Goal: Transaction & Acquisition: Purchase product/service

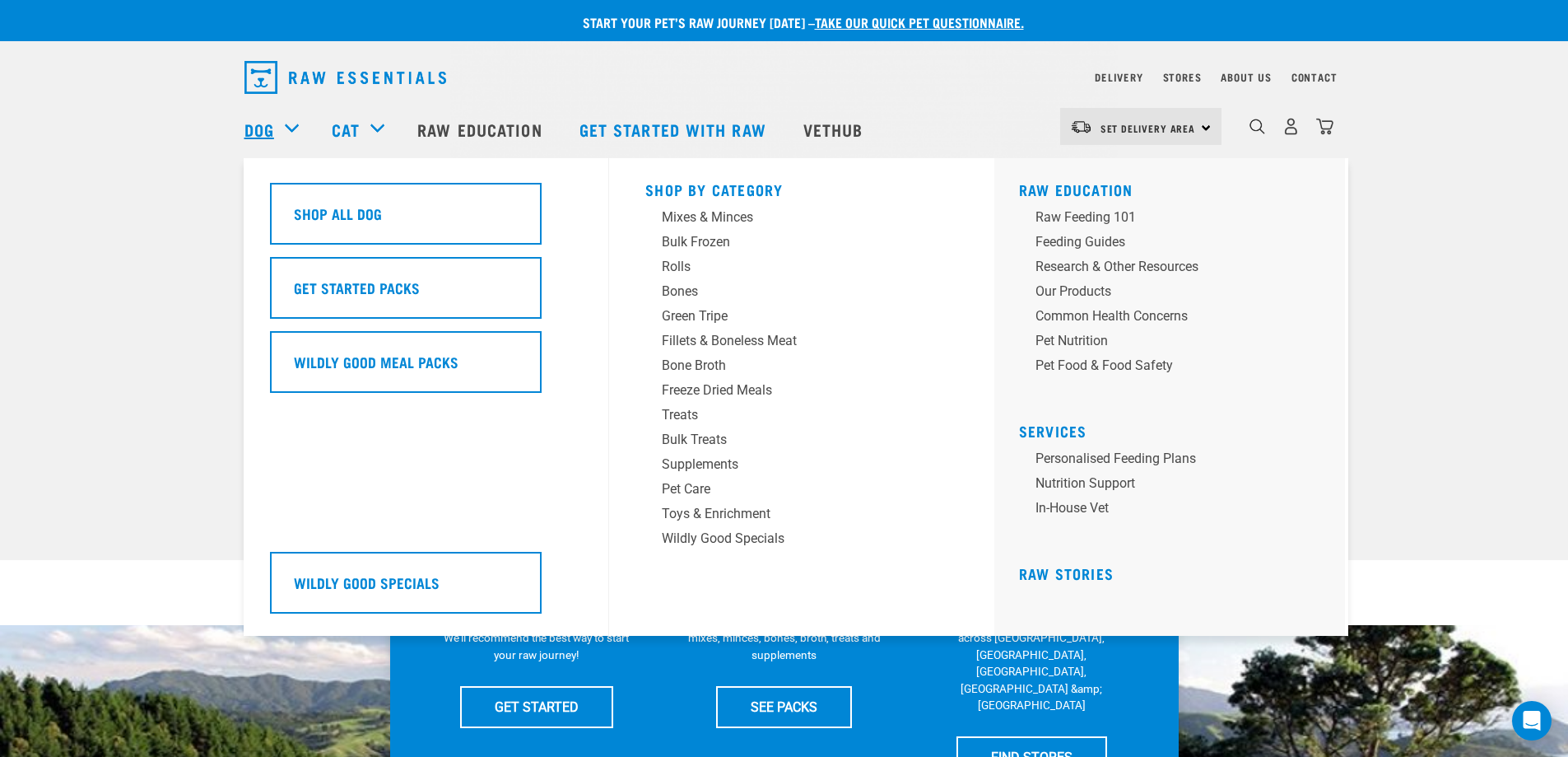
click at [258, 120] on link "Dog" at bounding box center [259, 129] width 30 height 25
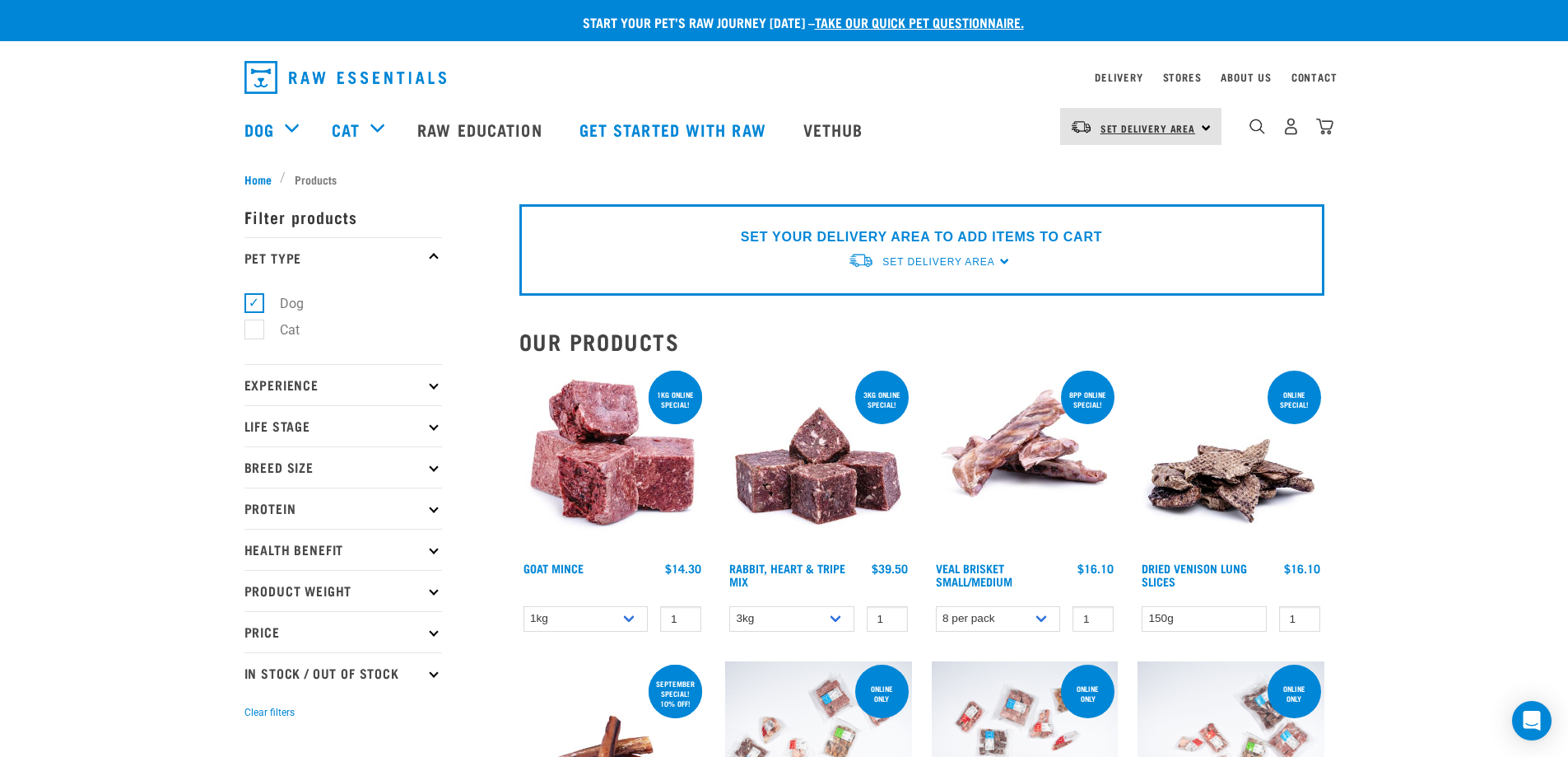
click at [1131, 139] on link "Set Delivery Area" at bounding box center [1148, 128] width 96 height 27
click at [1124, 170] on link "[GEOGRAPHIC_DATA]" at bounding box center [1139, 173] width 158 height 36
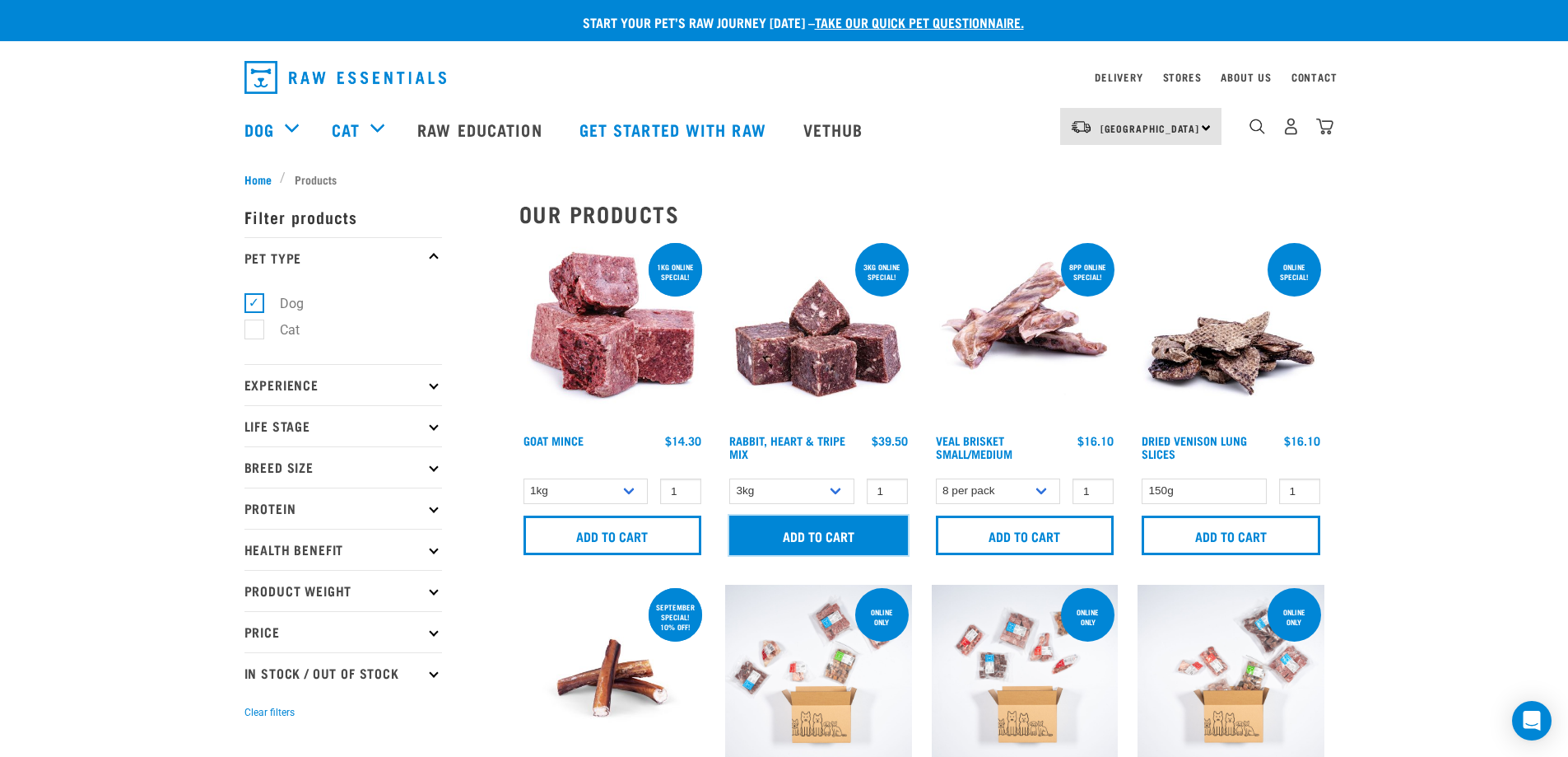
click at [806, 533] on input "Add to cart" at bounding box center [819, 535] width 179 height 39
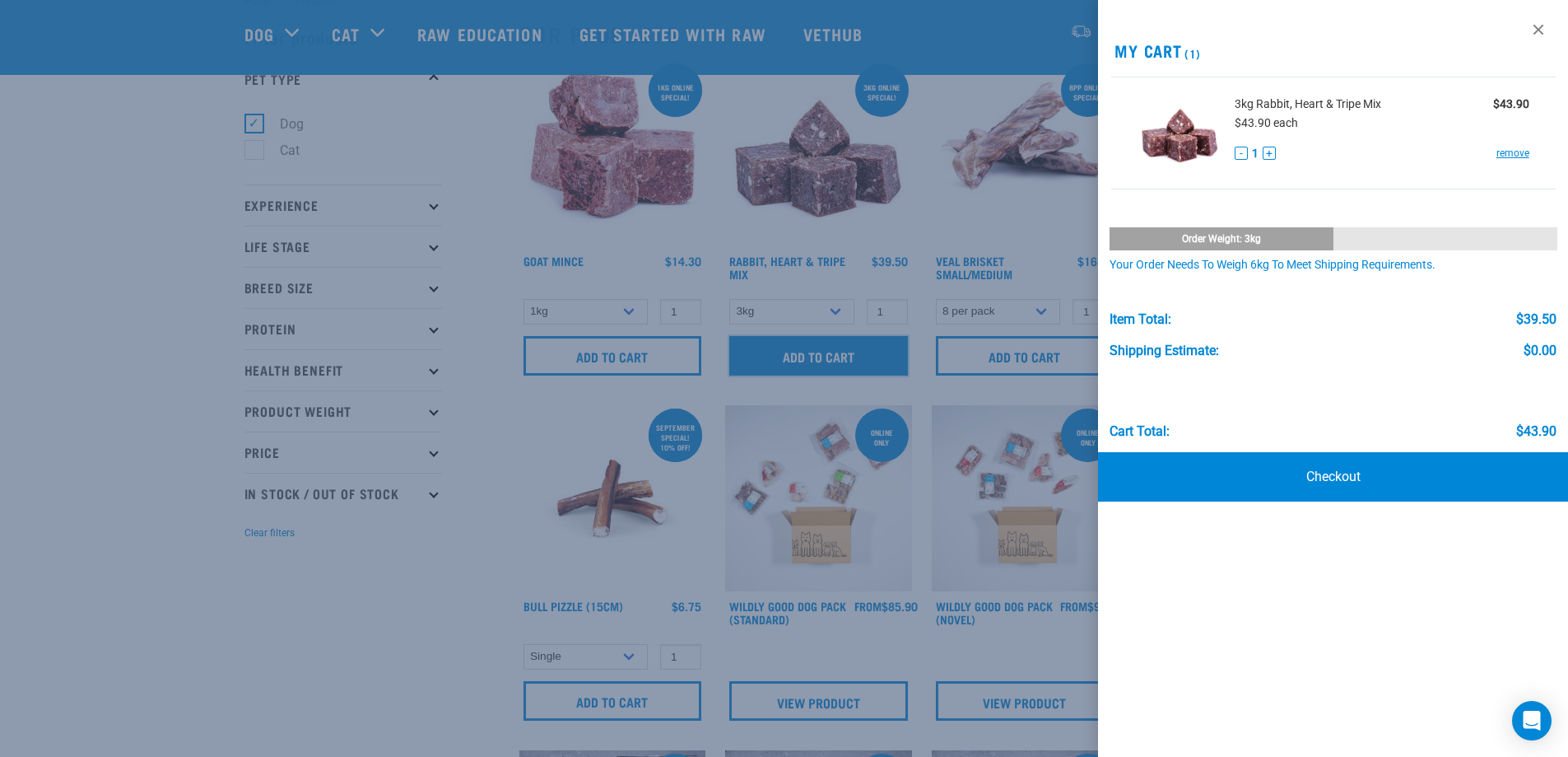
scroll to position [82, 0]
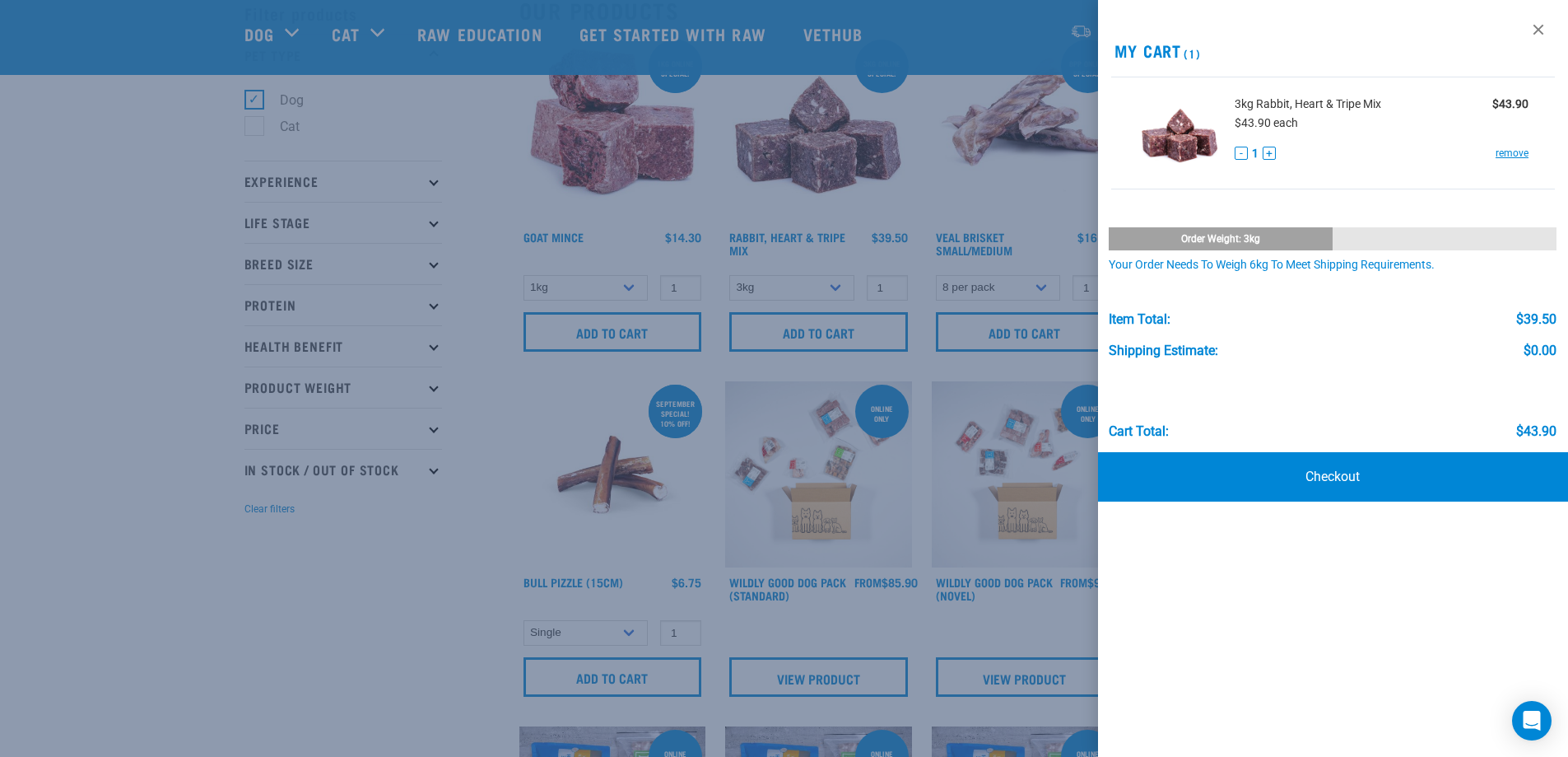
click at [330, 632] on div at bounding box center [784, 378] width 1568 height 757
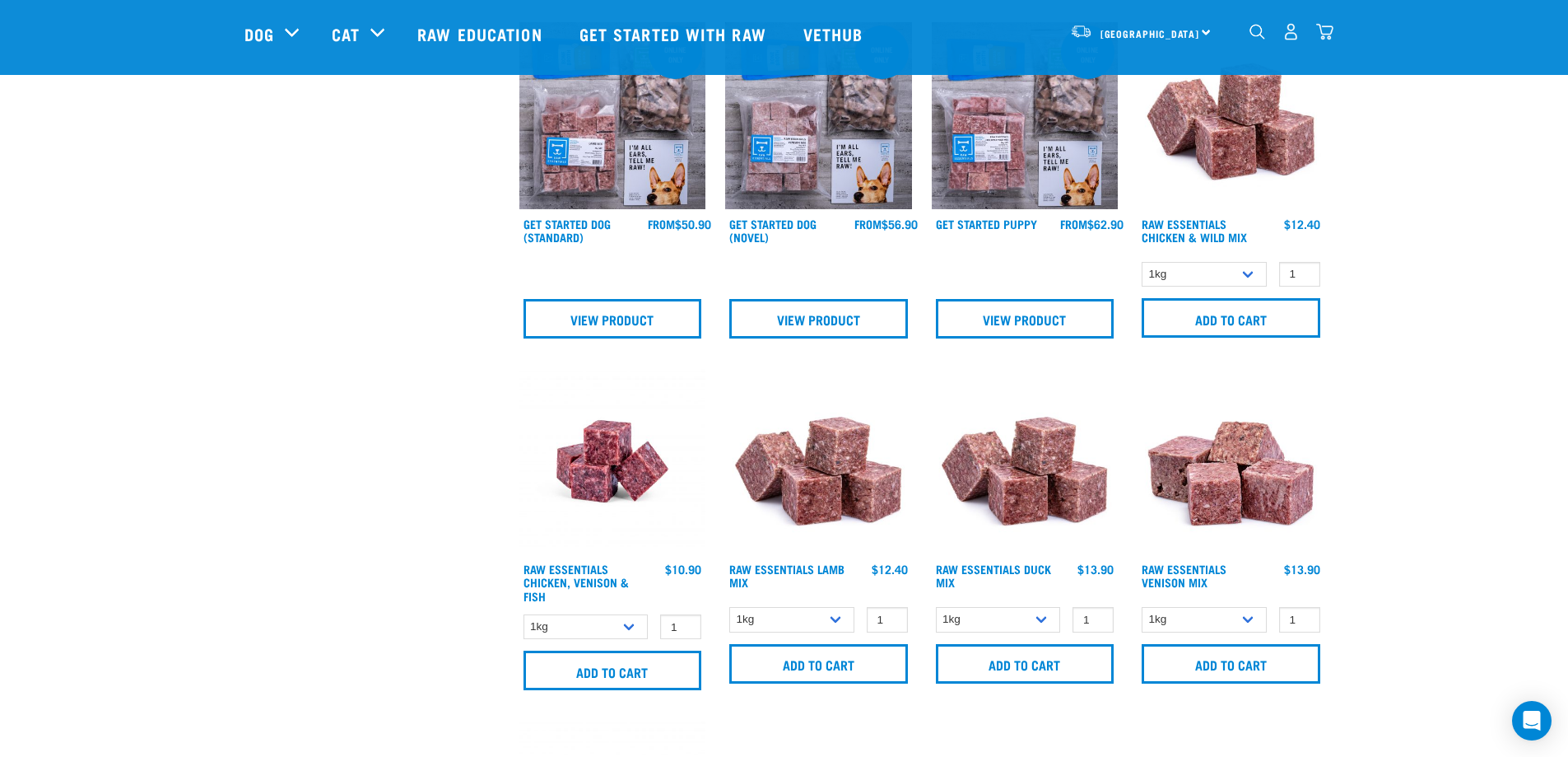
scroll to position [796, 0]
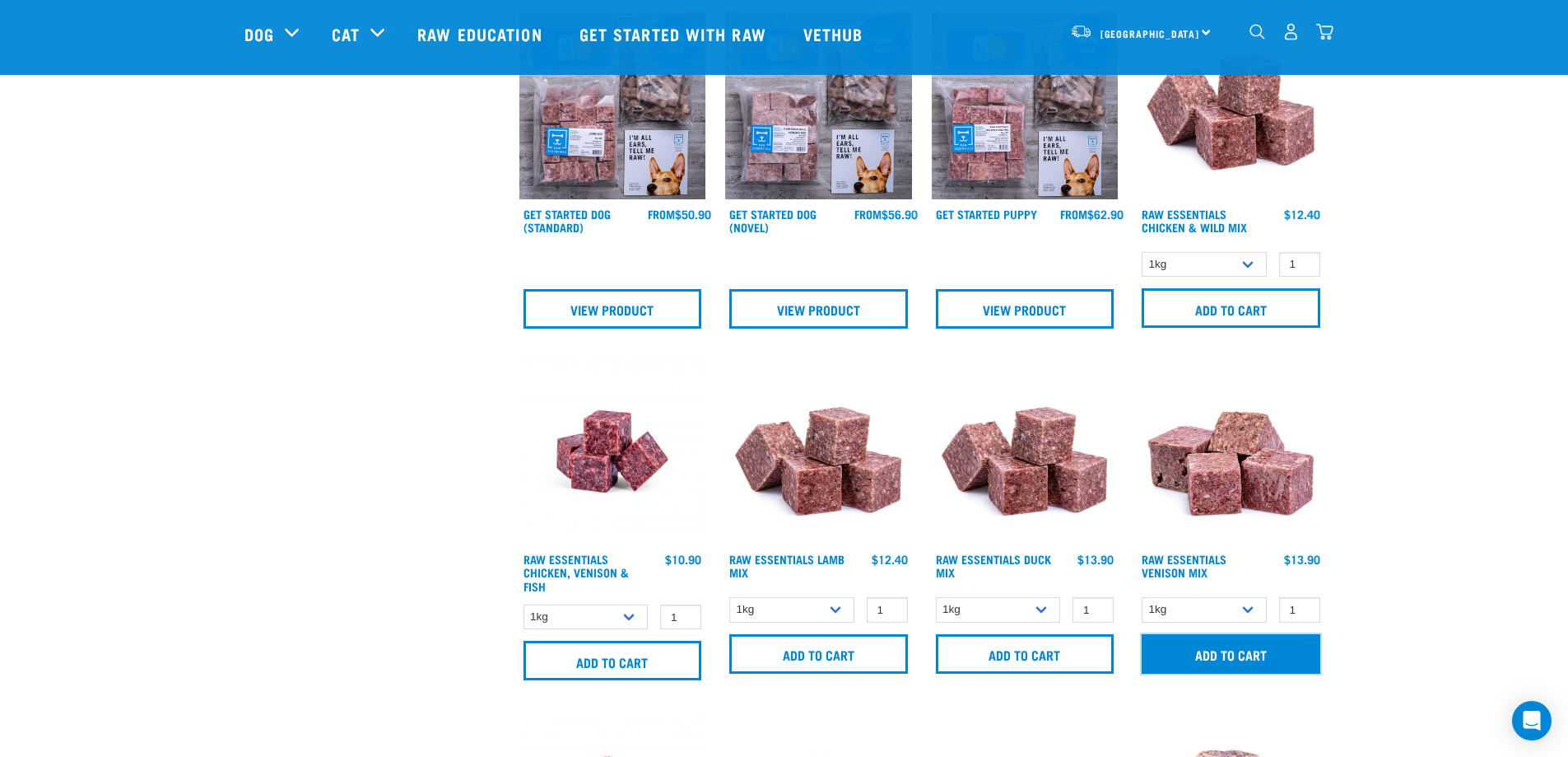
click at [1188, 654] on input "Add to cart" at bounding box center [1231, 654] width 179 height 39
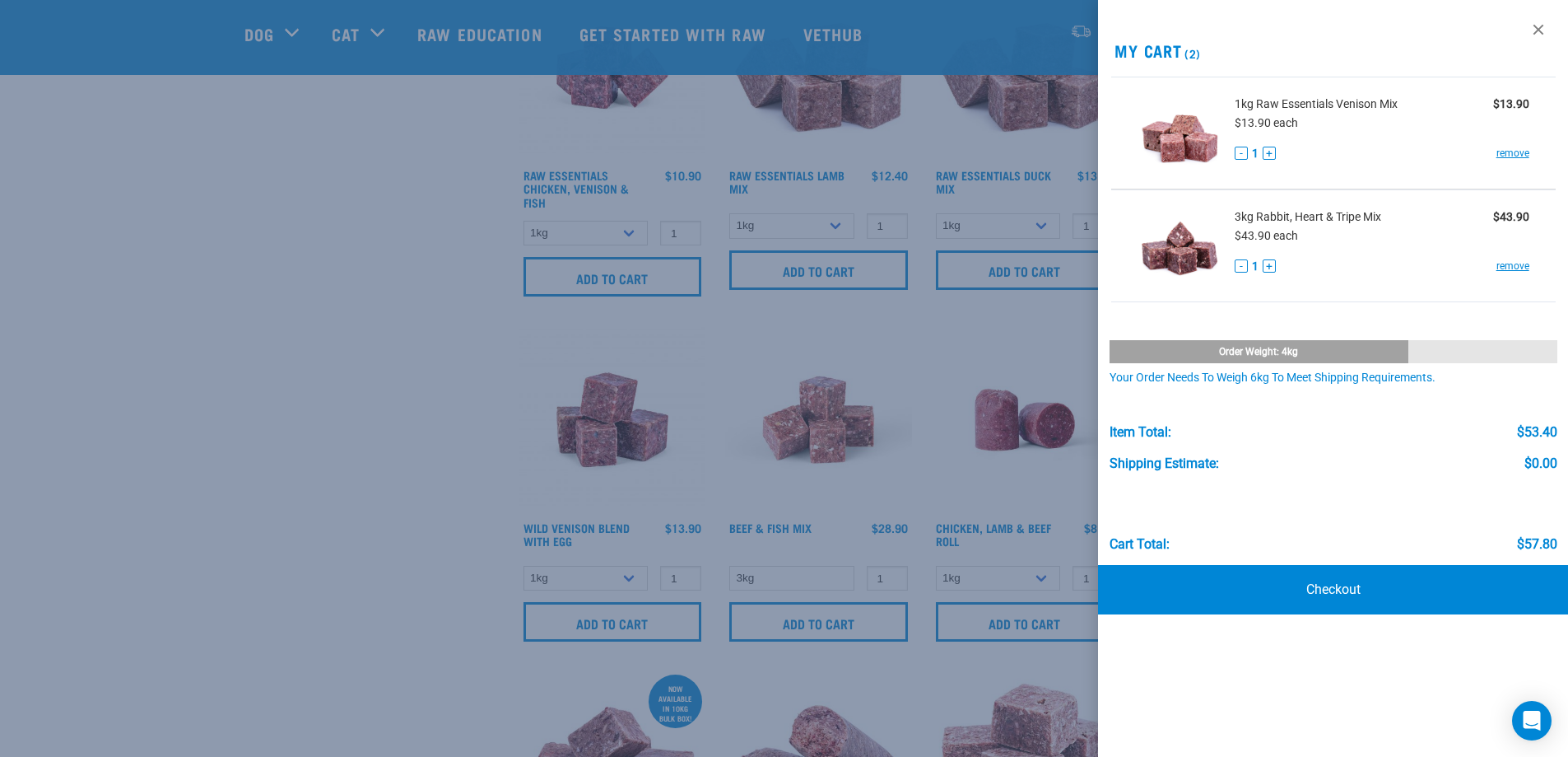
scroll to position [1208, 0]
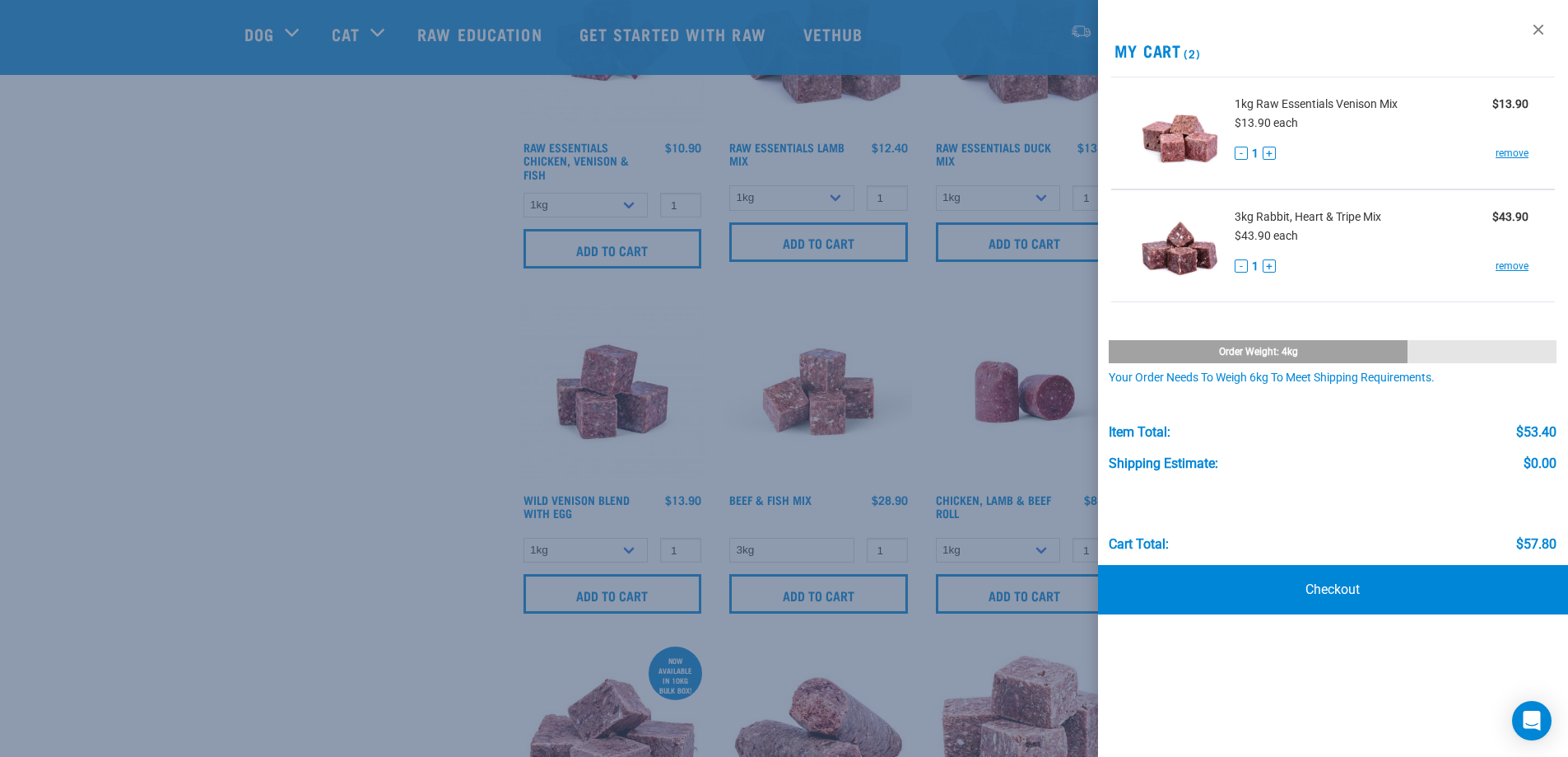
click at [288, 499] on div at bounding box center [784, 378] width 1568 height 757
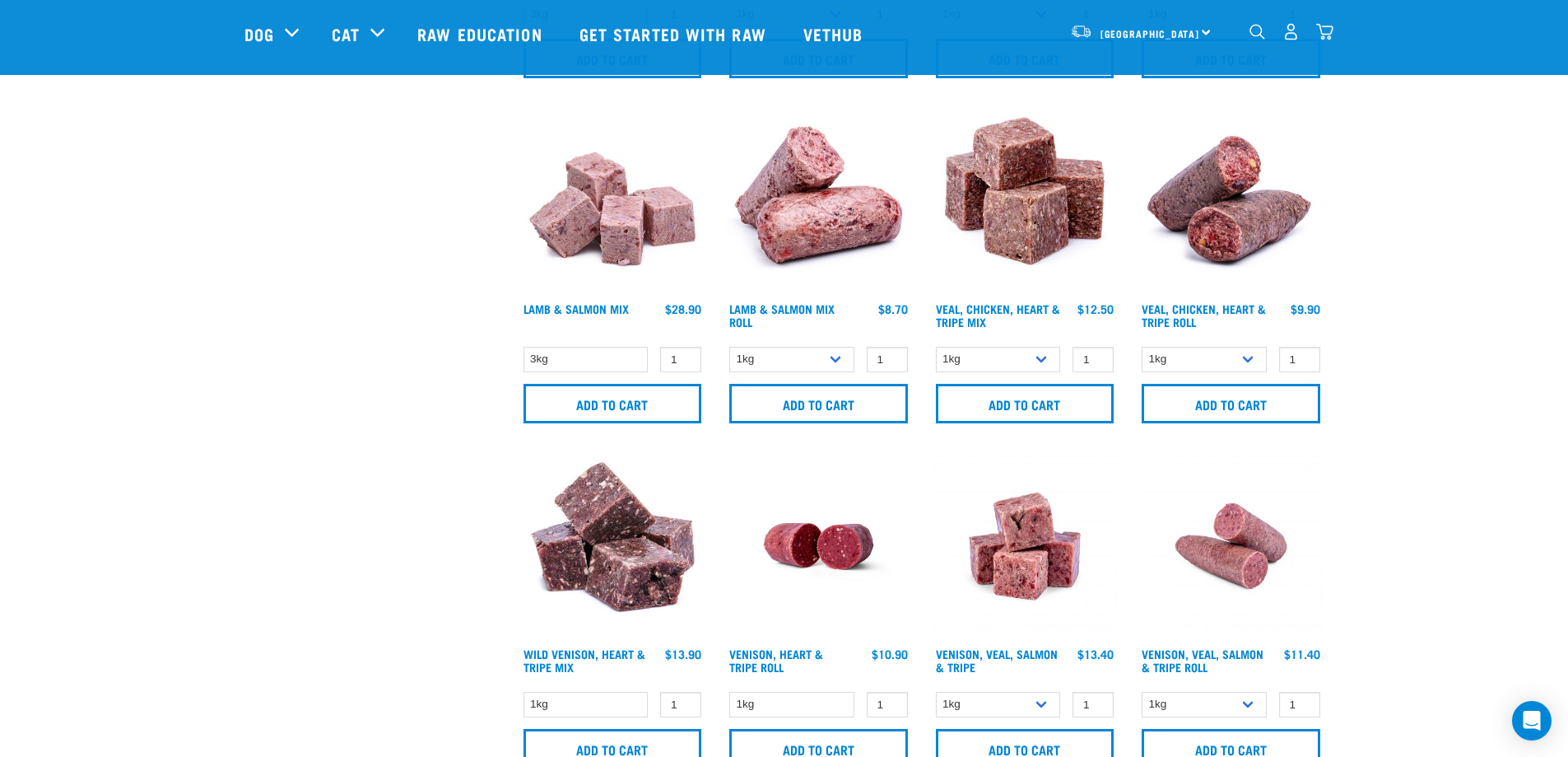
scroll to position [2168, 0]
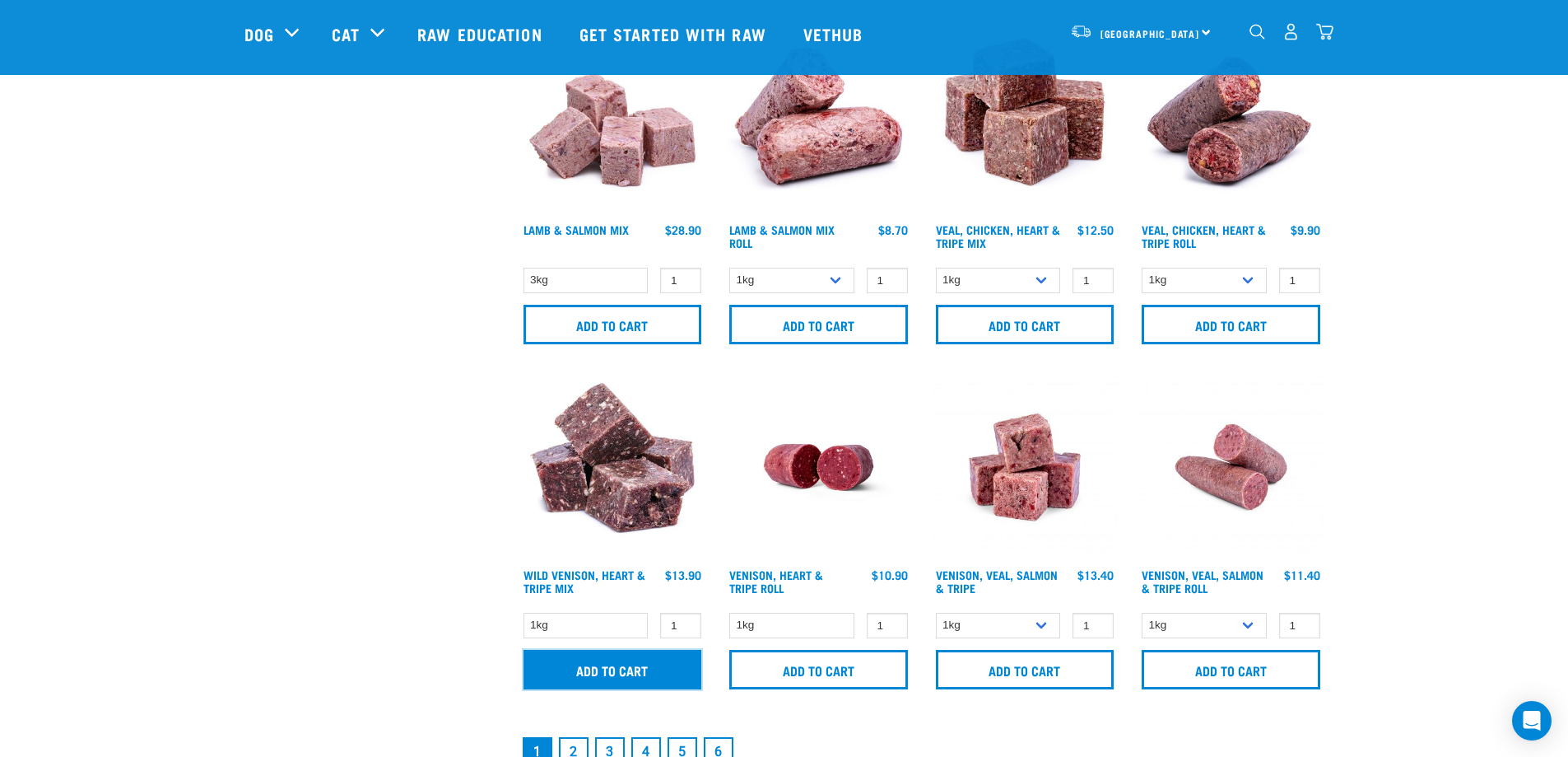
click at [606, 670] on input "Add to cart" at bounding box center [613, 669] width 179 height 39
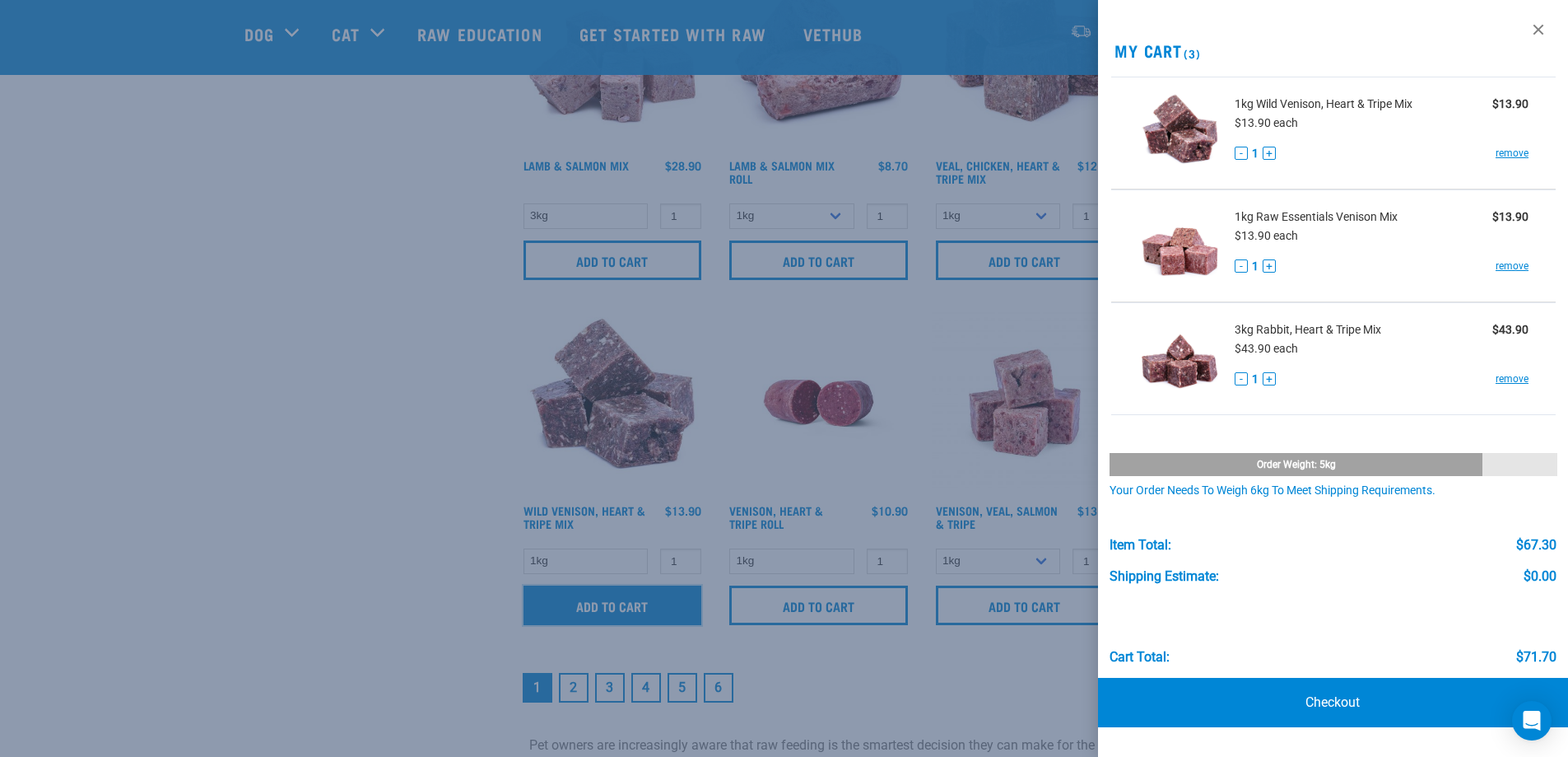
scroll to position [2279, 0]
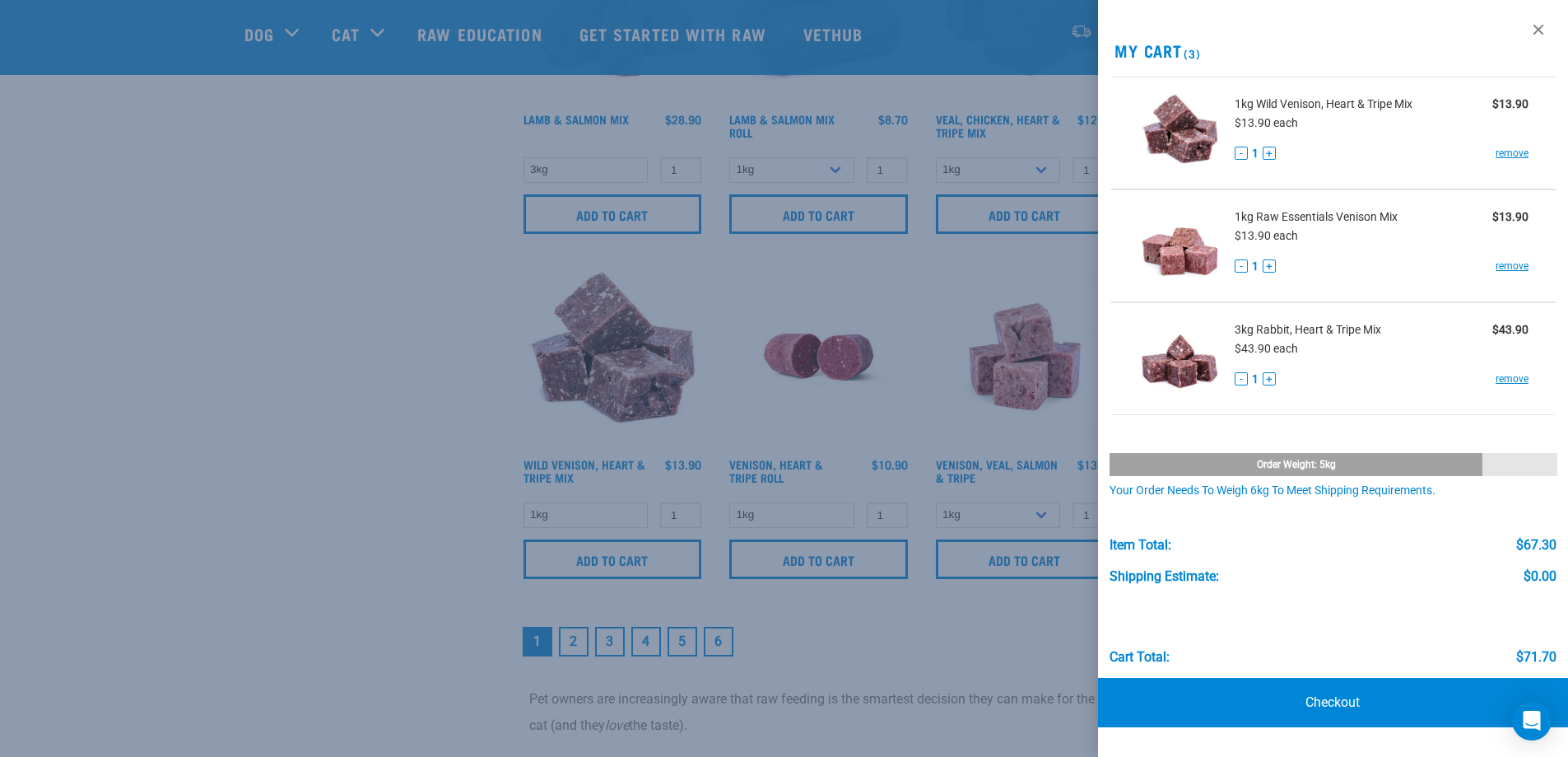
click at [886, 642] on div at bounding box center [784, 378] width 1568 height 757
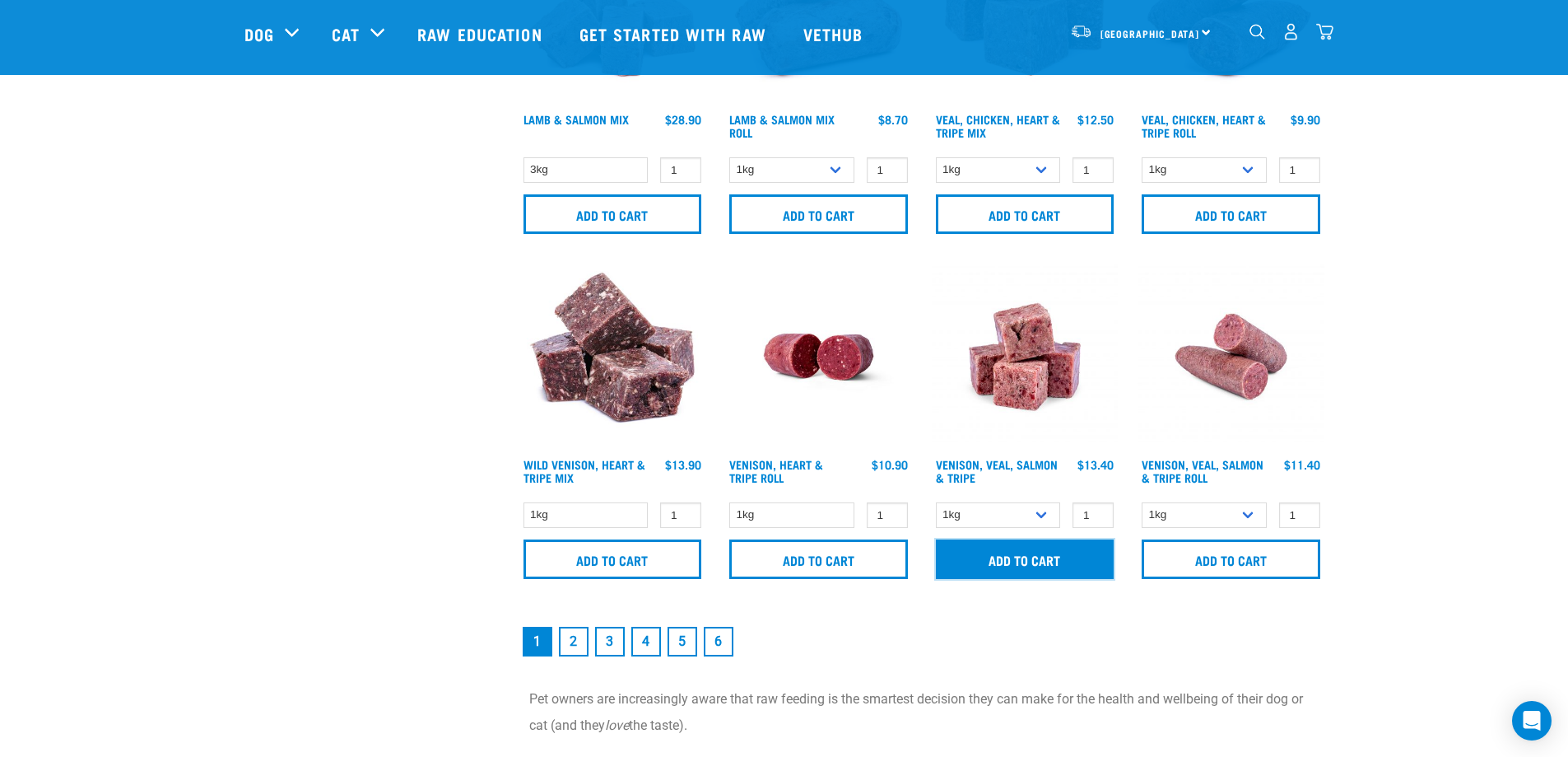
click at [1002, 562] on input "Add to cart" at bounding box center [1025, 559] width 179 height 39
click at [576, 635] on link "2" at bounding box center [574, 641] width 30 height 30
click at [570, 642] on link "2" at bounding box center [574, 641] width 30 height 30
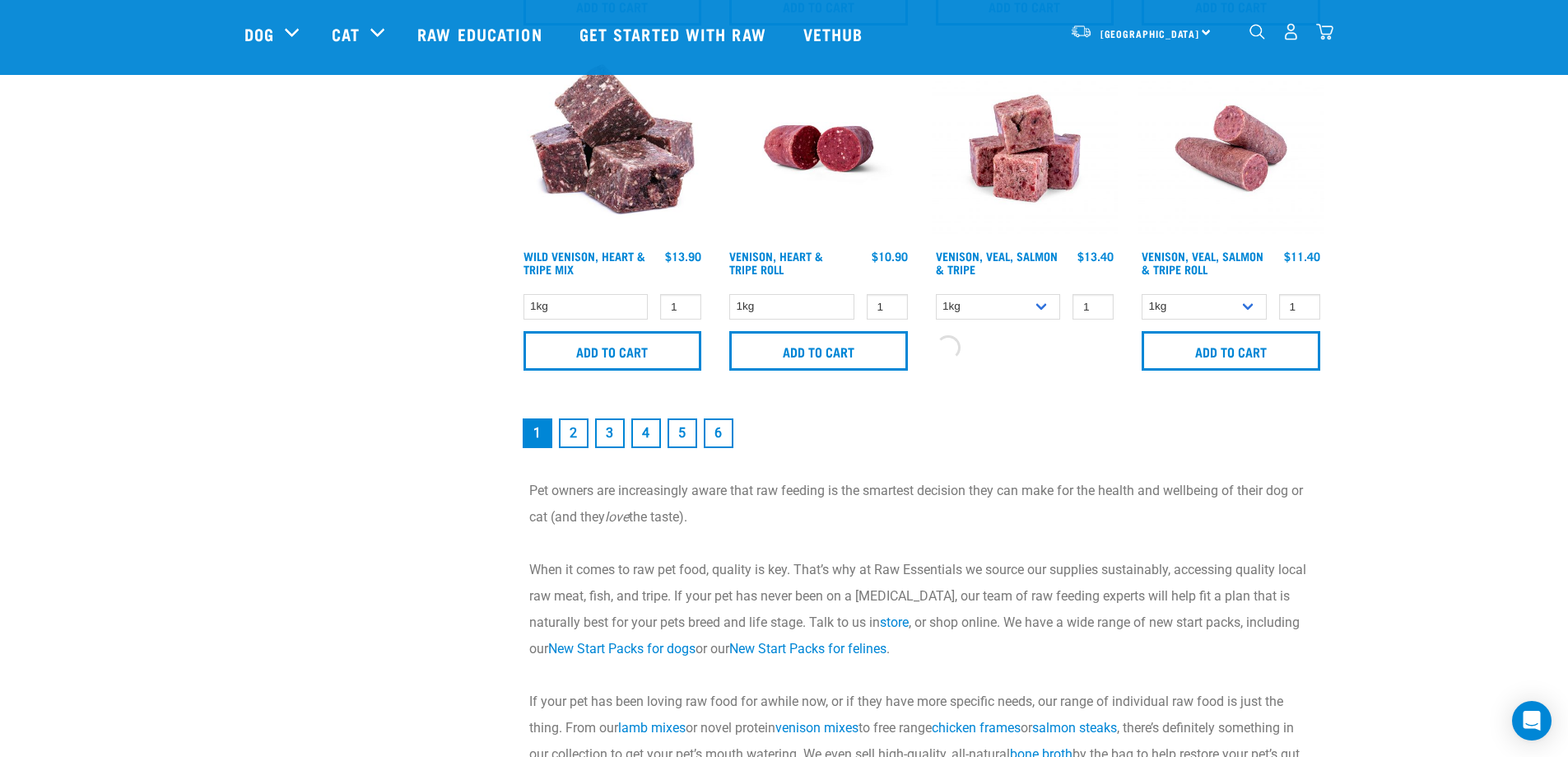
scroll to position [2526, 0]
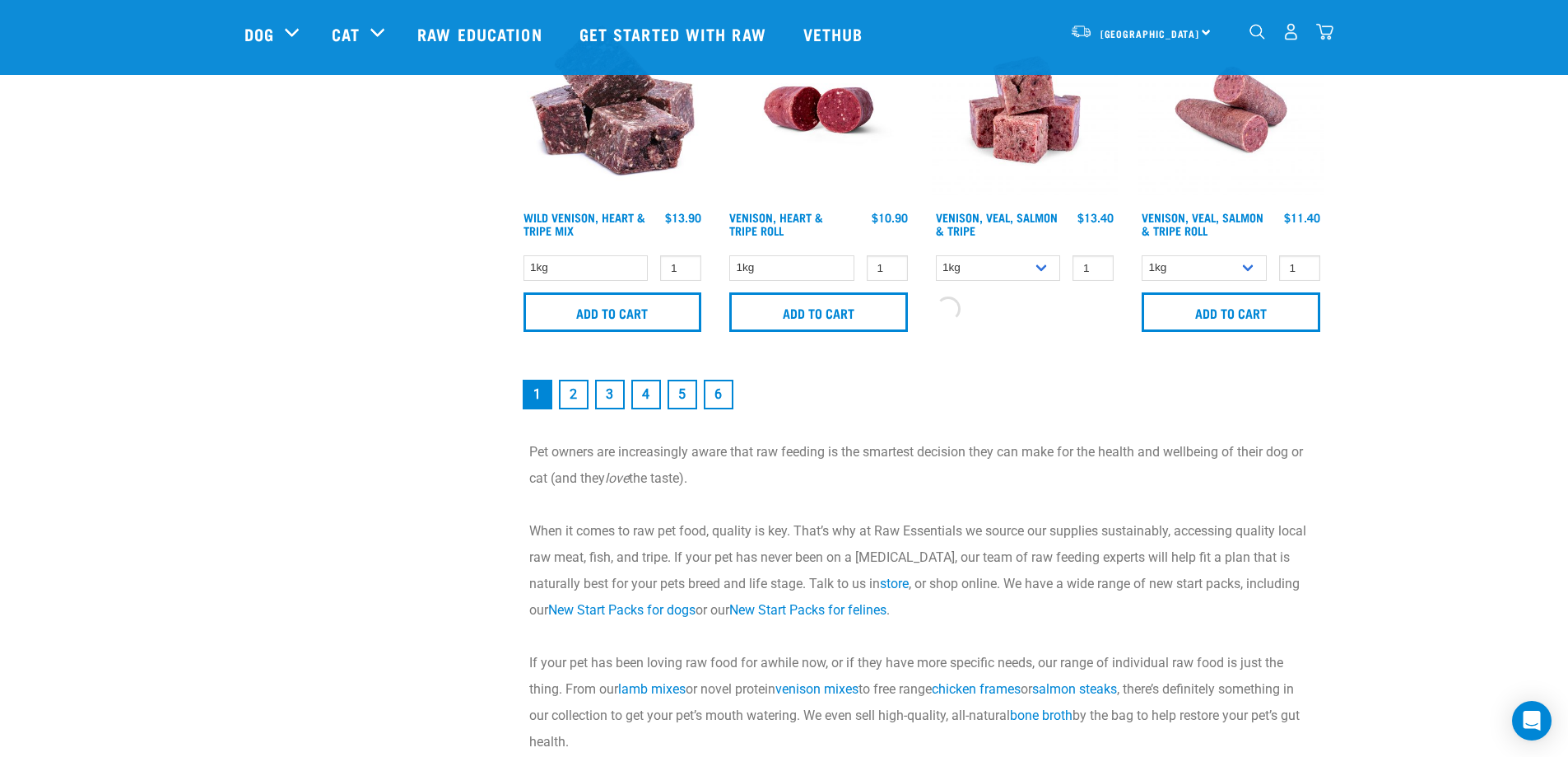
click at [571, 399] on link "2" at bounding box center [574, 394] width 30 height 30
click at [617, 407] on link "3" at bounding box center [609, 394] width 30 height 30
click at [609, 402] on link "3" at bounding box center [609, 394] width 30 height 30
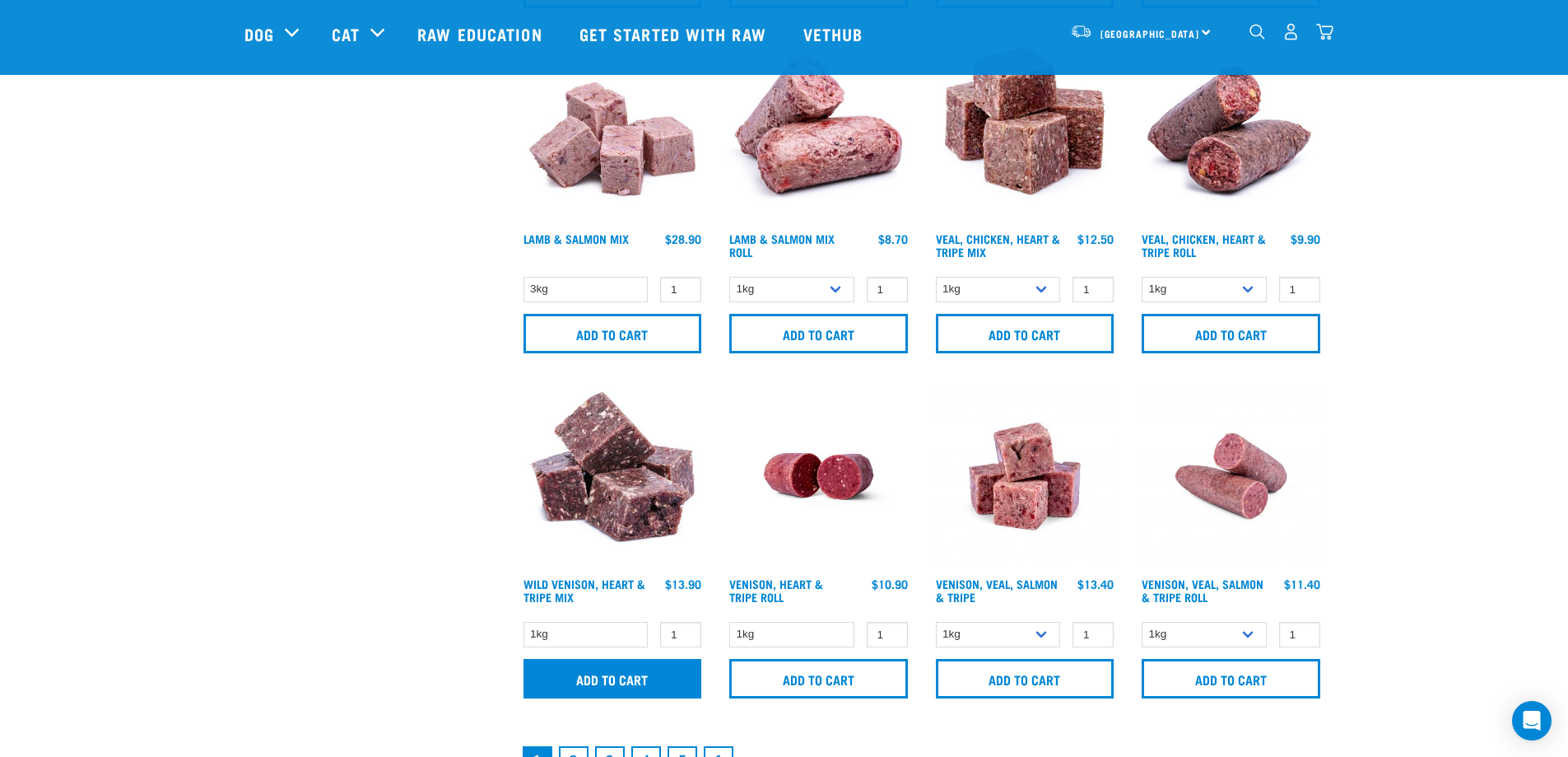
scroll to position [2168, 0]
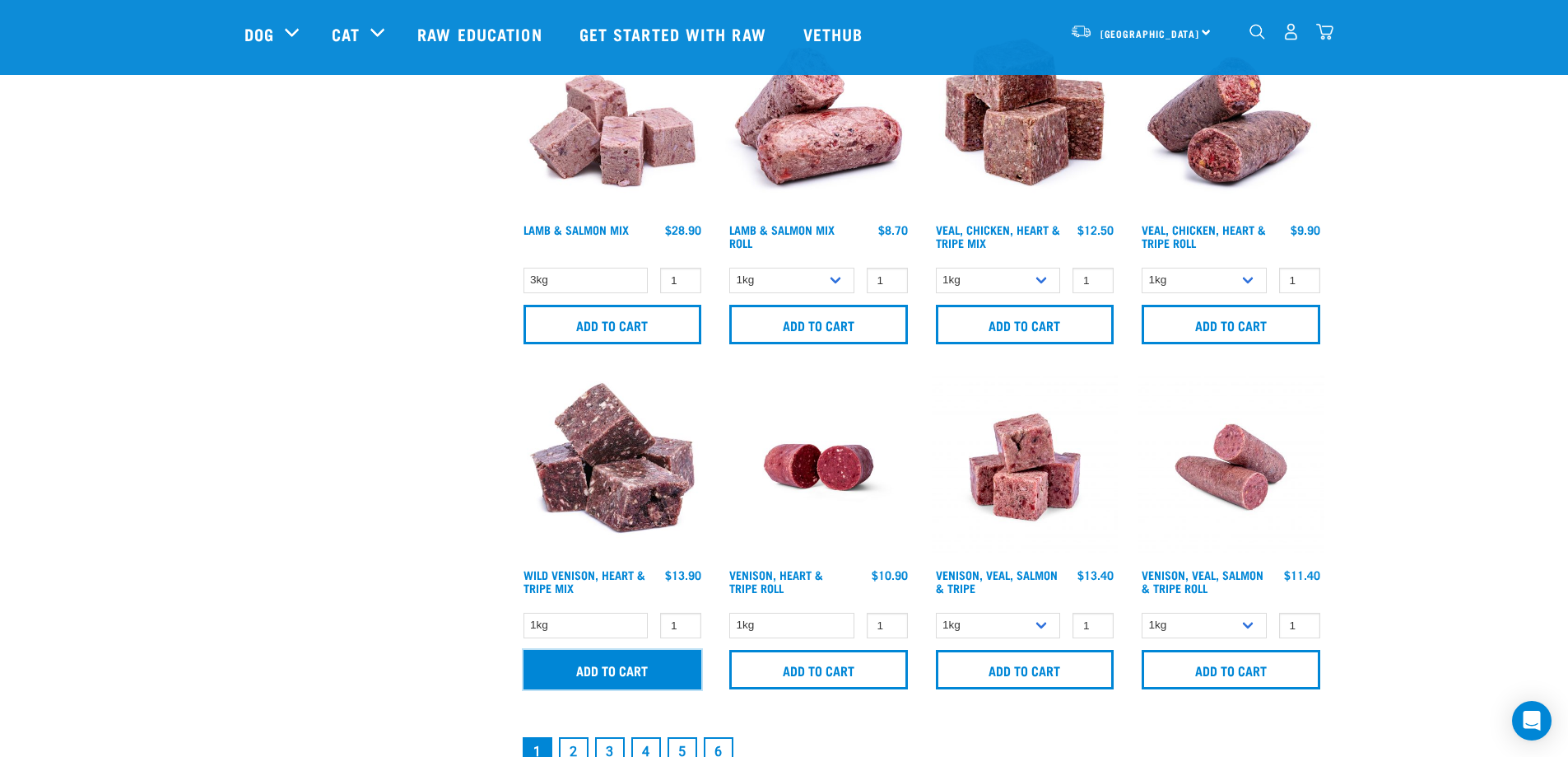
click at [616, 657] on input "Add to cart" at bounding box center [613, 669] width 179 height 39
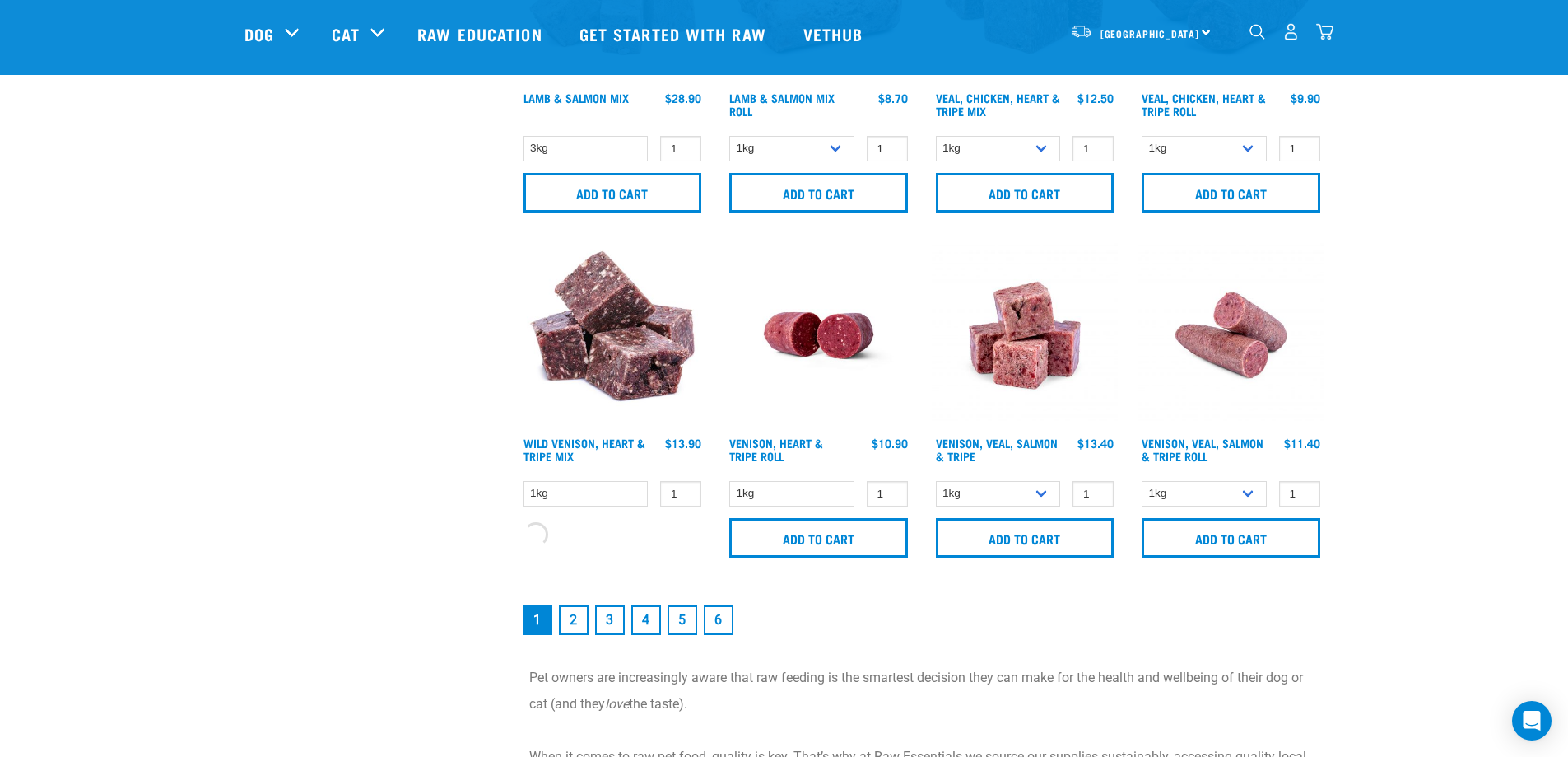
scroll to position [2306, 0]
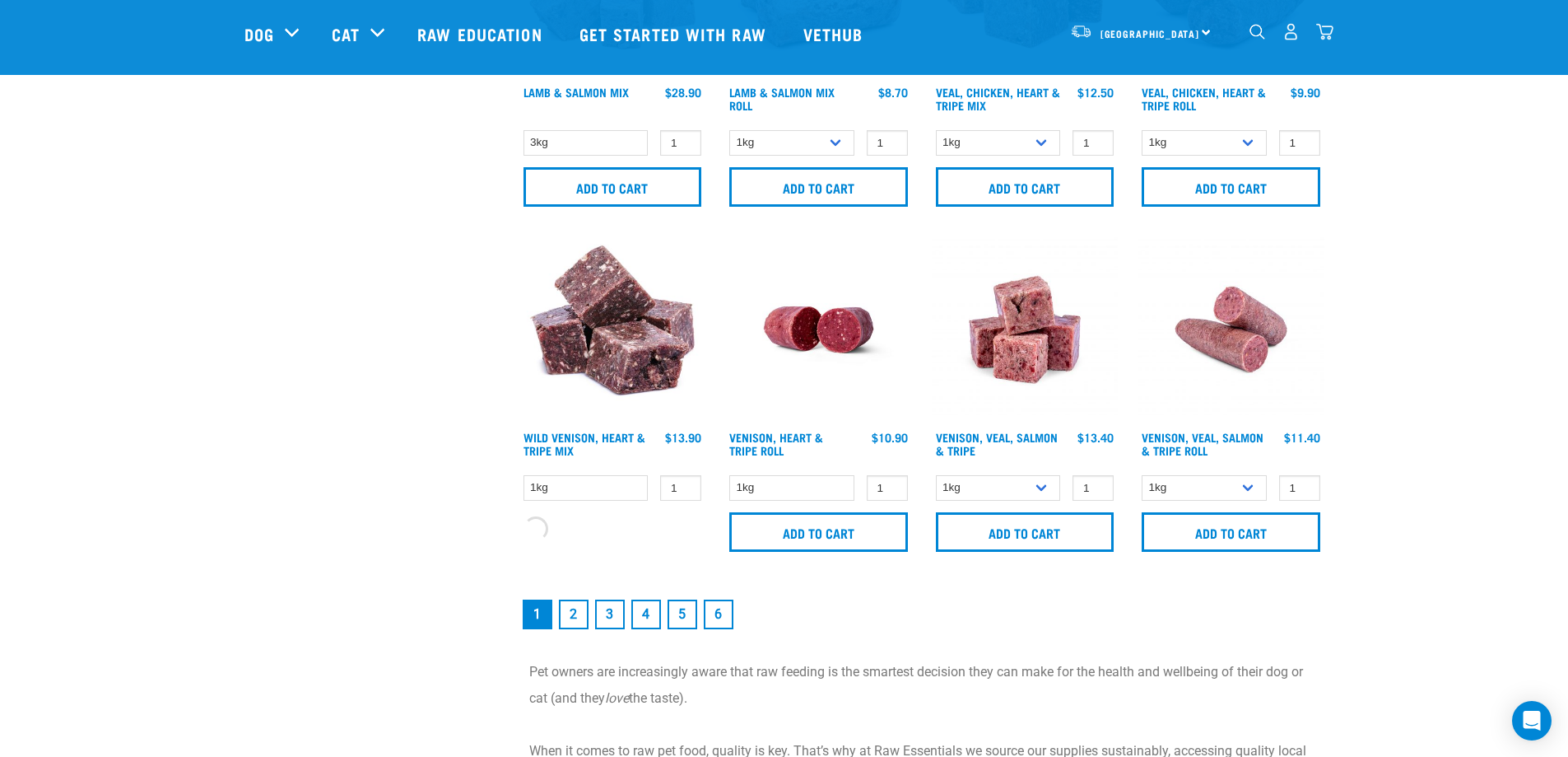
click at [566, 613] on link "2" at bounding box center [574, 614] width 30 height 30
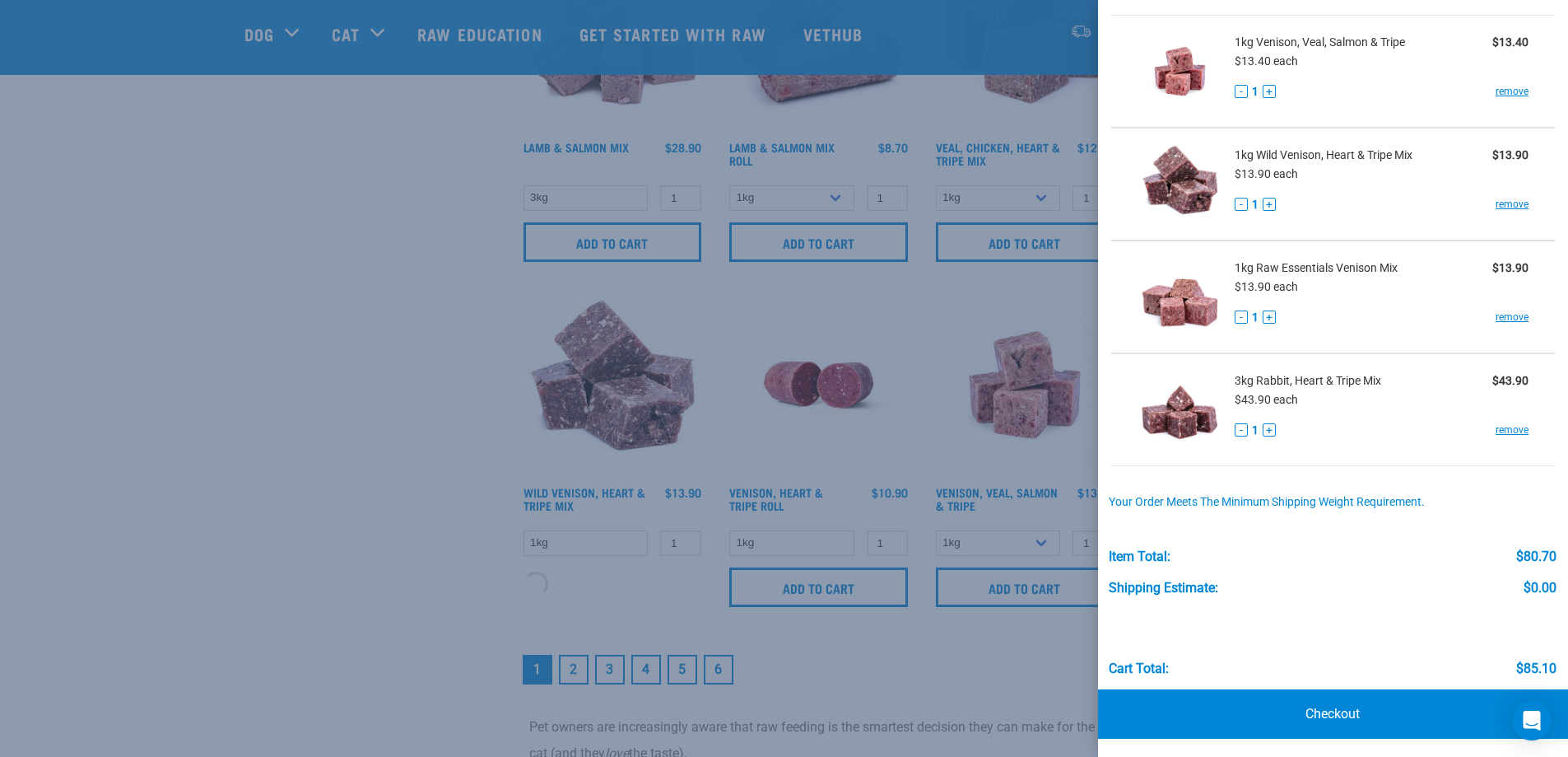
scroll to position [63, 0]
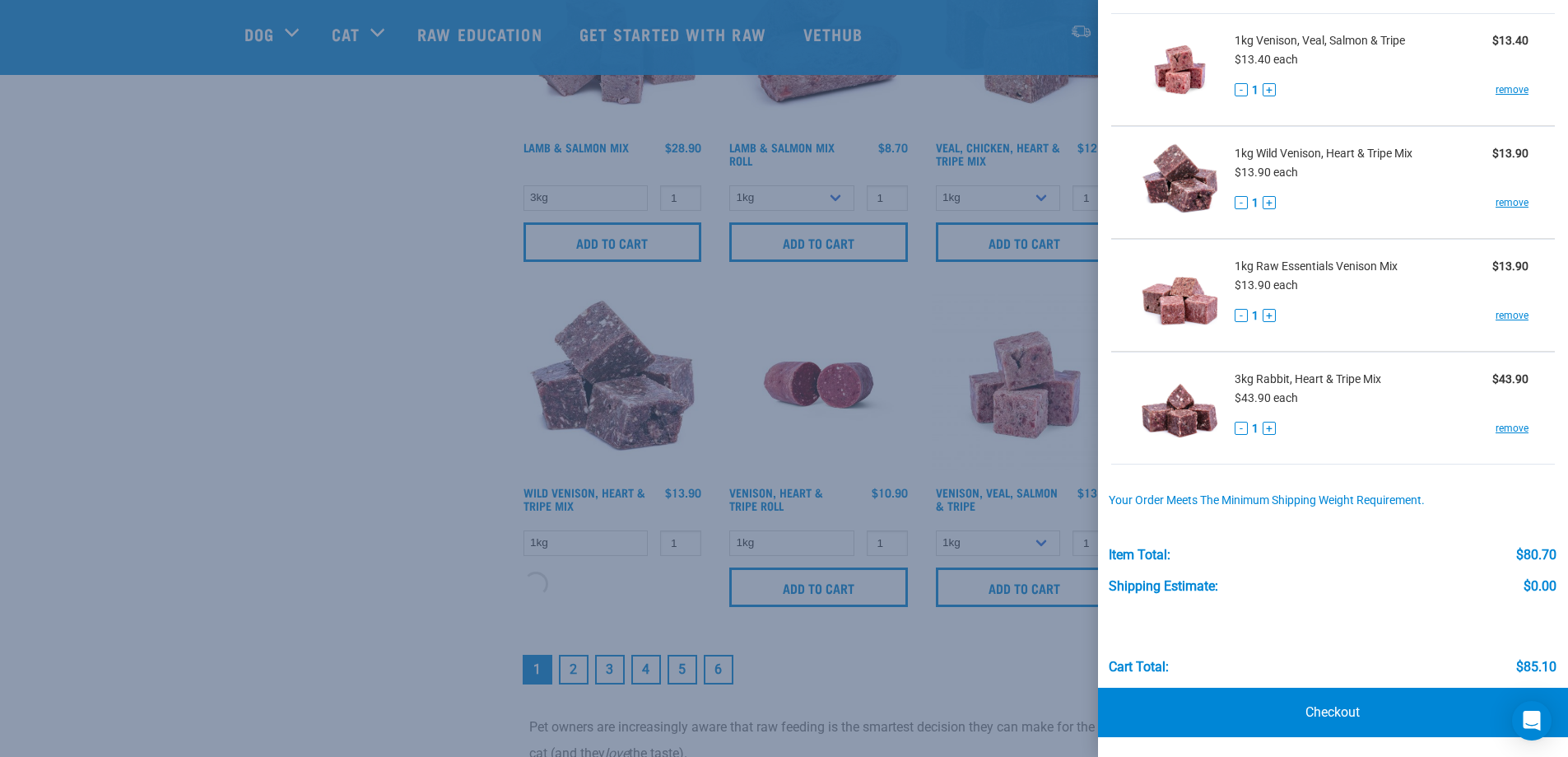
click at [257, 381] on div at bounding box center [784, 378] width 1568 height 757
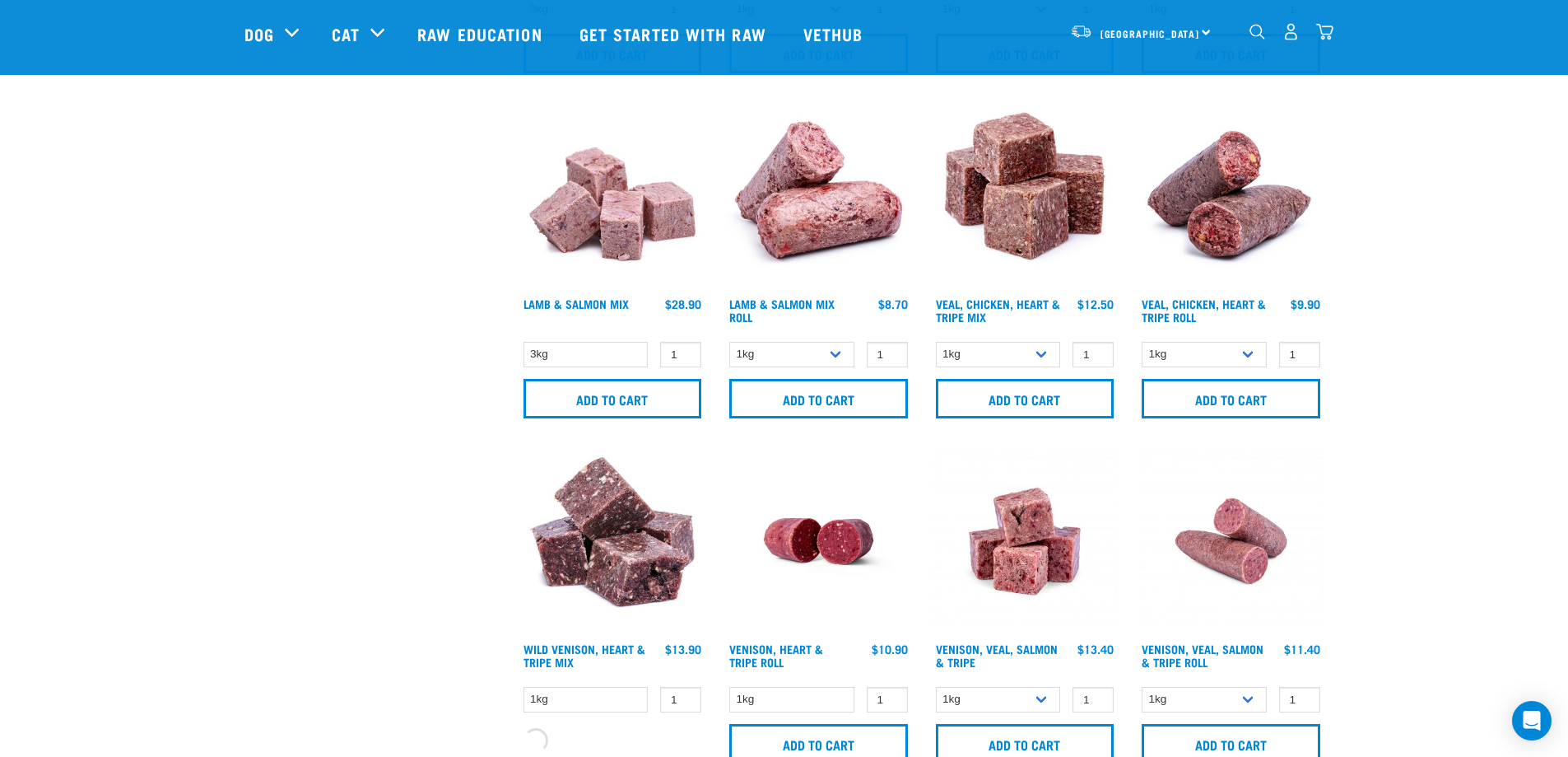
scroll to position [2086, 0]
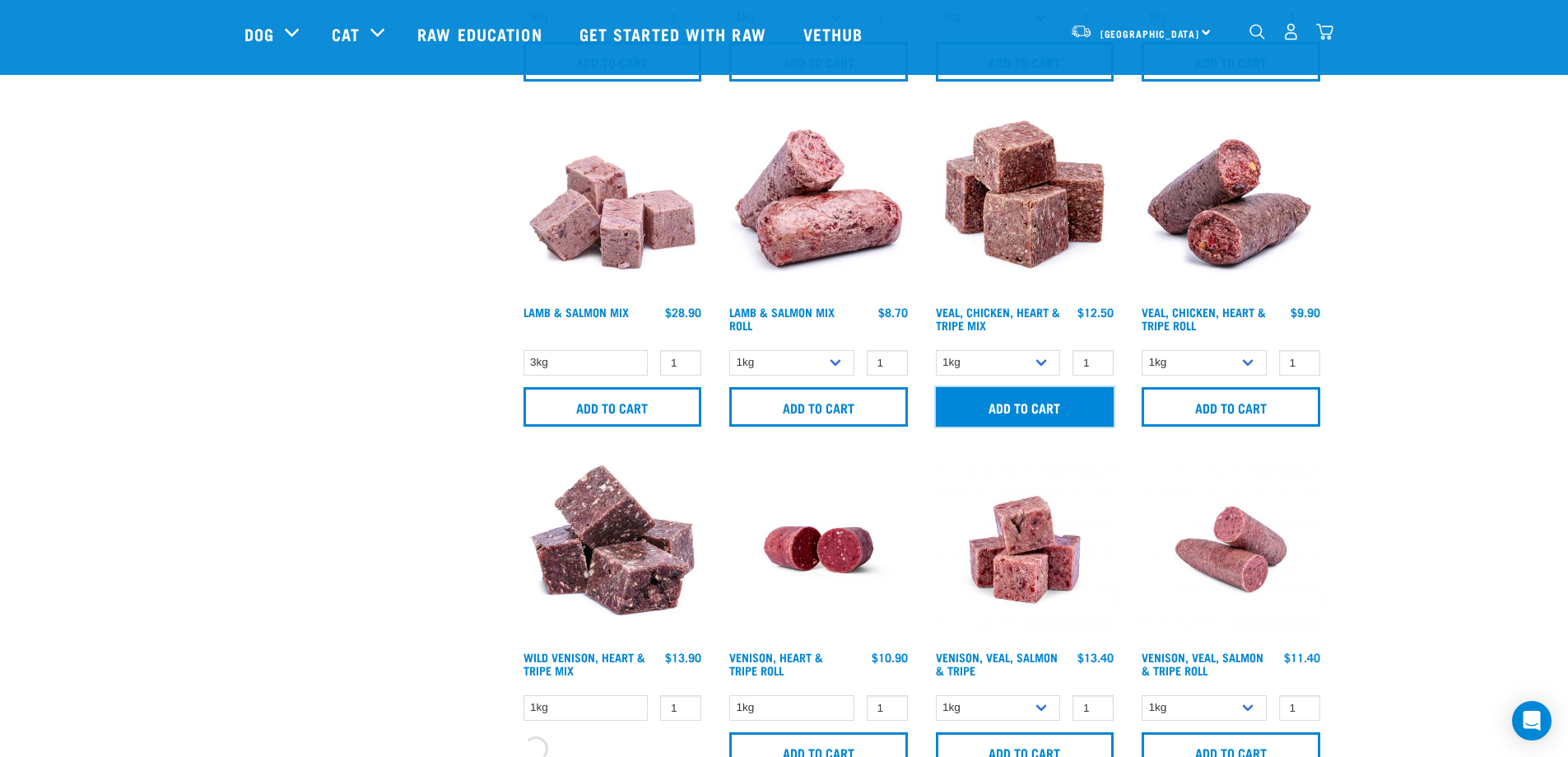
click at [1026, 407] on input "Add to cart" at bounding box center [1025, 406] width 179 height 39
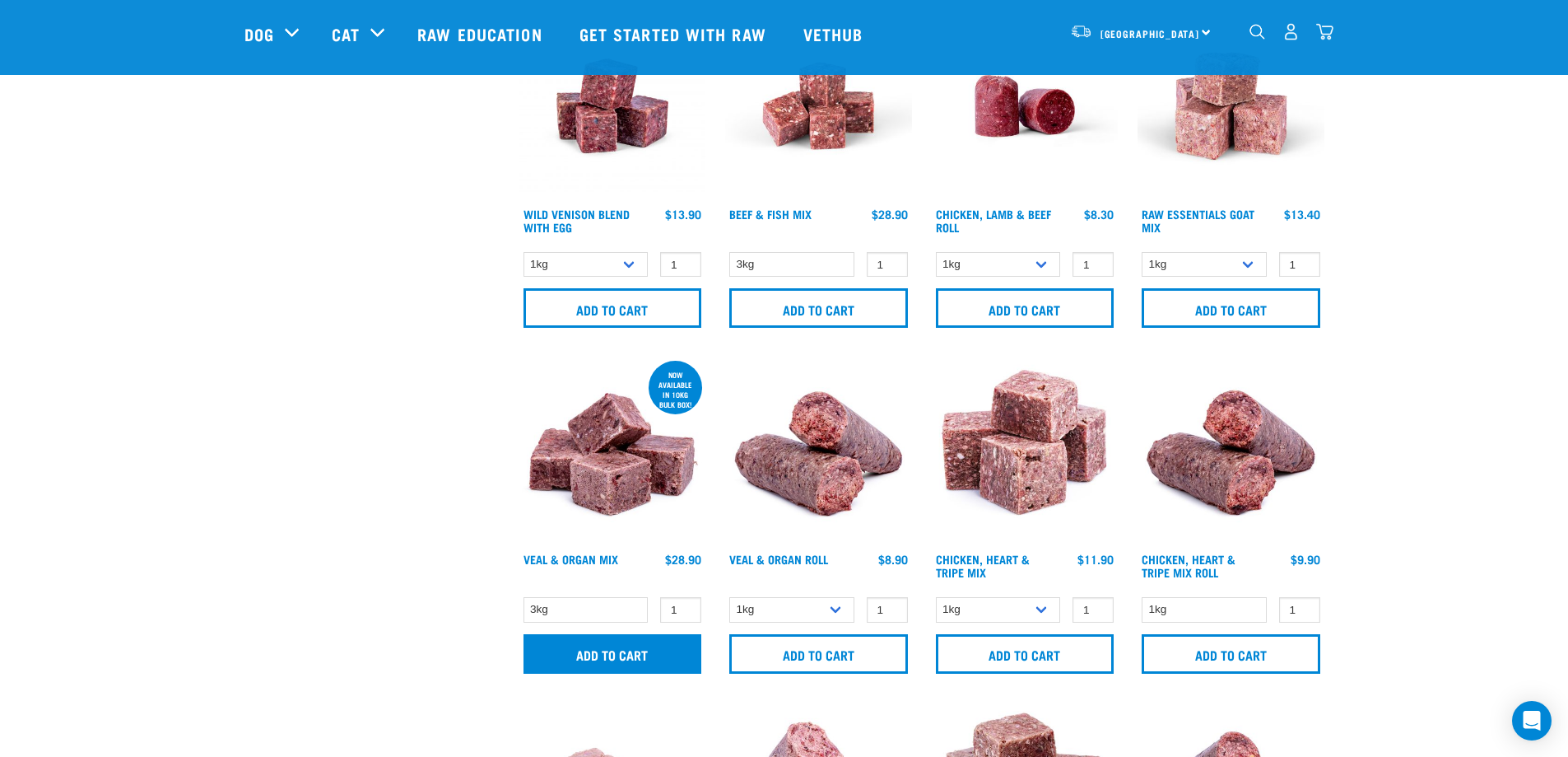
scroll to position [1509, 0]
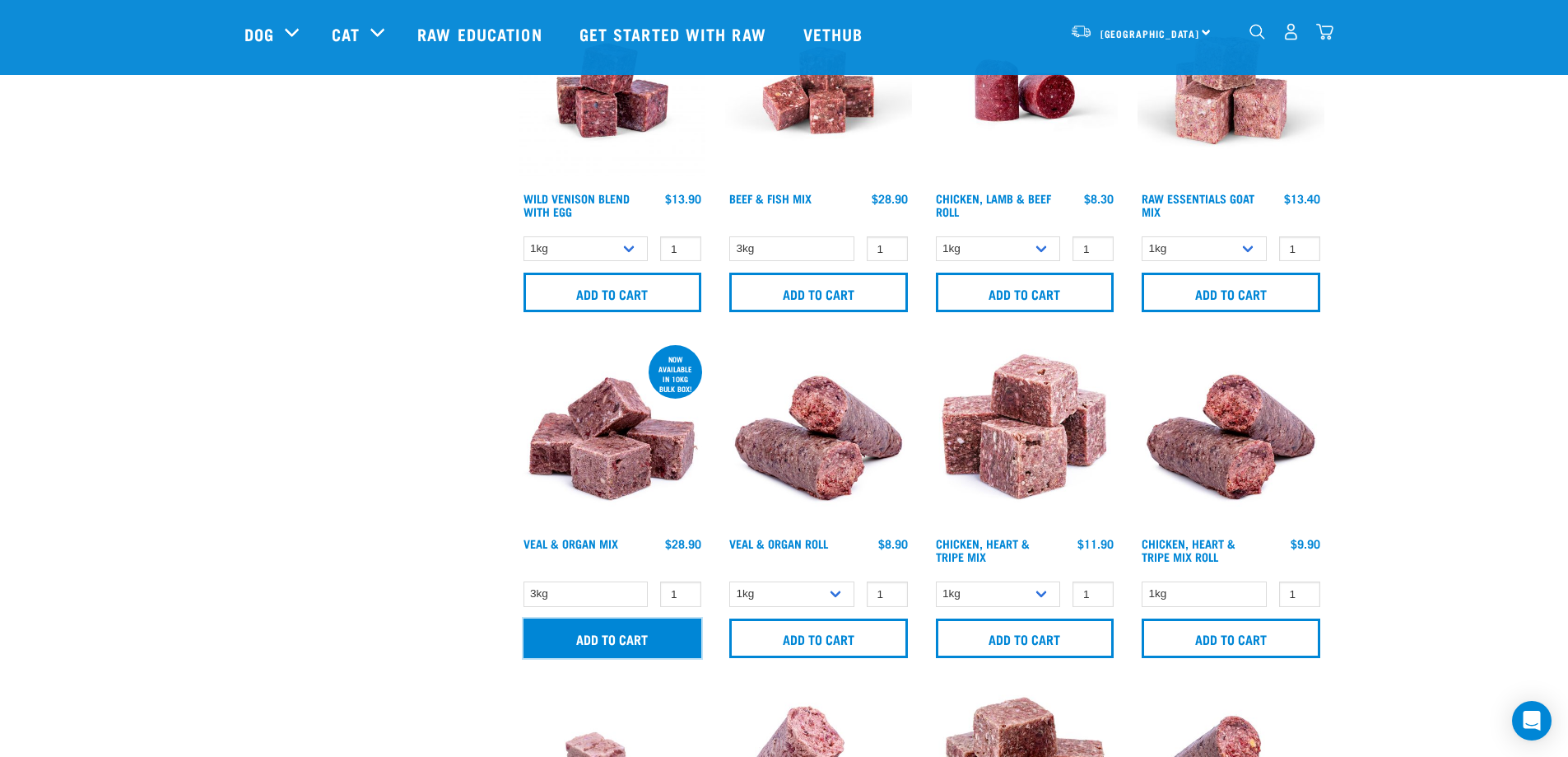
click at [593, 633] on input "Add to cart" at bounding box center [613, 637] width 179 height 39
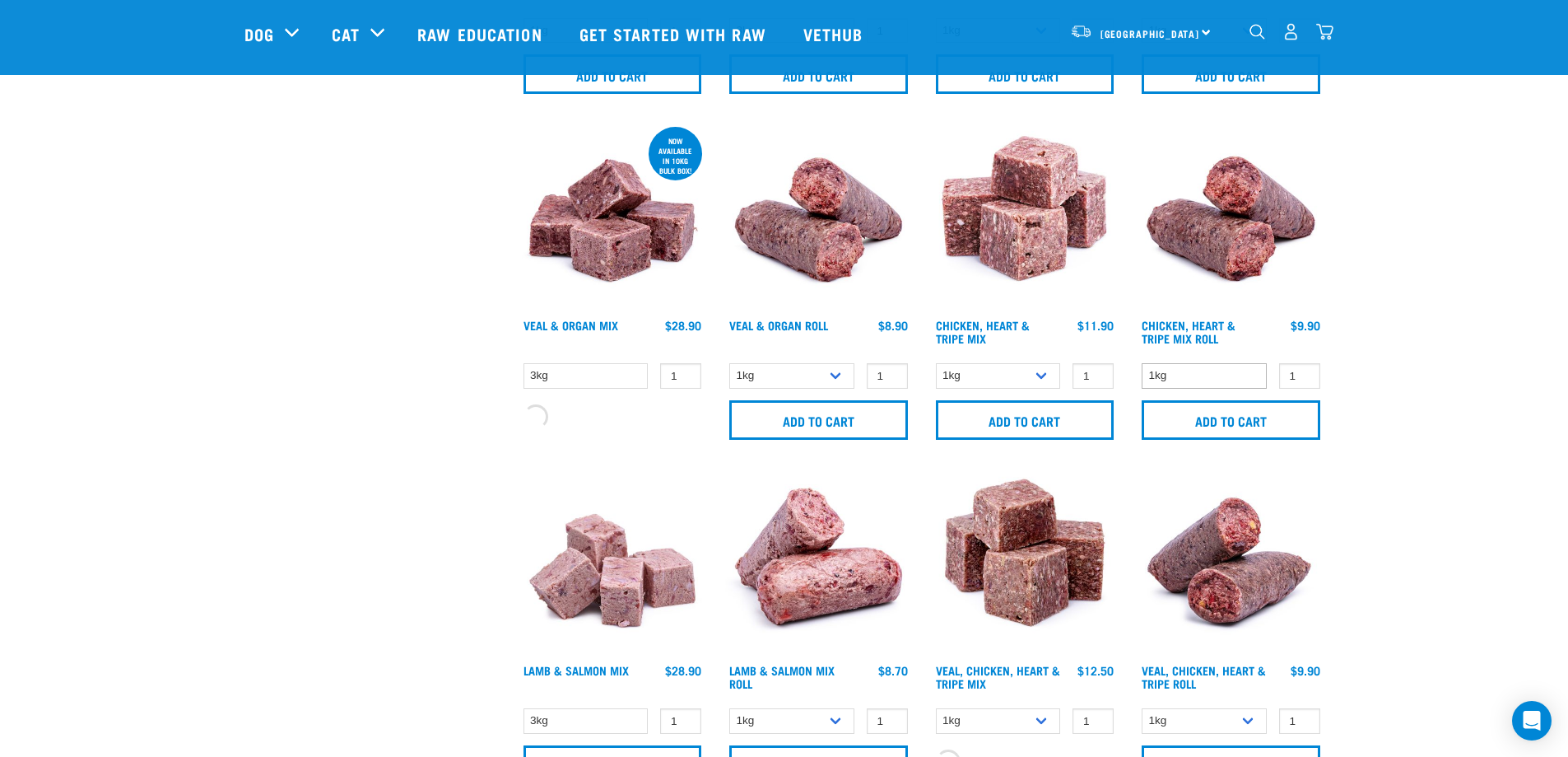
scroll to position [1730, 0]
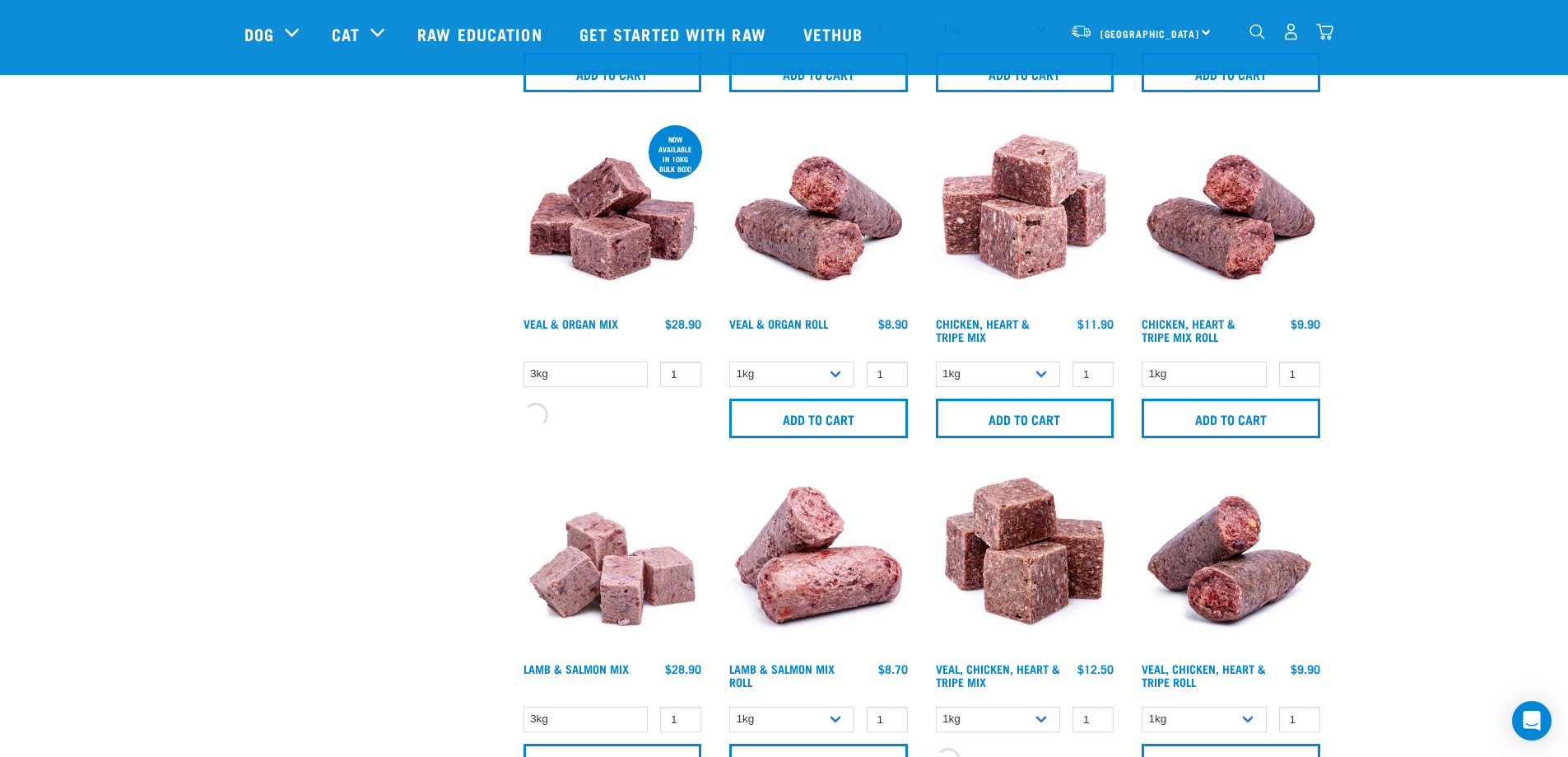
click at [1329, 34] on img "dropdown navigation" at bounding box center [1325, 32] width 17 height 17
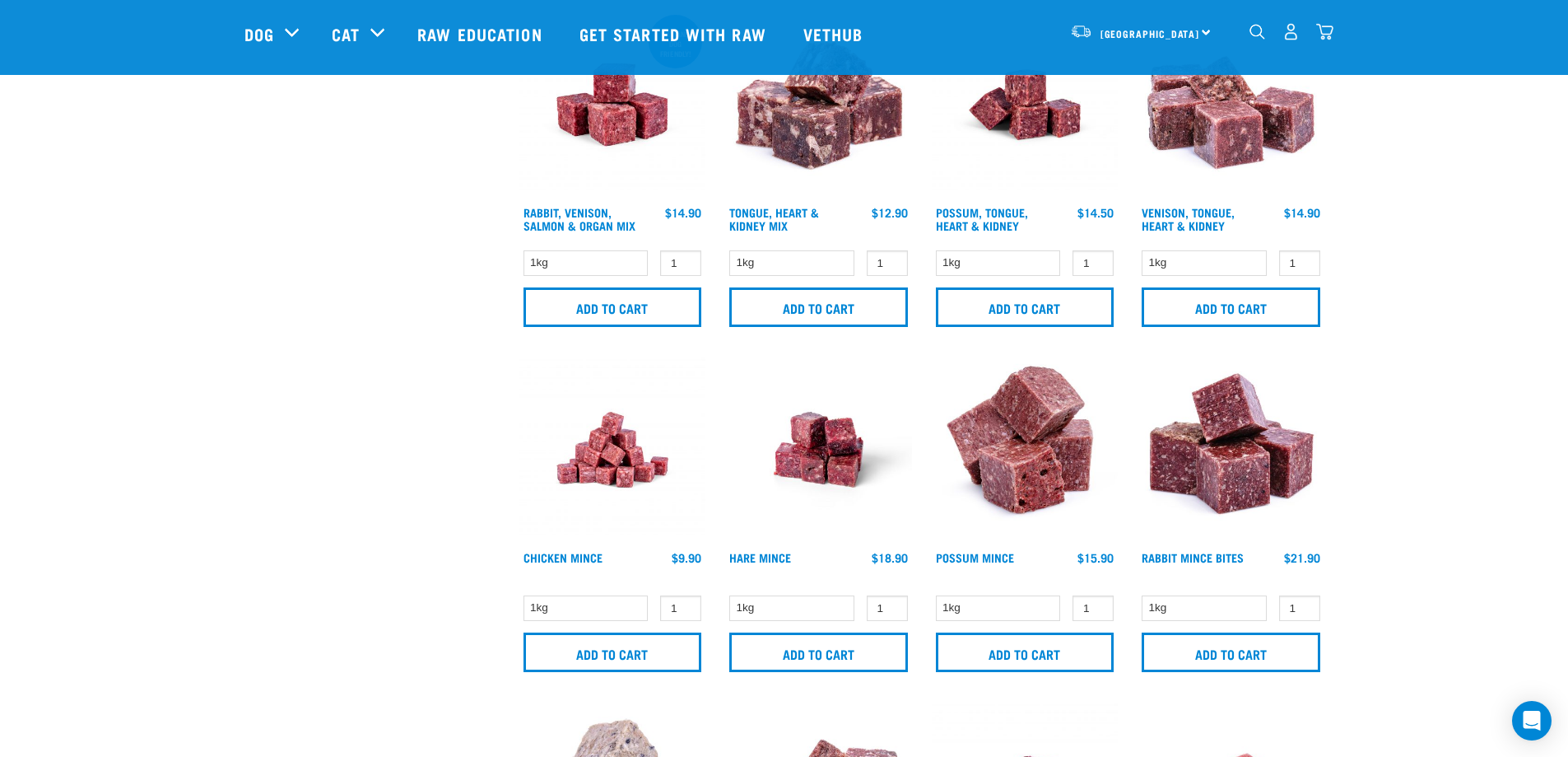
scroll to position [742, 0]
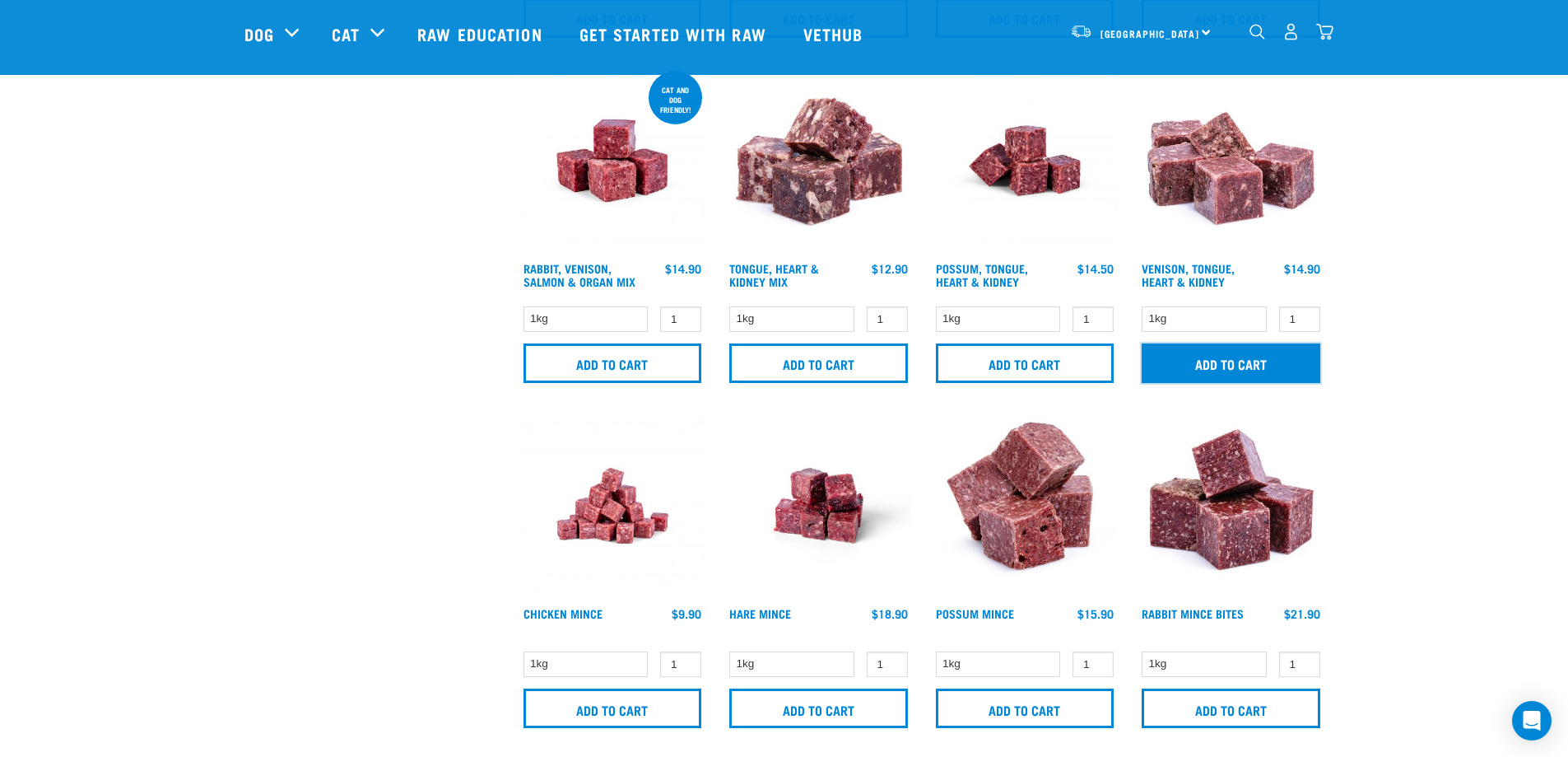
click at [1218, 357] on input "Add to cart" at bounding box center [1231, 362] width 179 height 39
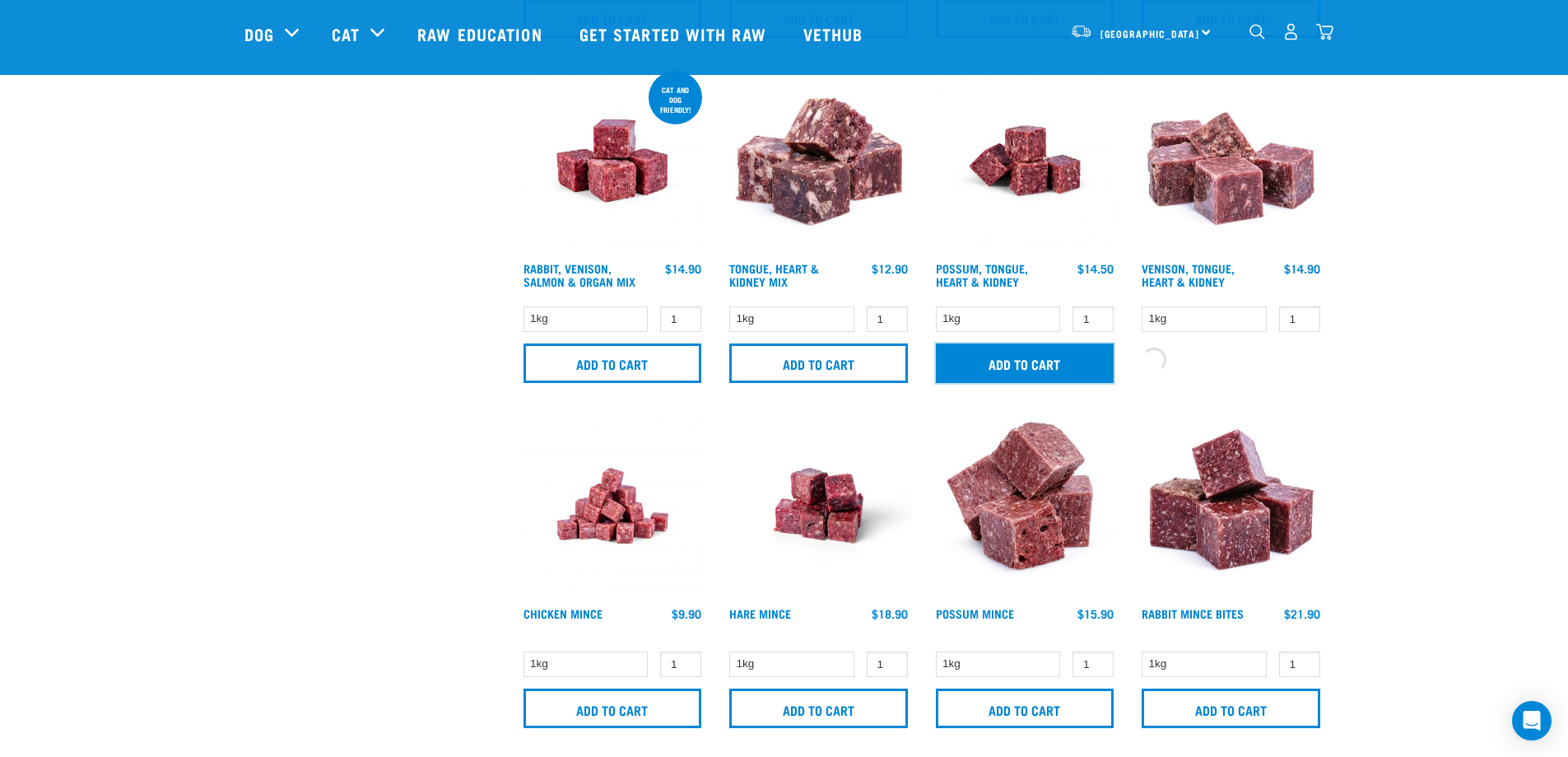
click at [1042, 366] on input "Add to cart" at bounding box center [1025, 362] width 179 height 39
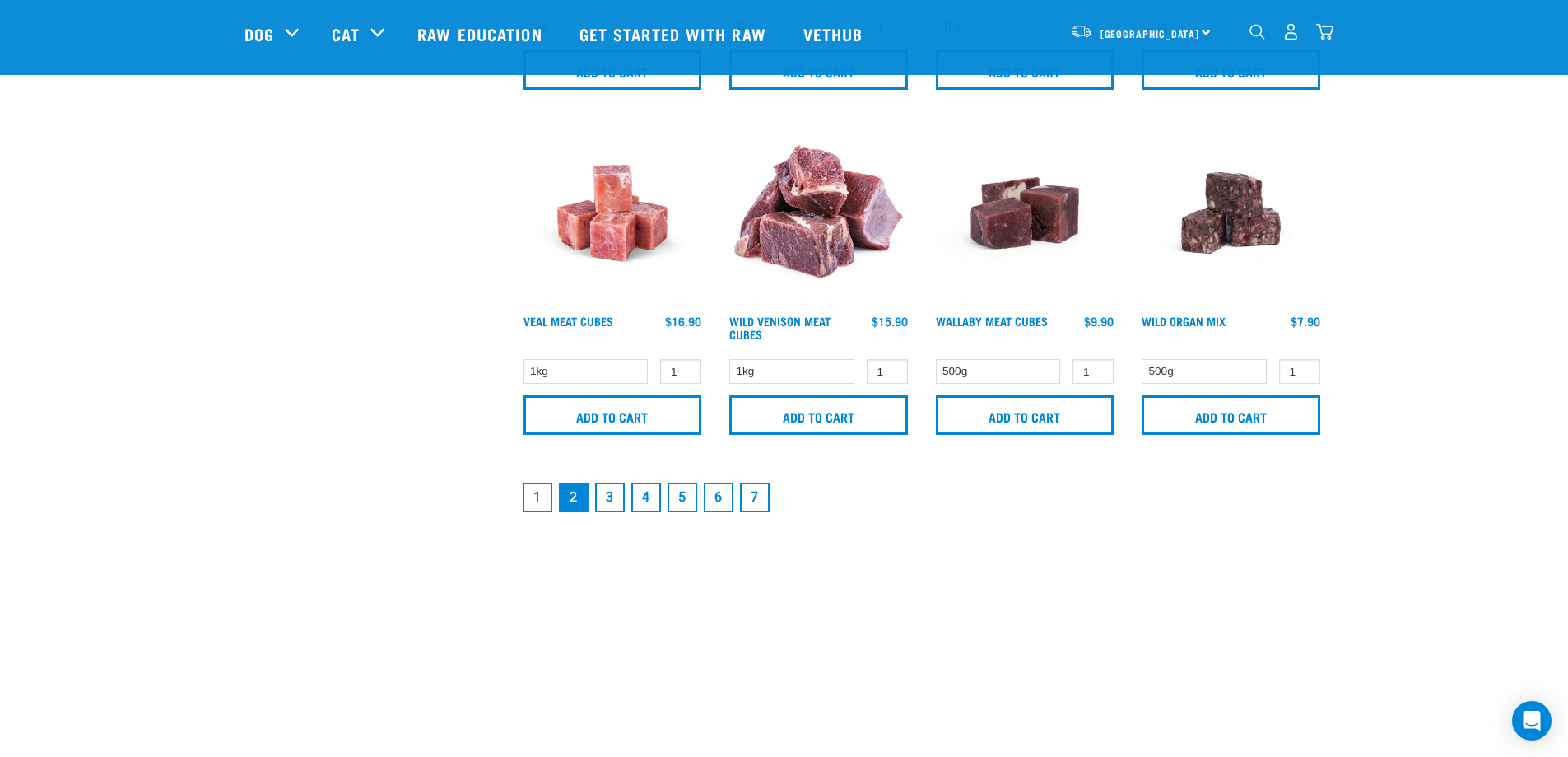
scroll to position [2416, 0]
click at [625, 491] on li "3" at bounding box center [610, 496] width 36 height 36
click at [606, 491] on link "3" at bounding box center [609, 496] width 30 height 30
click at [608, 496] on link "3" at bounding box center [609, 496] width 30 height 30
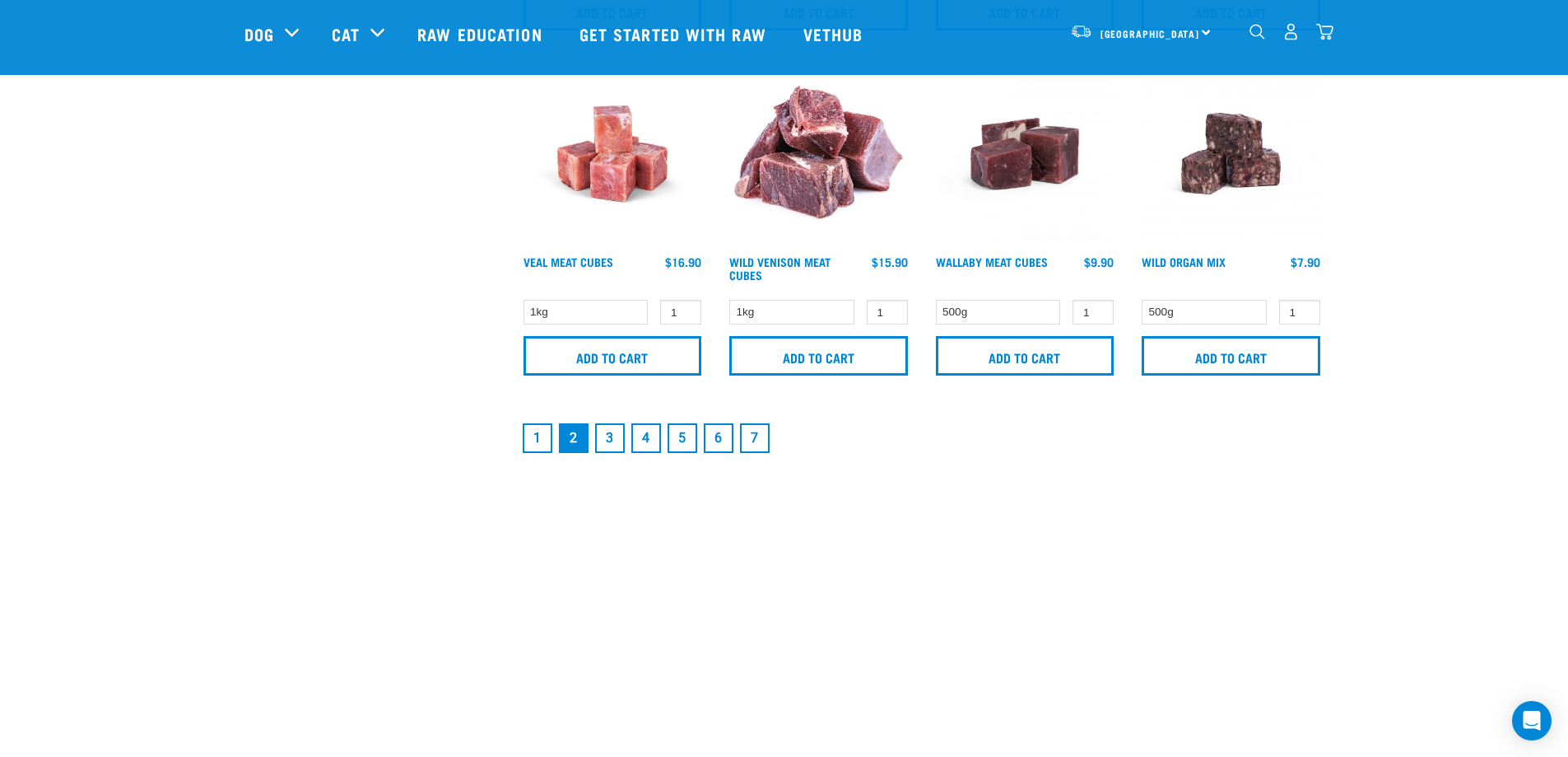
scroll to position [2470, 0]
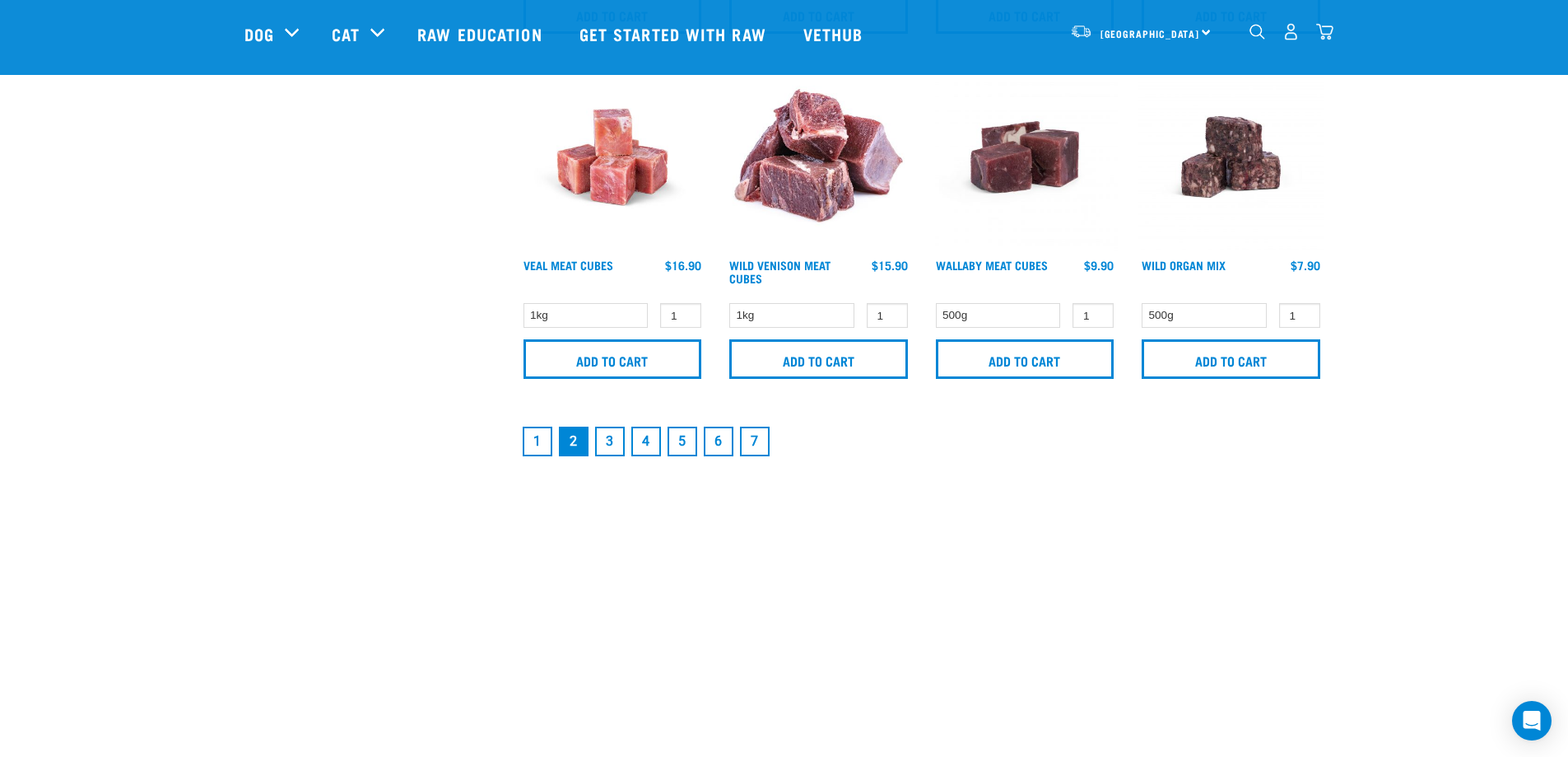
click at [647, 446] on link "4" at bounding box center [646, 441] width 30 height 30
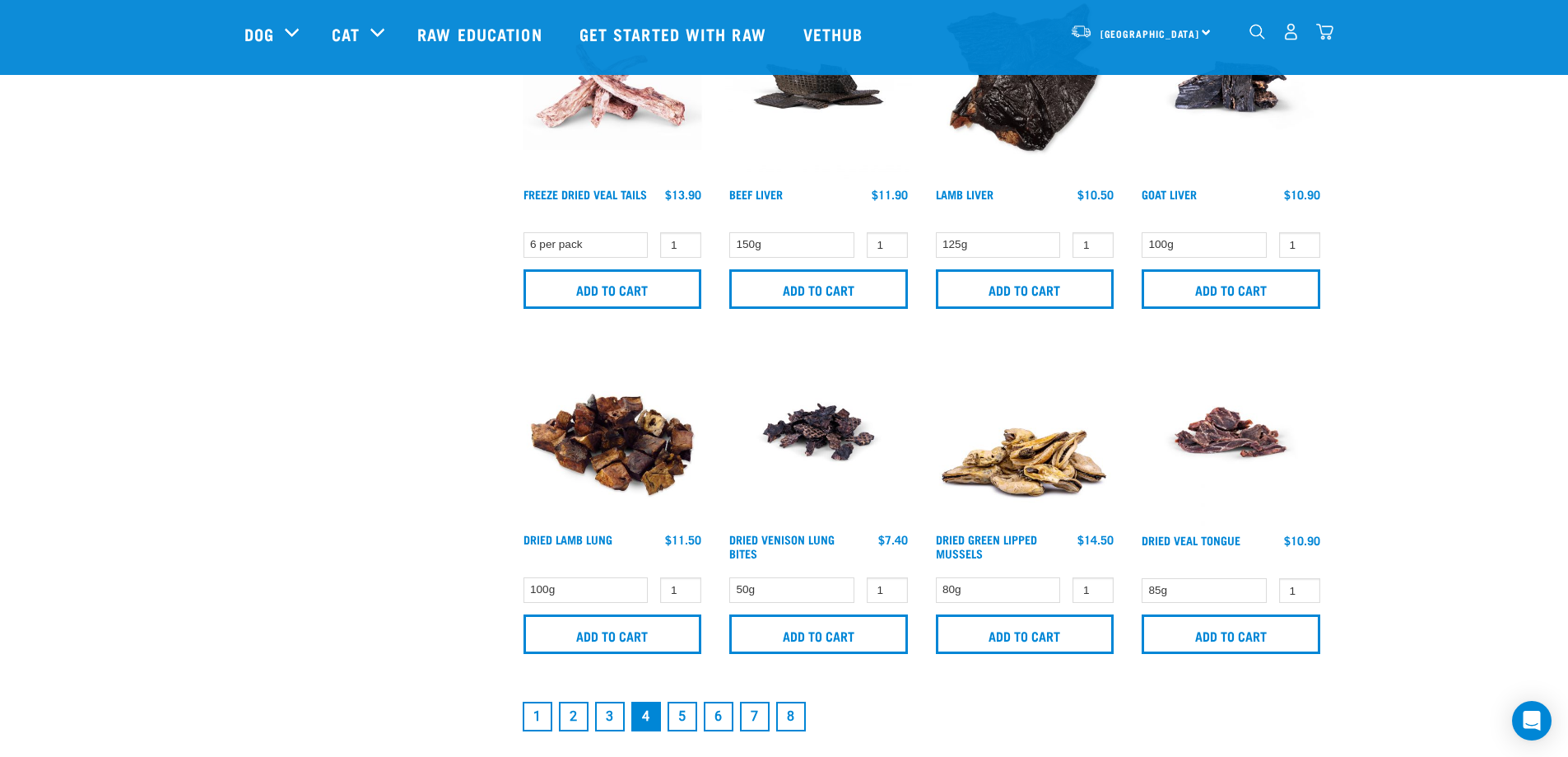
scroll to position [2333, 0]
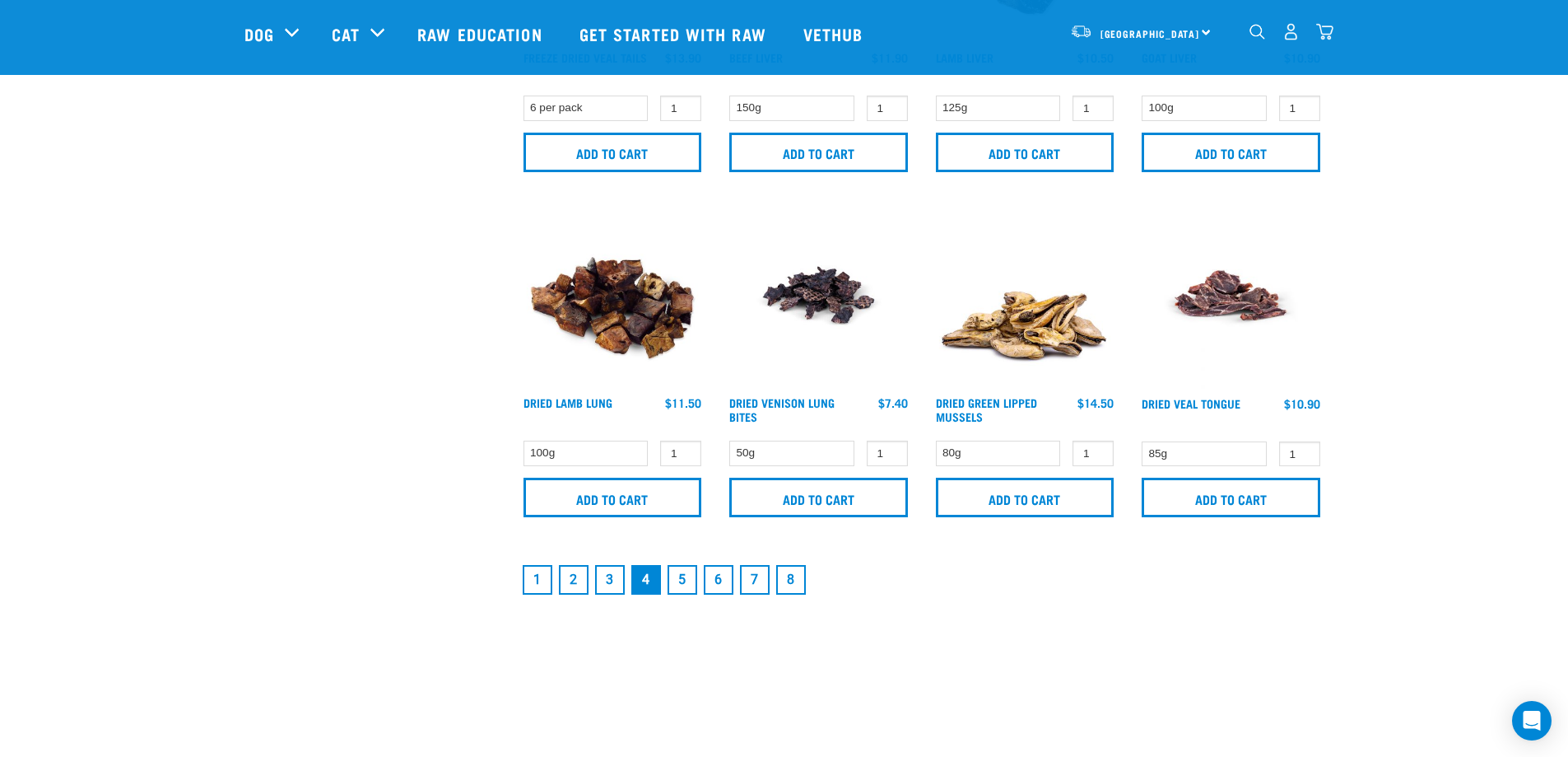
click at [612, 582] on link "3" at bounding box center [609, 580] width 30 height 30
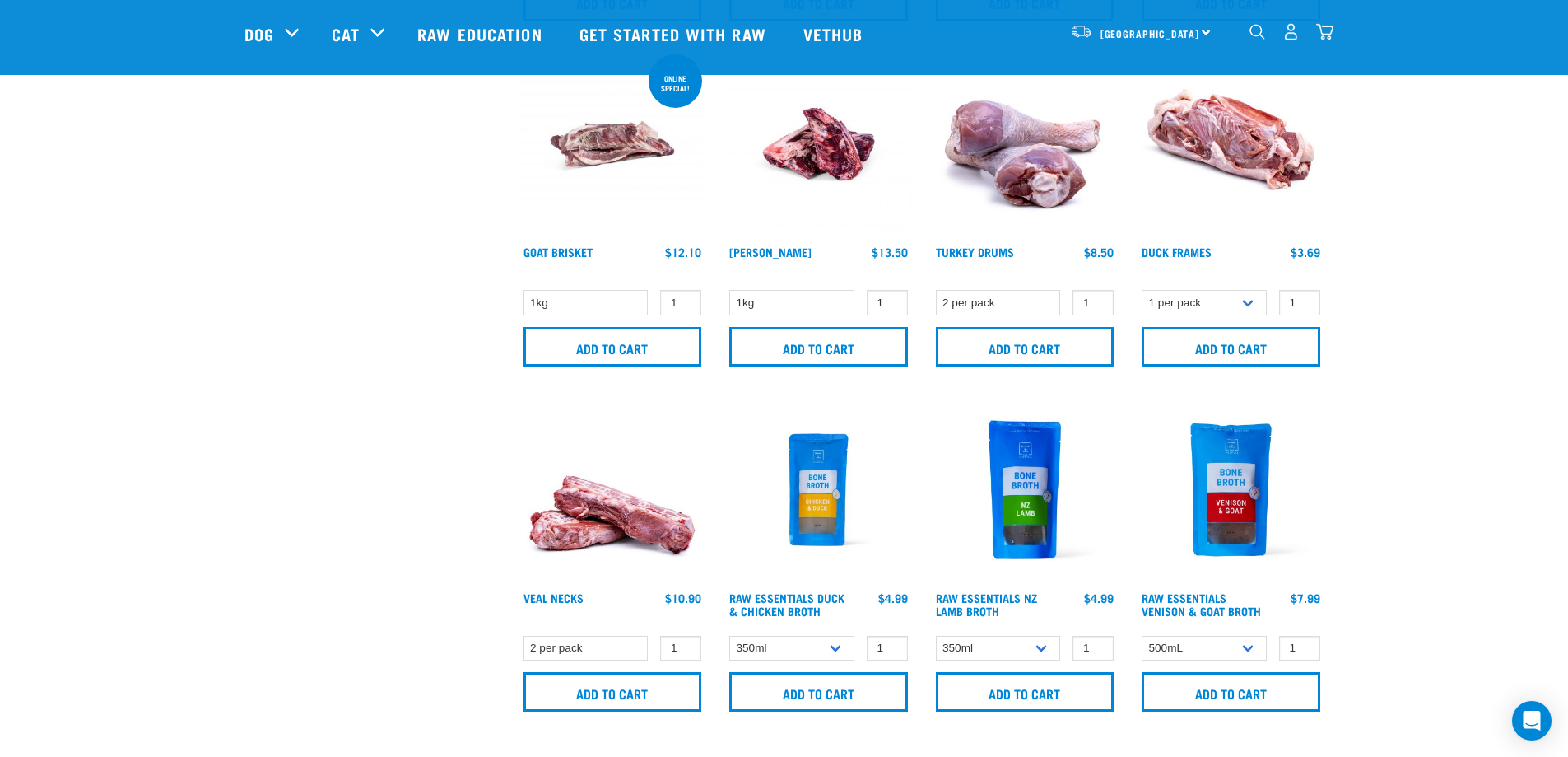
scroll to position [1456, 0]
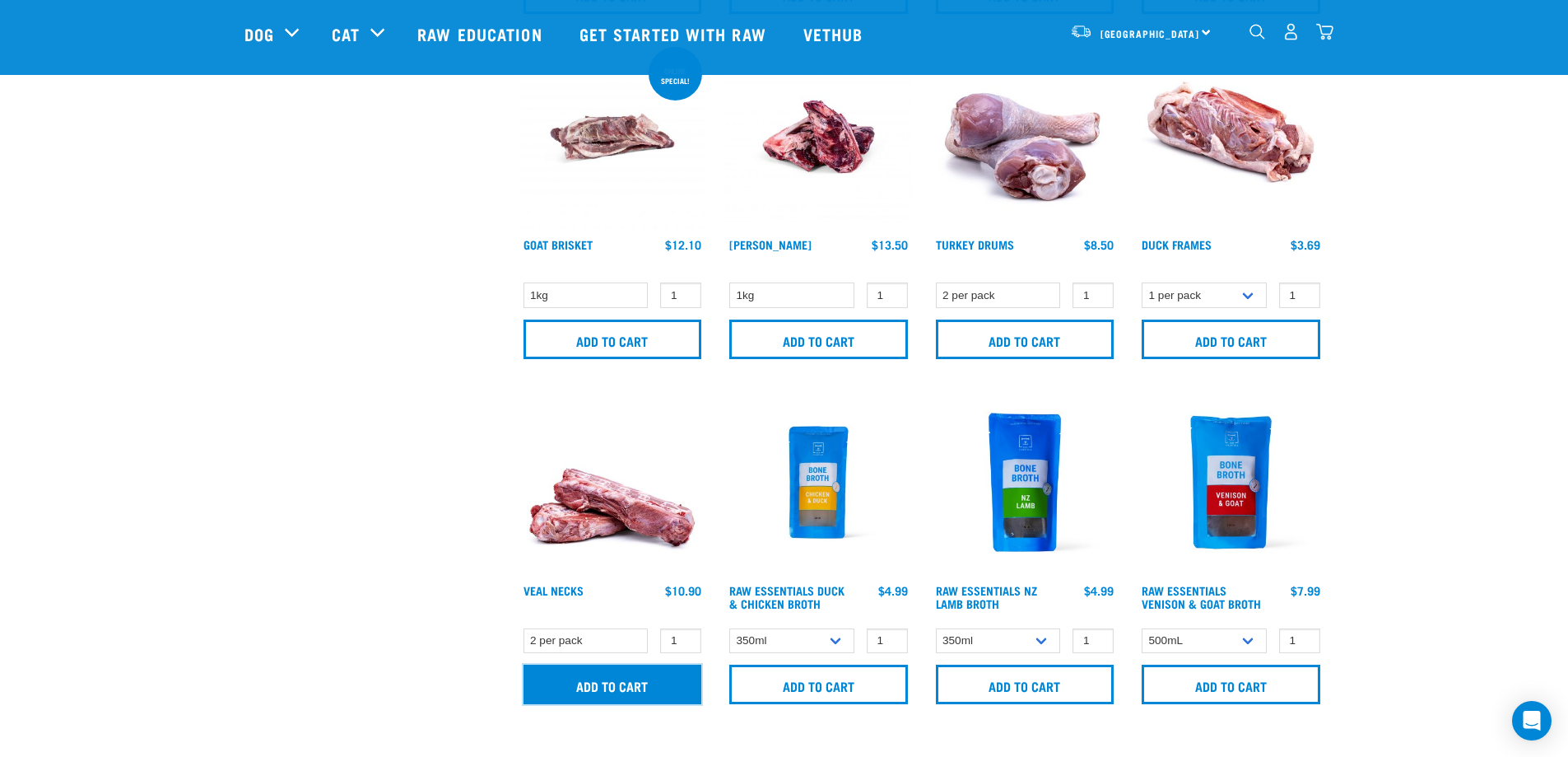
click at [620, 671] on input "Add to cart" at bounding box center [613, 684] width 179 height 39
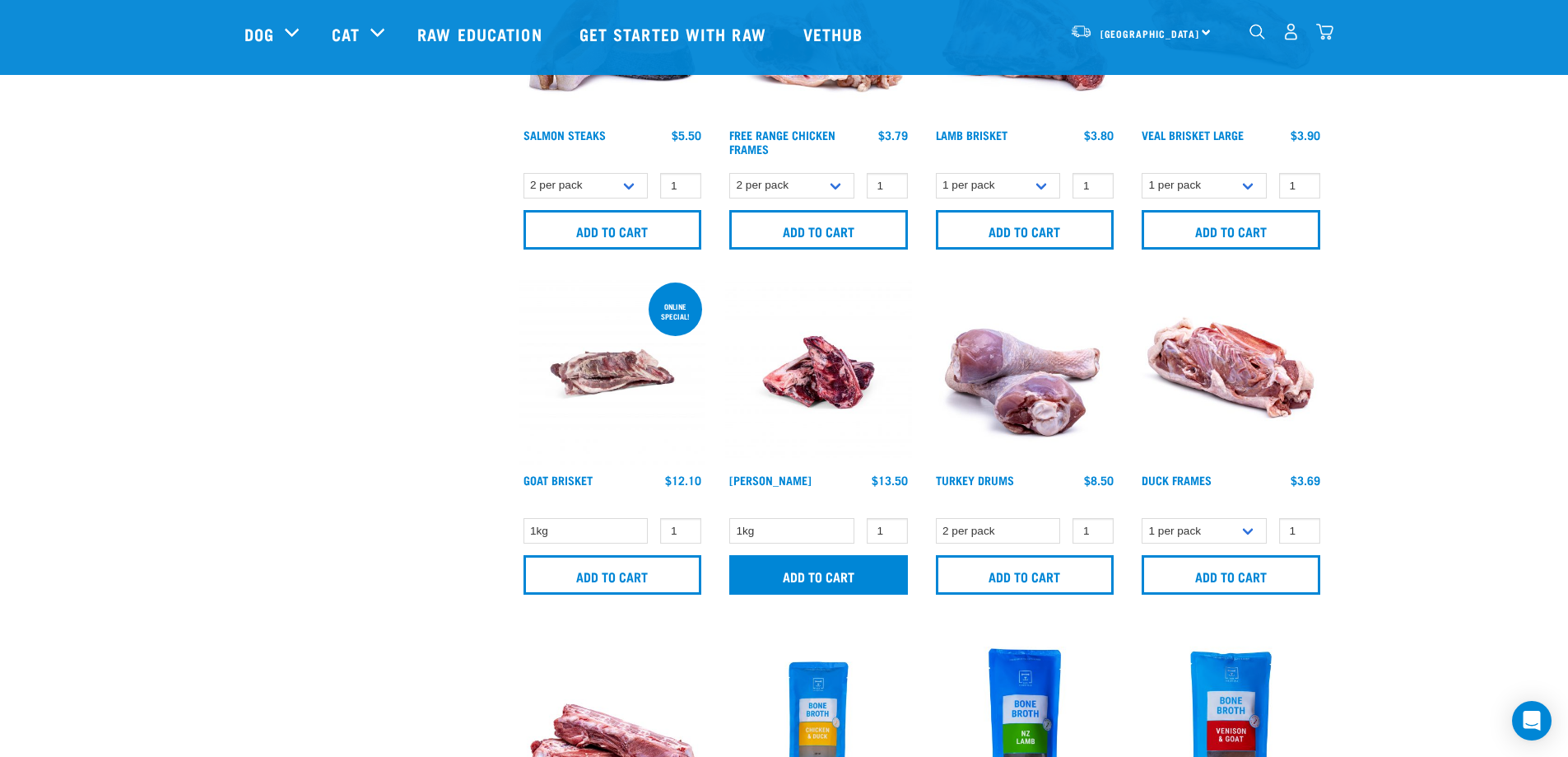
scroll to position [1208, 0]
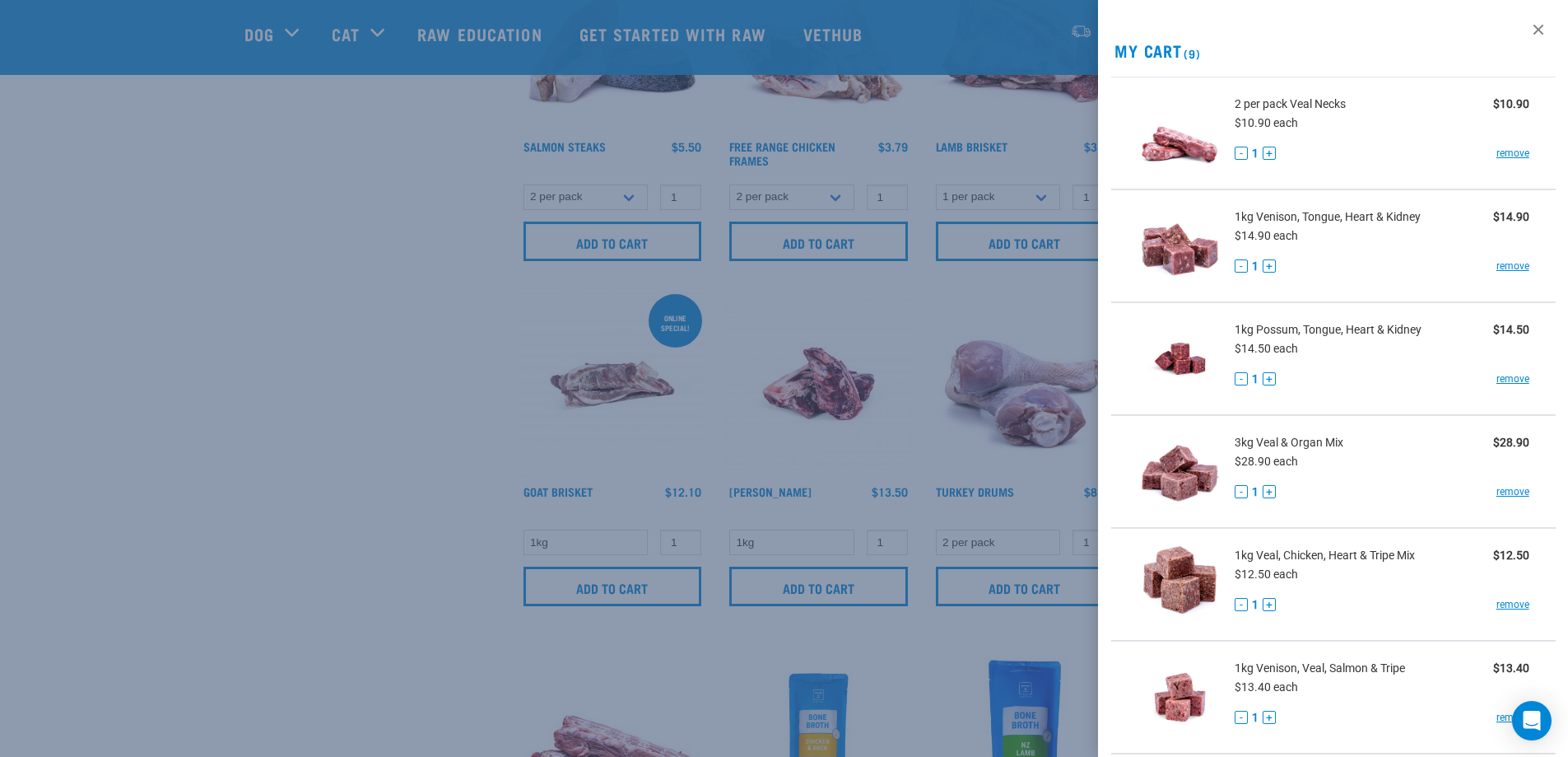
click at [835, 591] on div at bounding box center [784, 378] width 1568 height 757
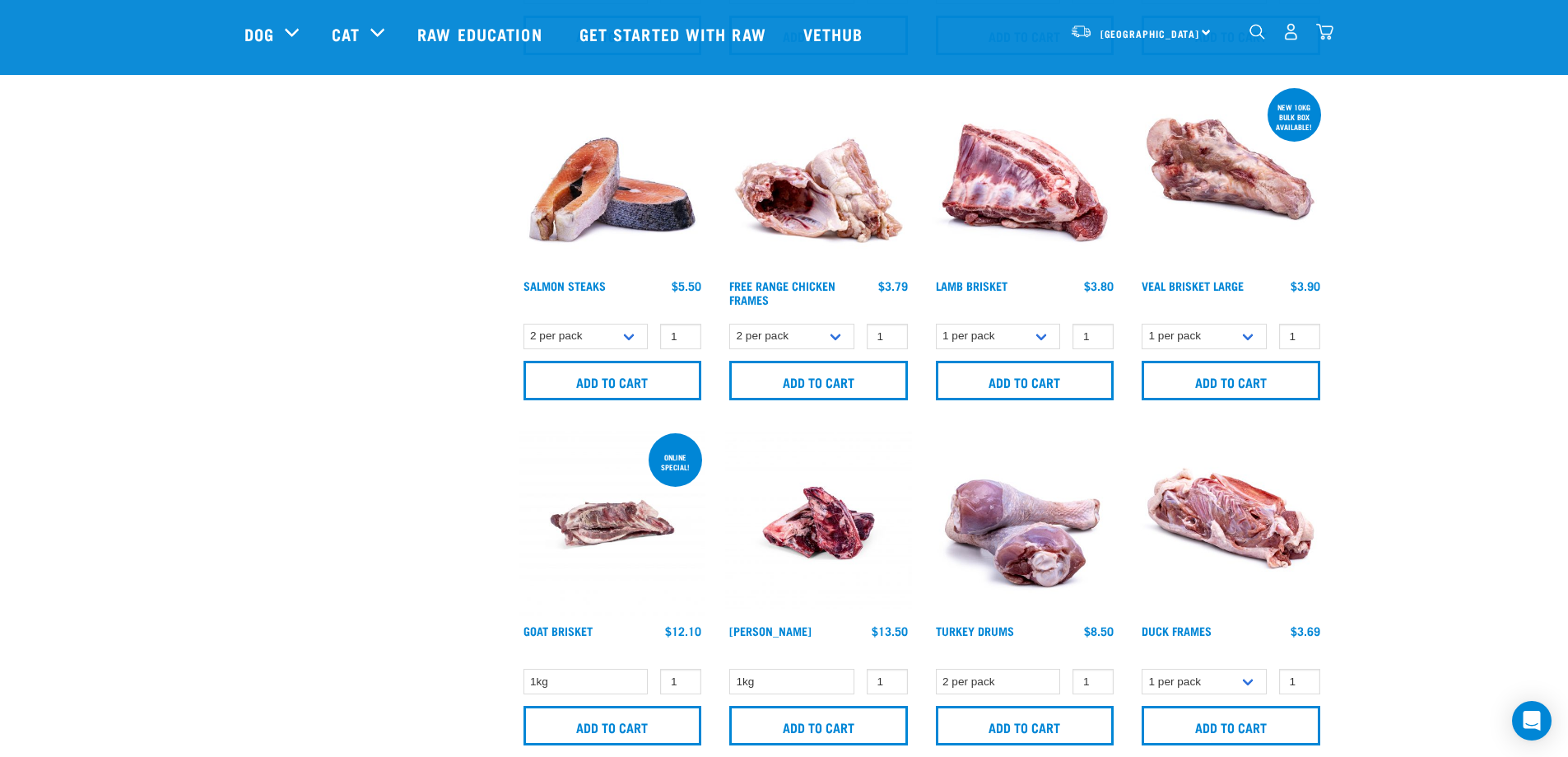
scroll to position [1044, 0]
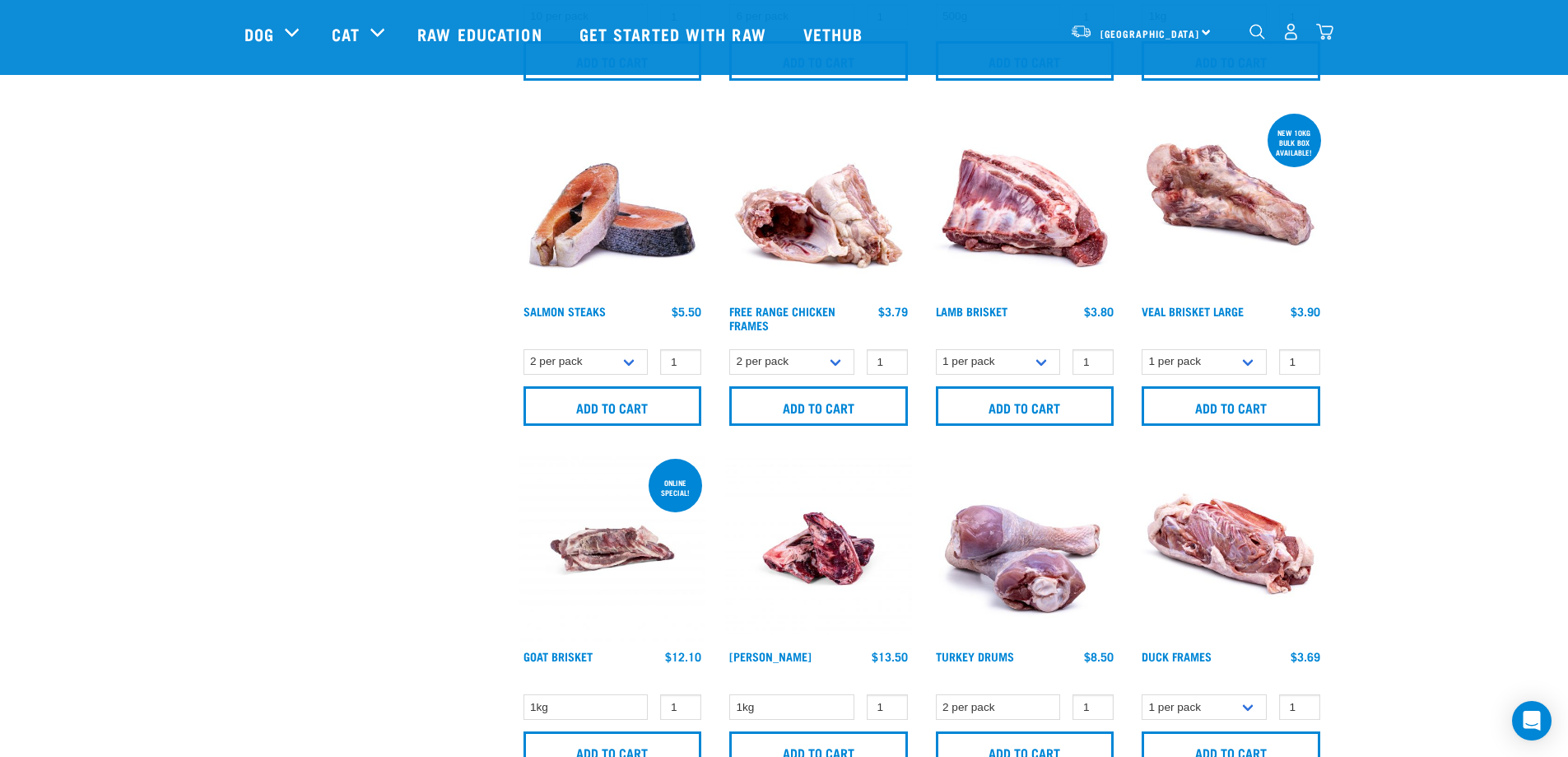
click at [1327, 38] on img "dropdown navigation" at bounding box center [1325, 32] width 17 height 17
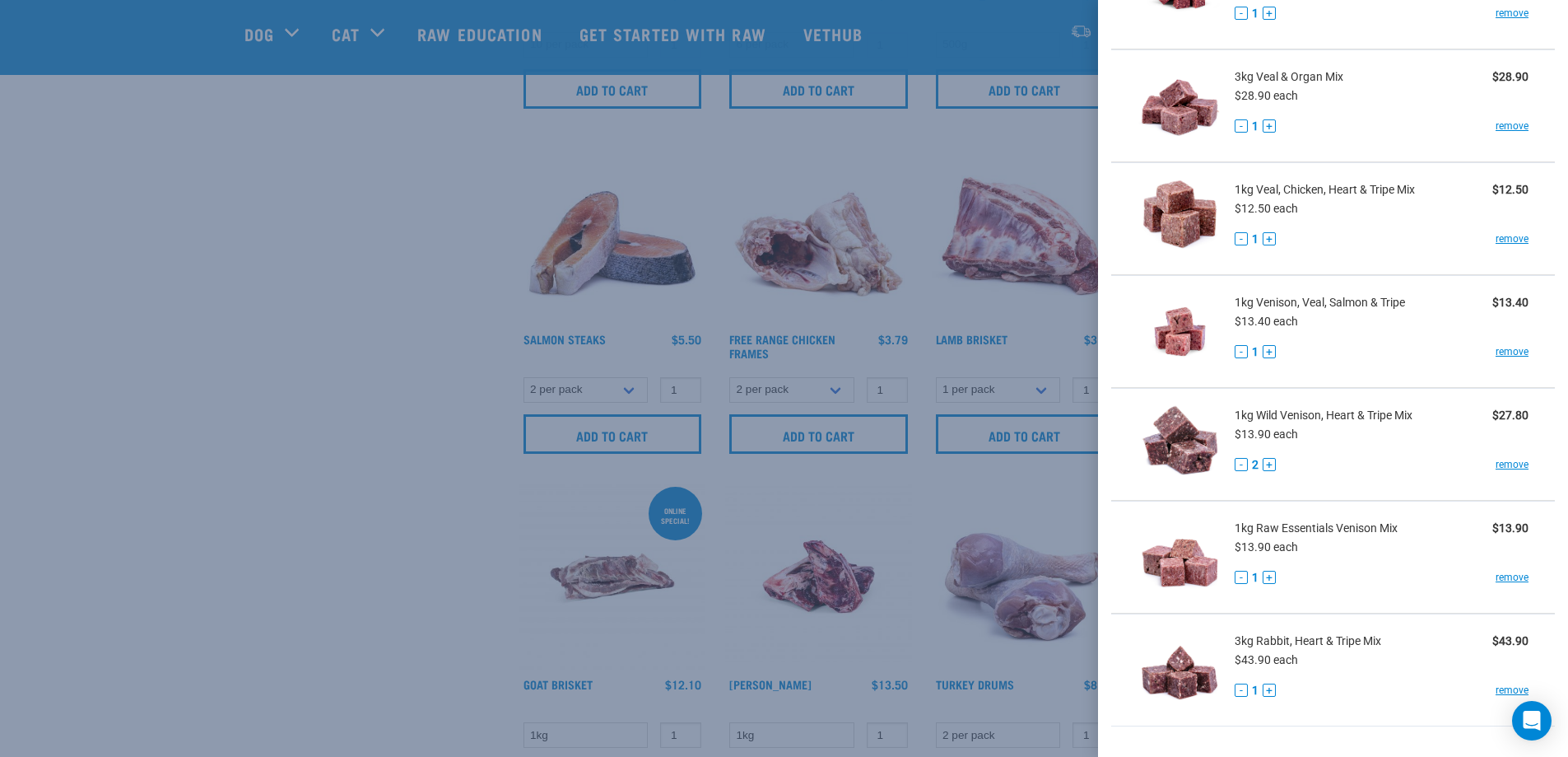
scroll to position [330, 0]
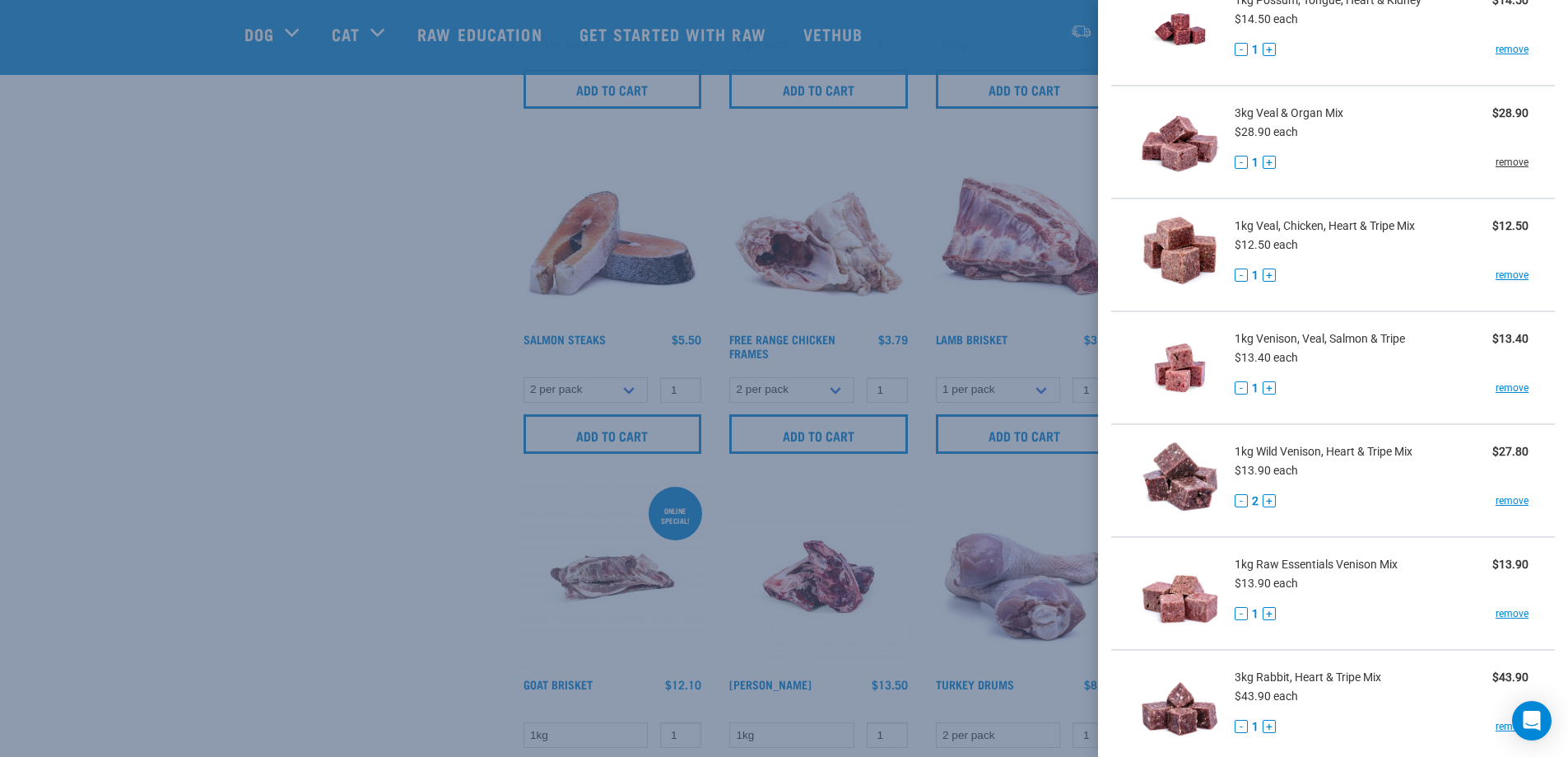
click at [1496, 161] on link "remove" at bounding box center [1512, 162] width 33 height 14
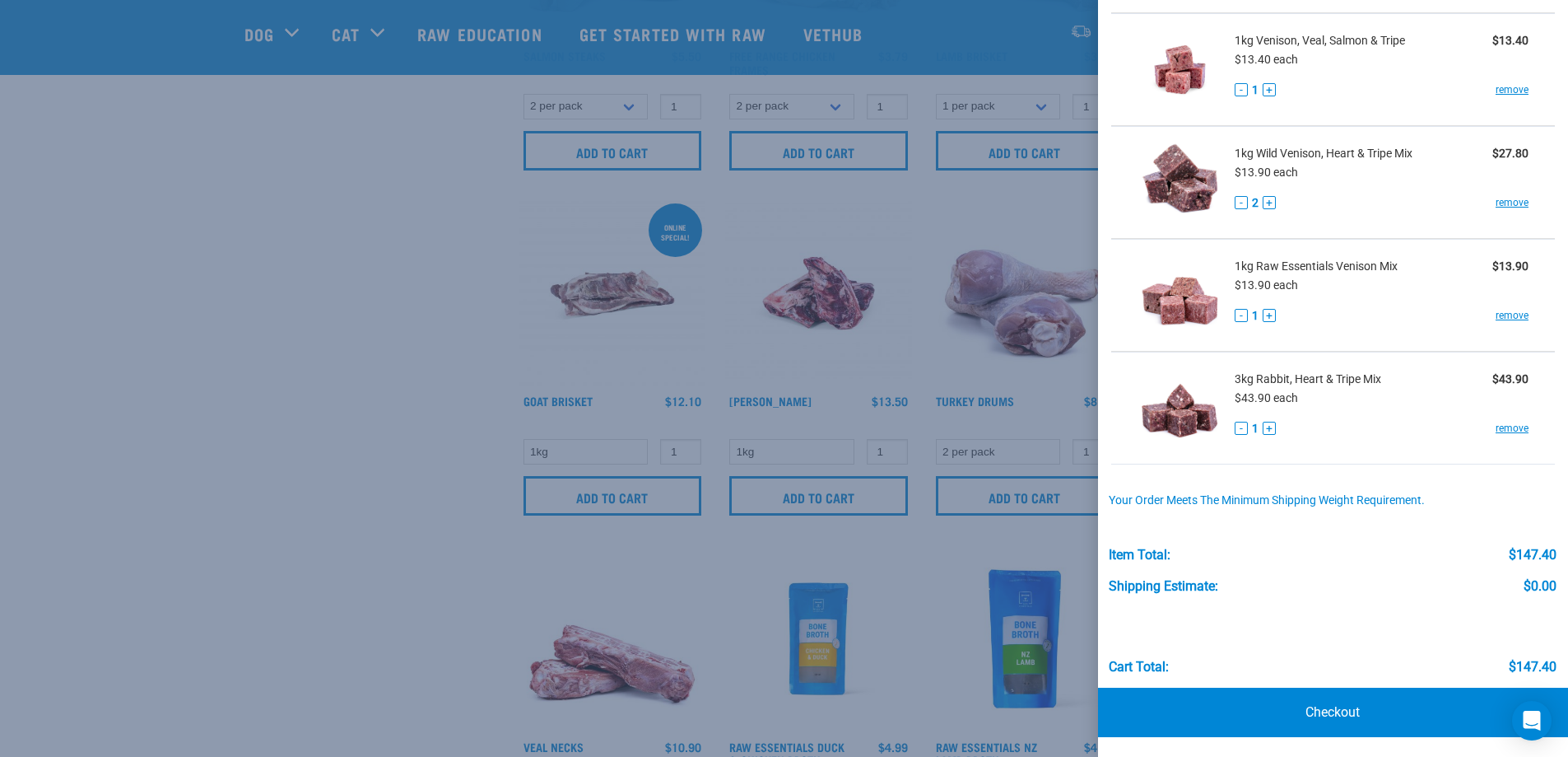
scroll to position [1318, 0]
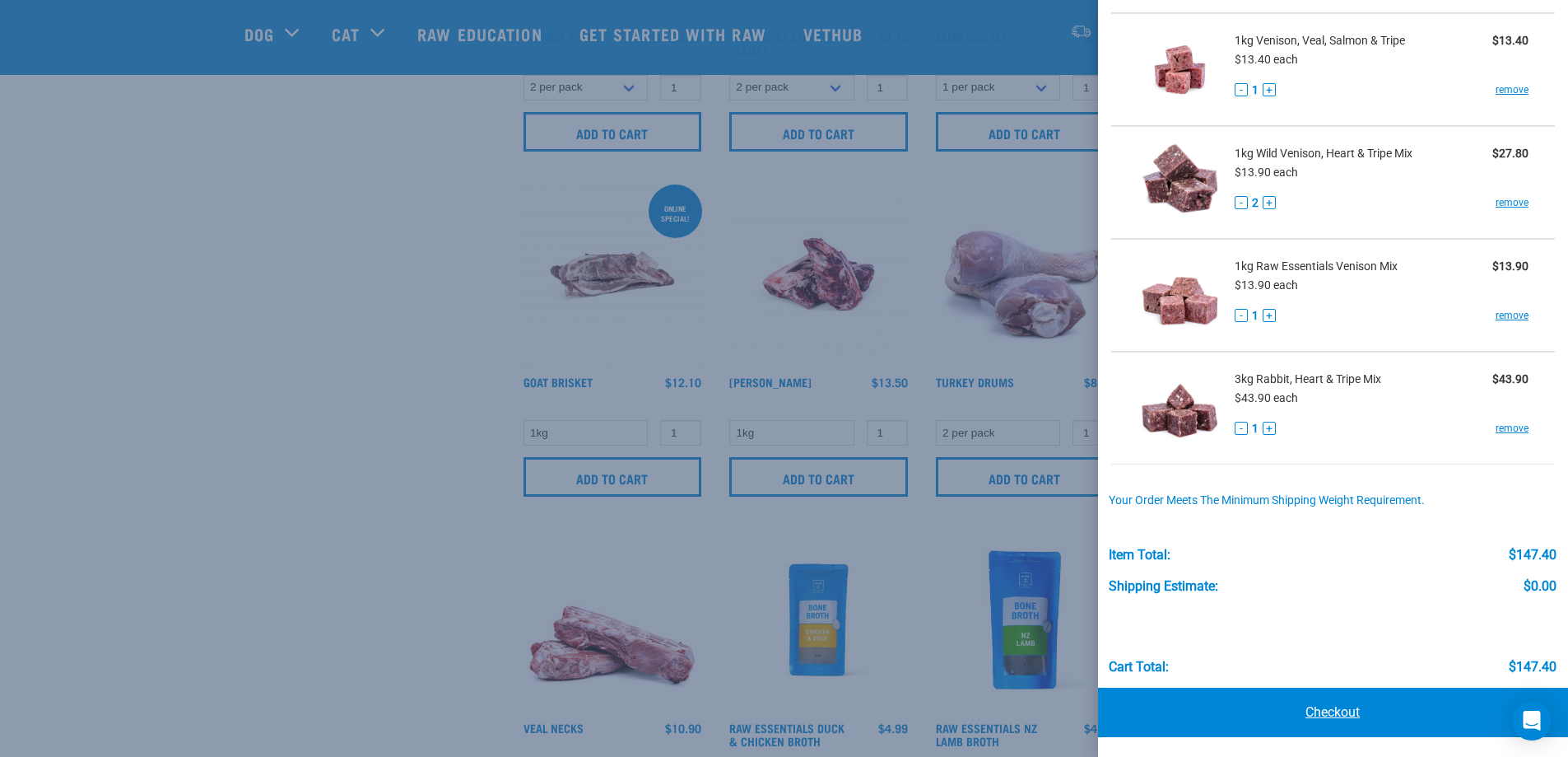
click at [1339, 719] on link "Checkout" at bounding box center [1334, 713] width 471 height 50
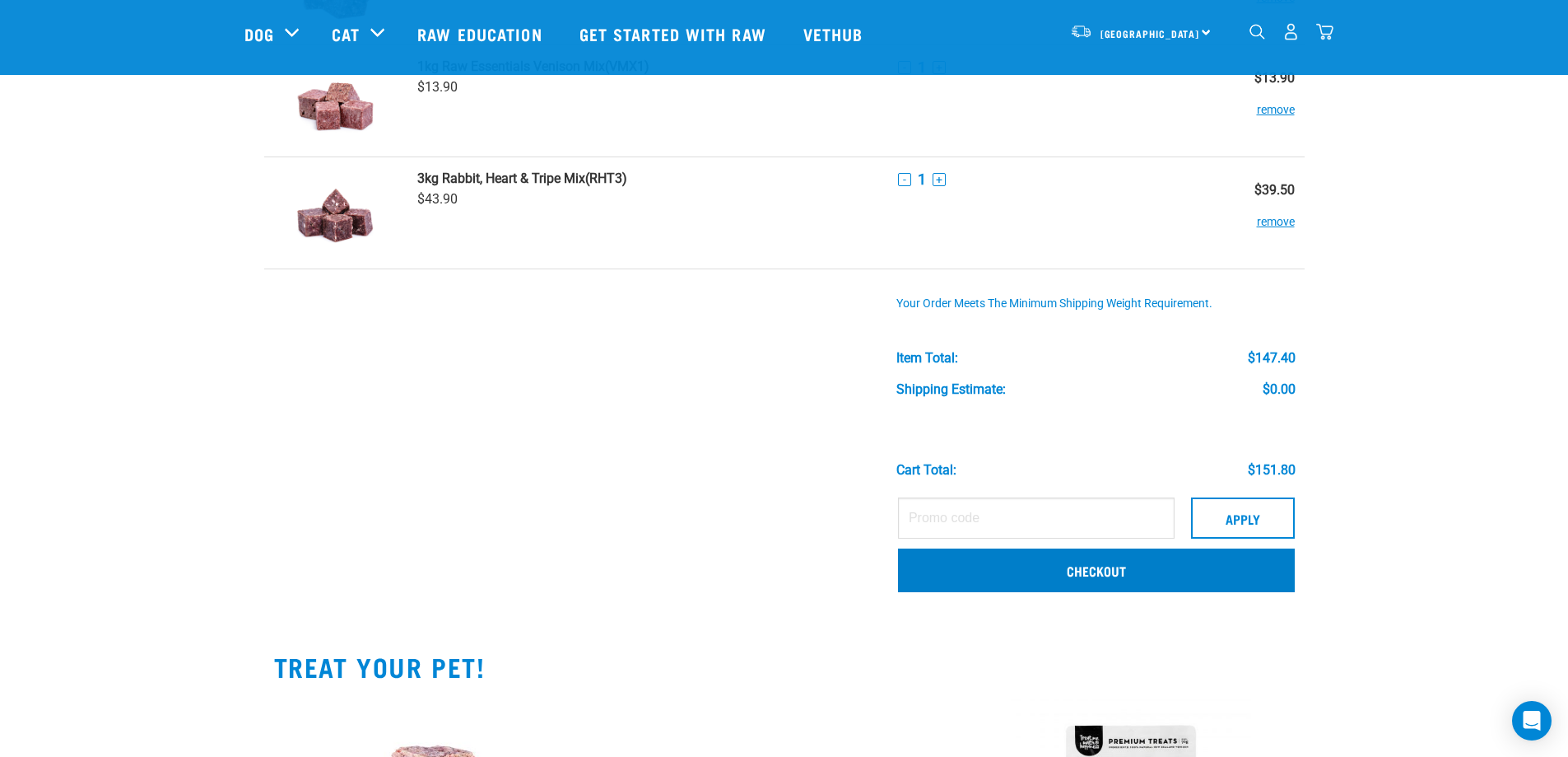
scroll to position [742, 0]
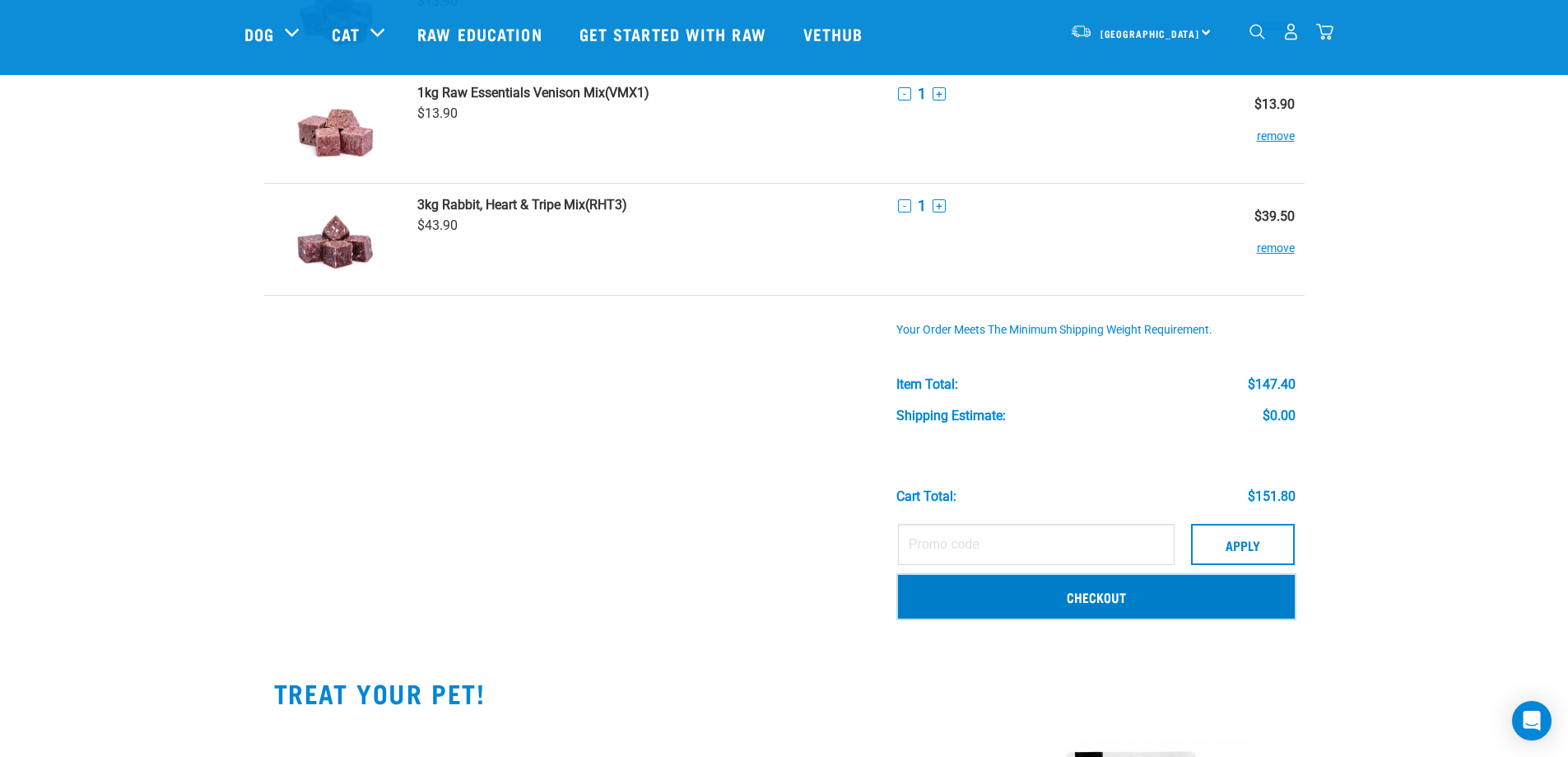
click at [1041, 605] on link "Checkout" at bounding box center [1097, 596] width 397 height 43
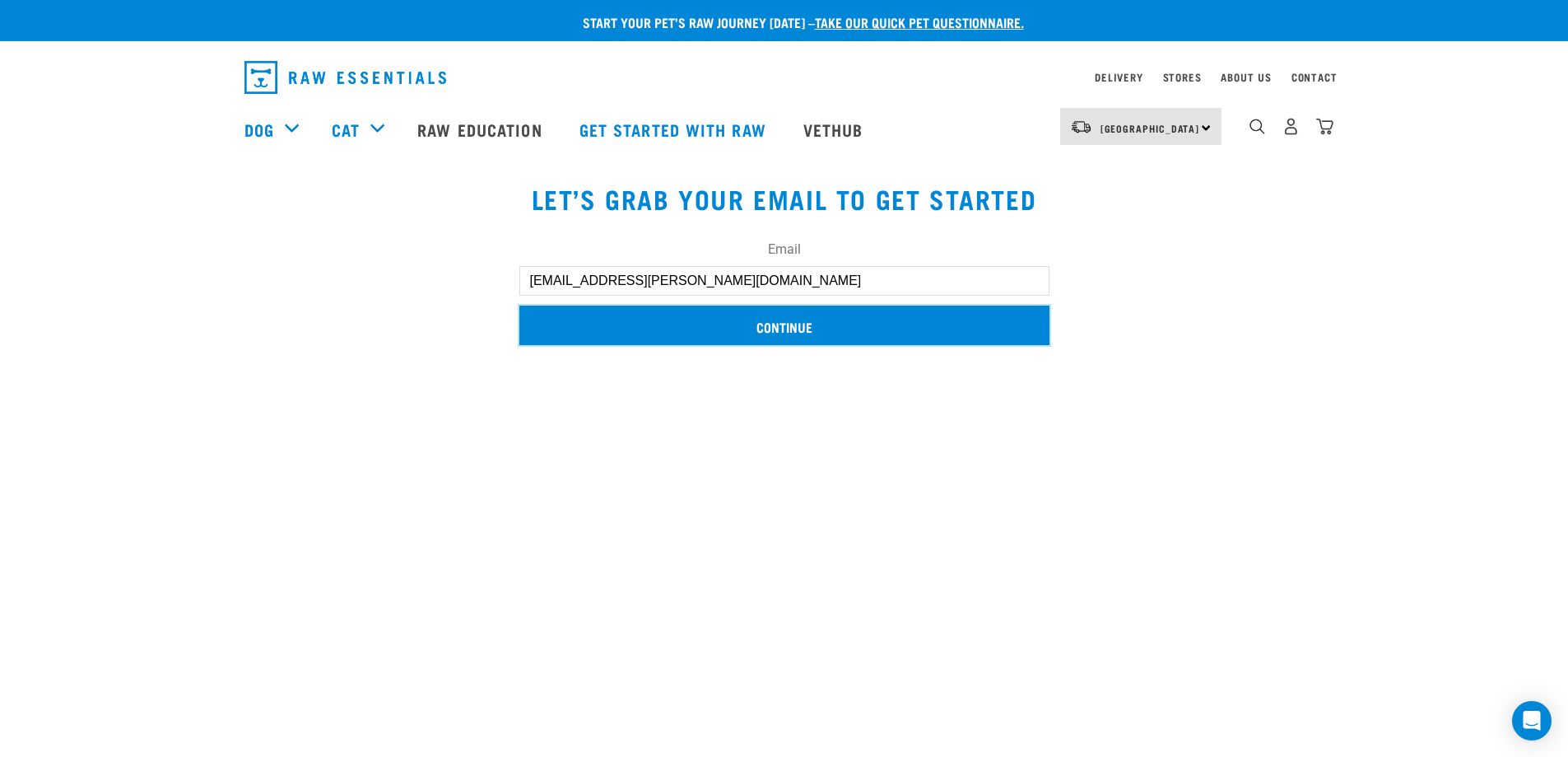
click at [707, 329] on input "Continue" at bounding box center [784, 325] width 531 height 39
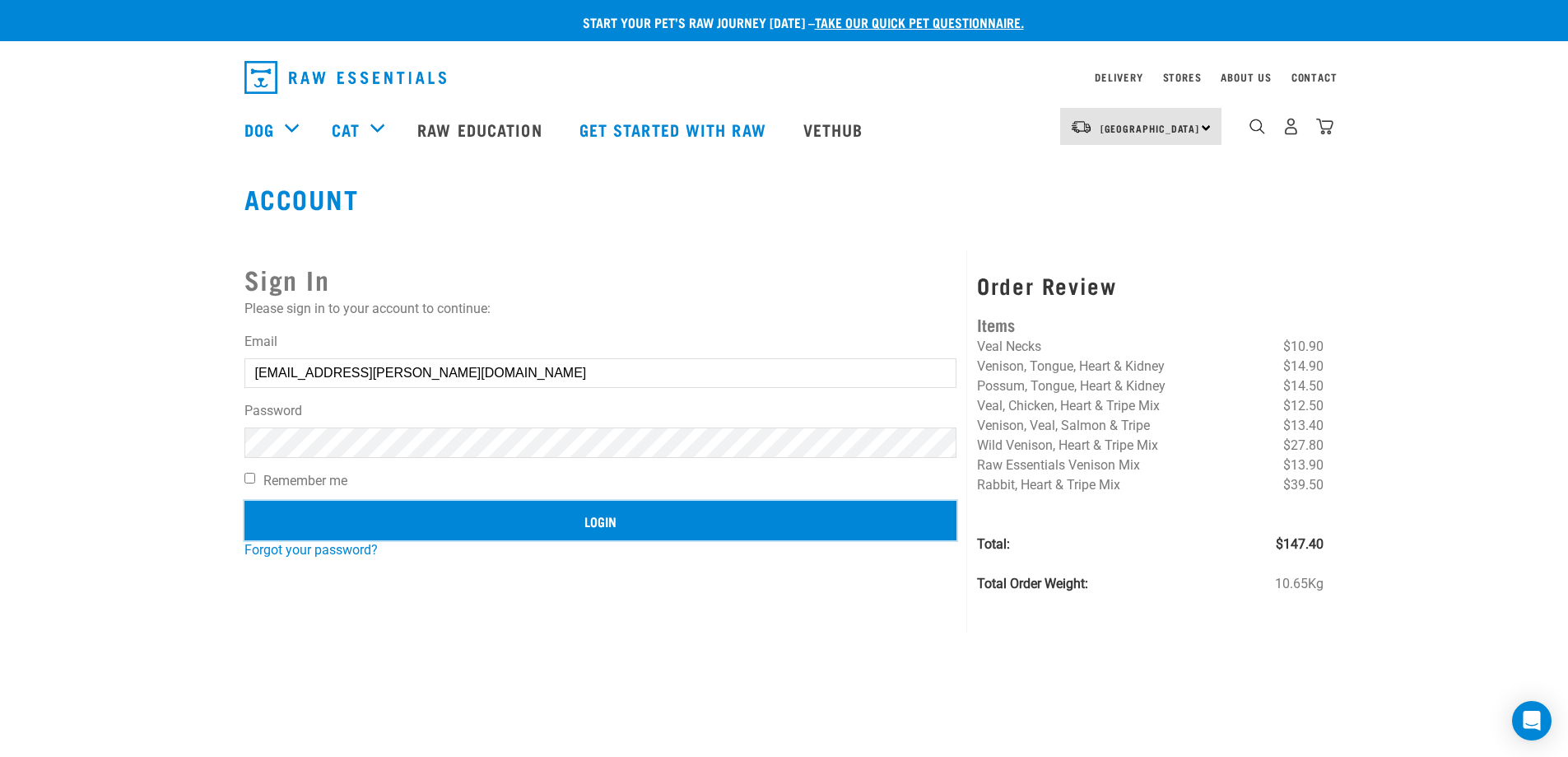
click at [612, 518] on input "Login" at bounding box center [601, 520] width 713 height 39
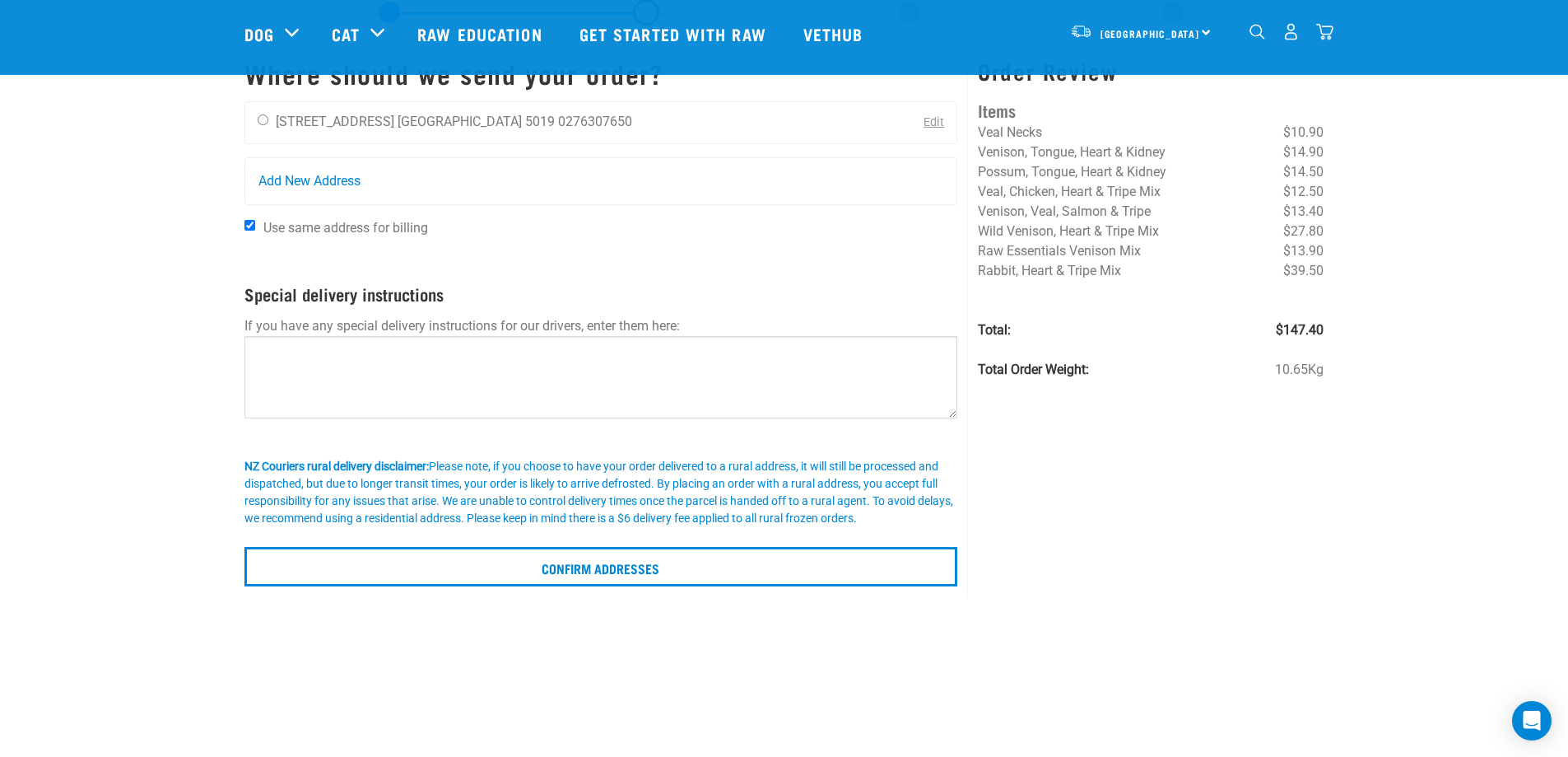
scroll to position [109, 0]
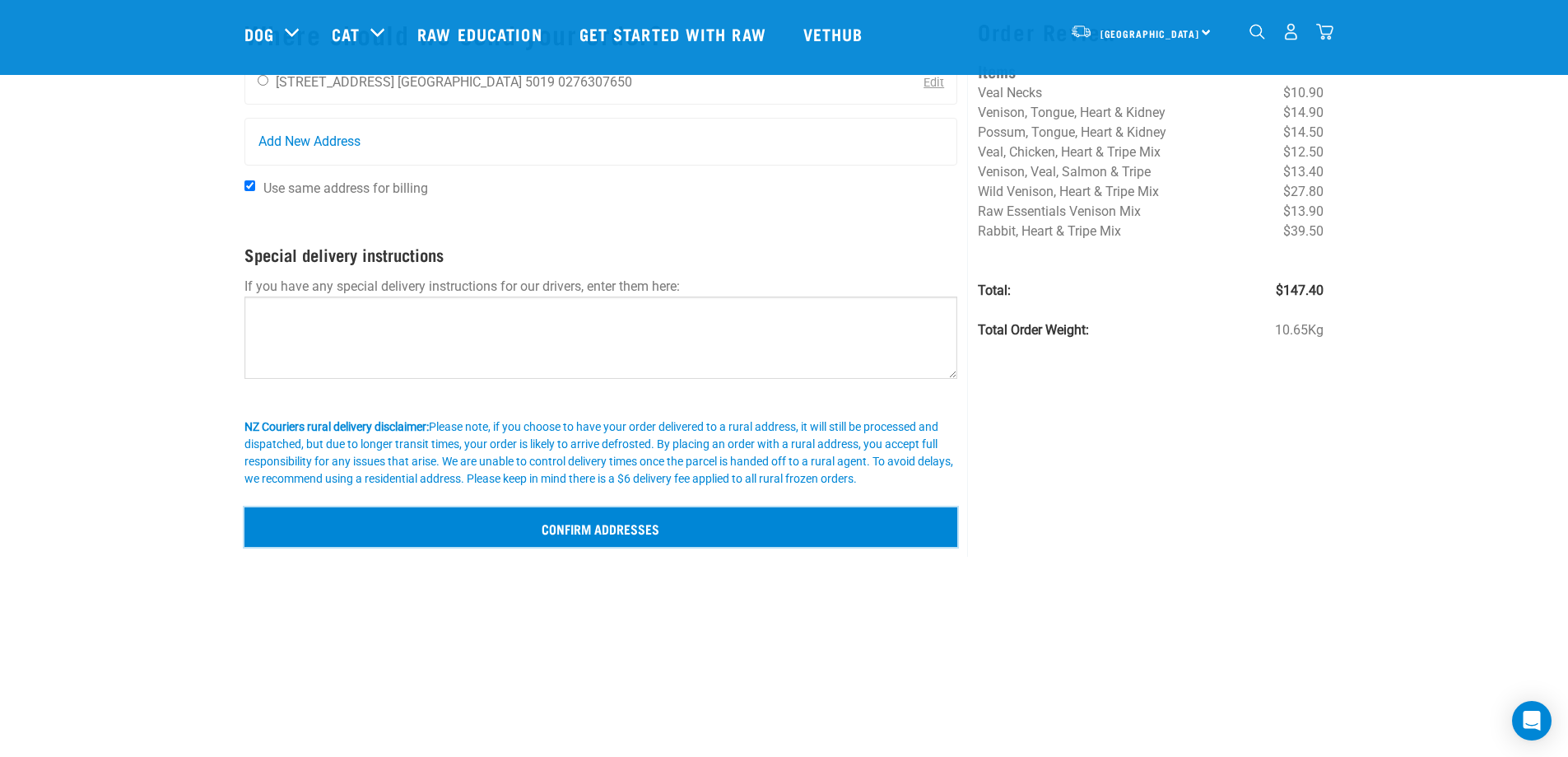
click at [525, 529] on input "Confirm addresses" at bounding box center [601, 526] width 714 height 39
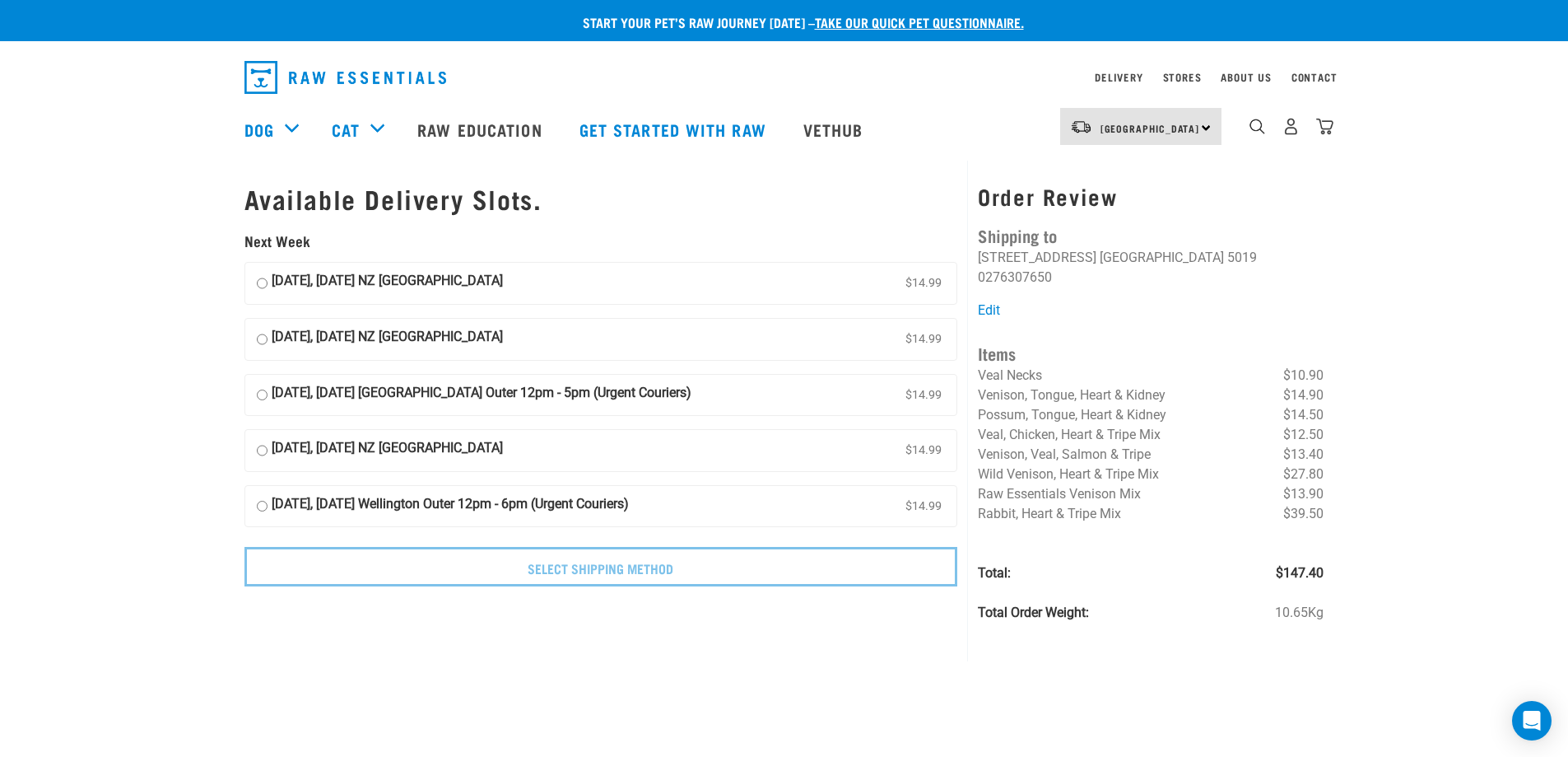
click at [261, 283] on input "[DATE], [DATE] NZ [GEOGRAPHIC_DATA] $14.99" at bounding box center [261, 284] width 11 height 25
radio input "true"
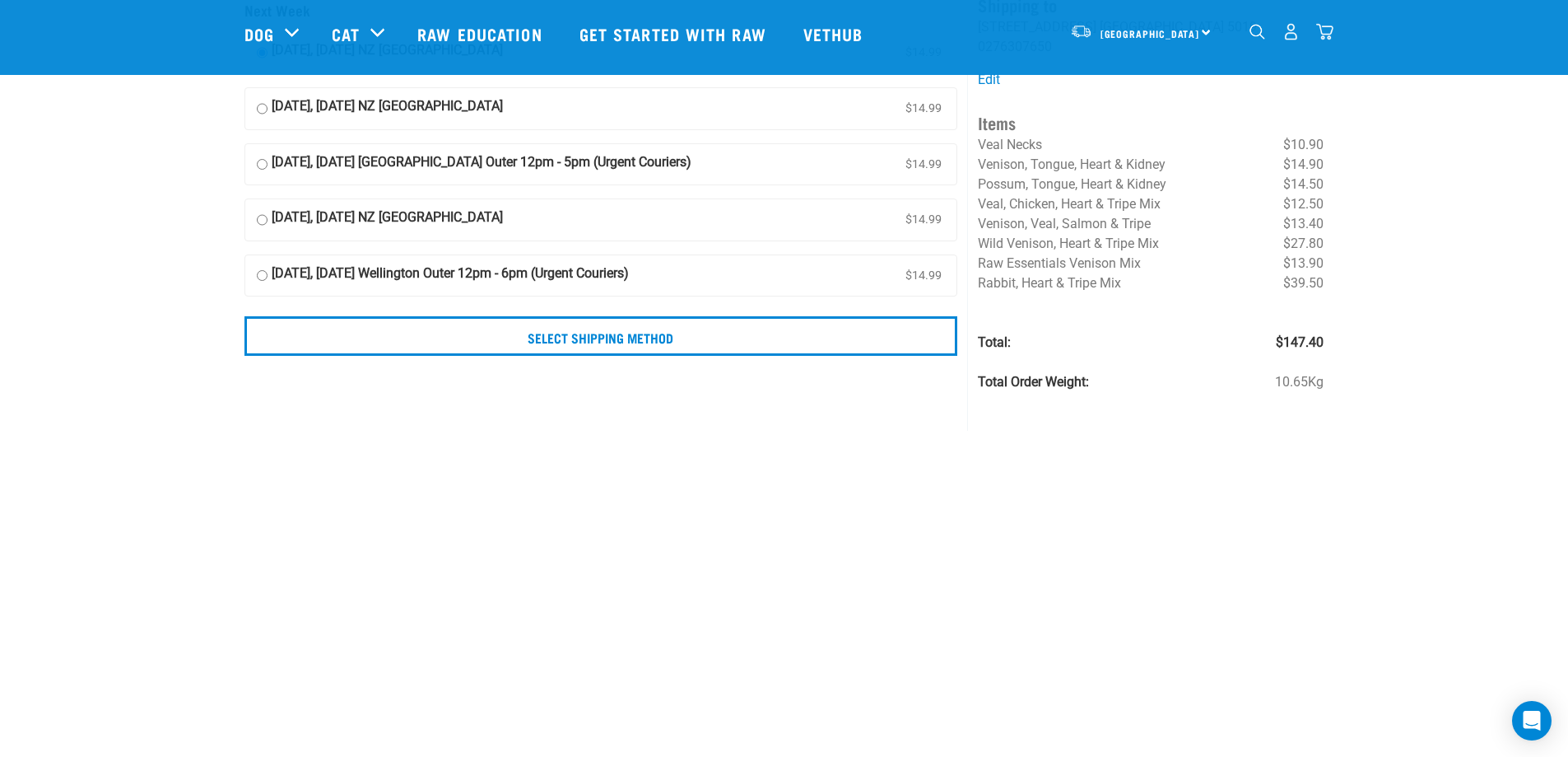
scroll to position [138, 0]
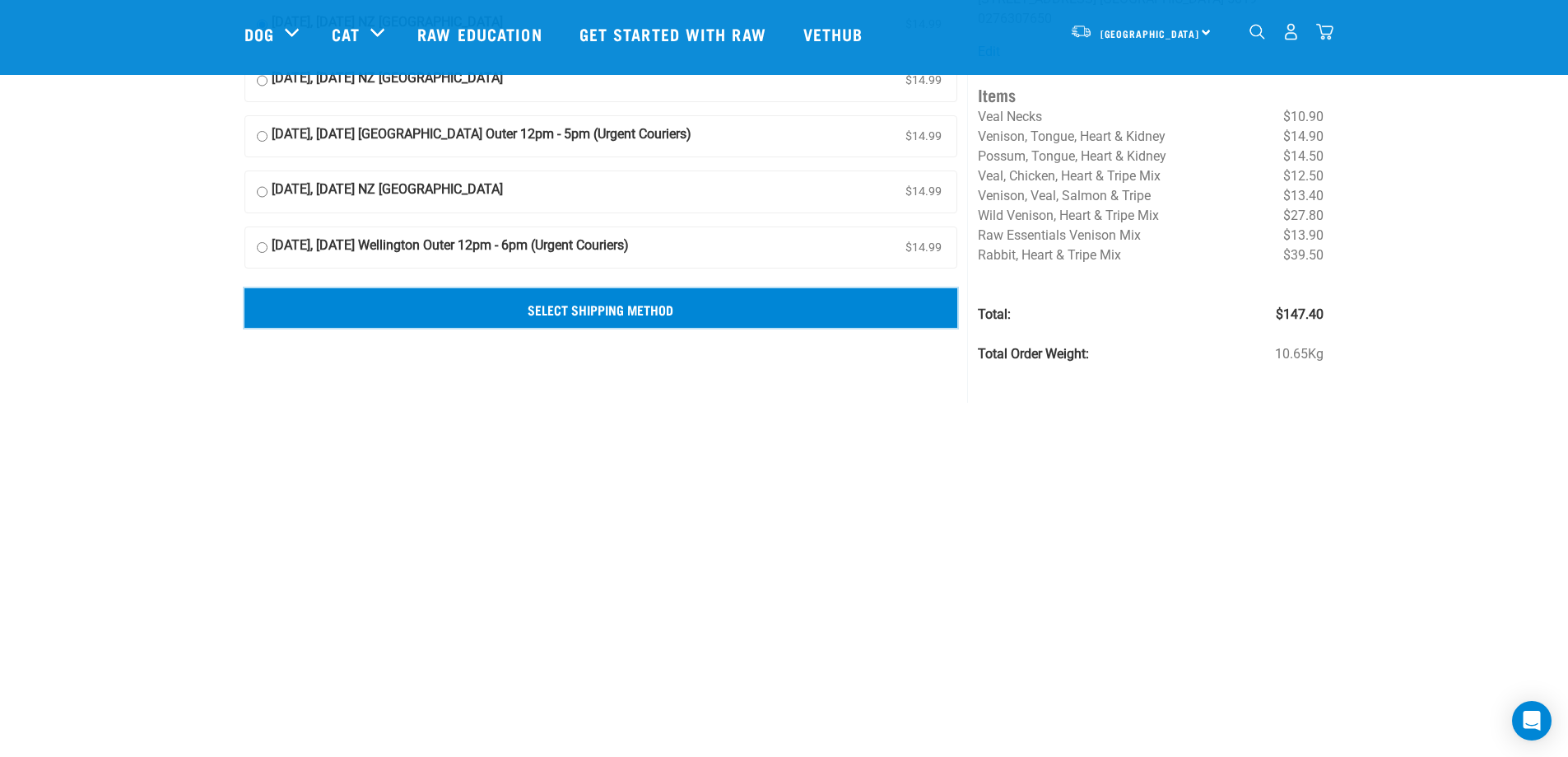
click at [659, 310] on input "Select Shipping Method" at bounding box center [601, 308] width 714 height 39
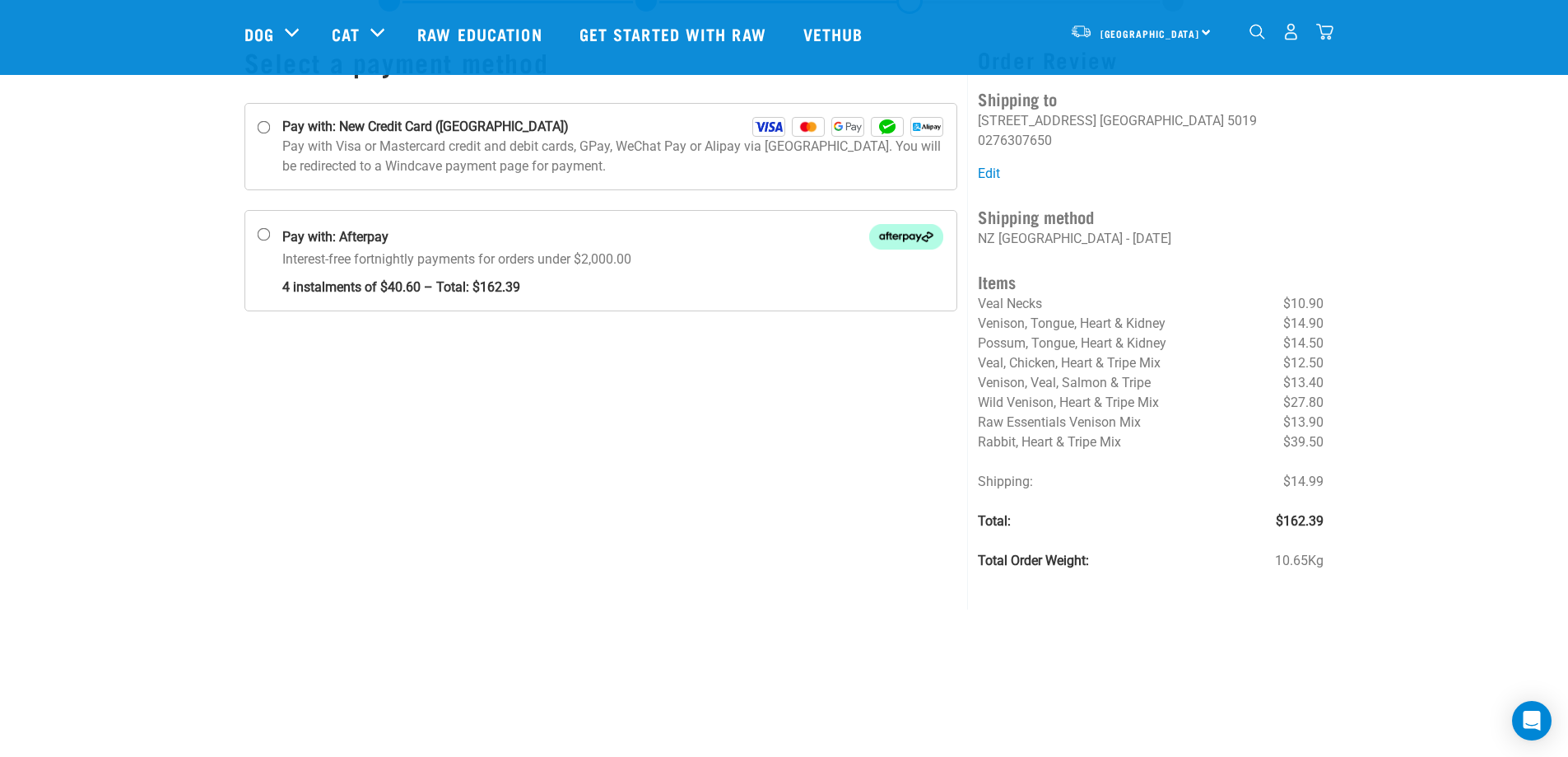
scroll to position [27, 0]
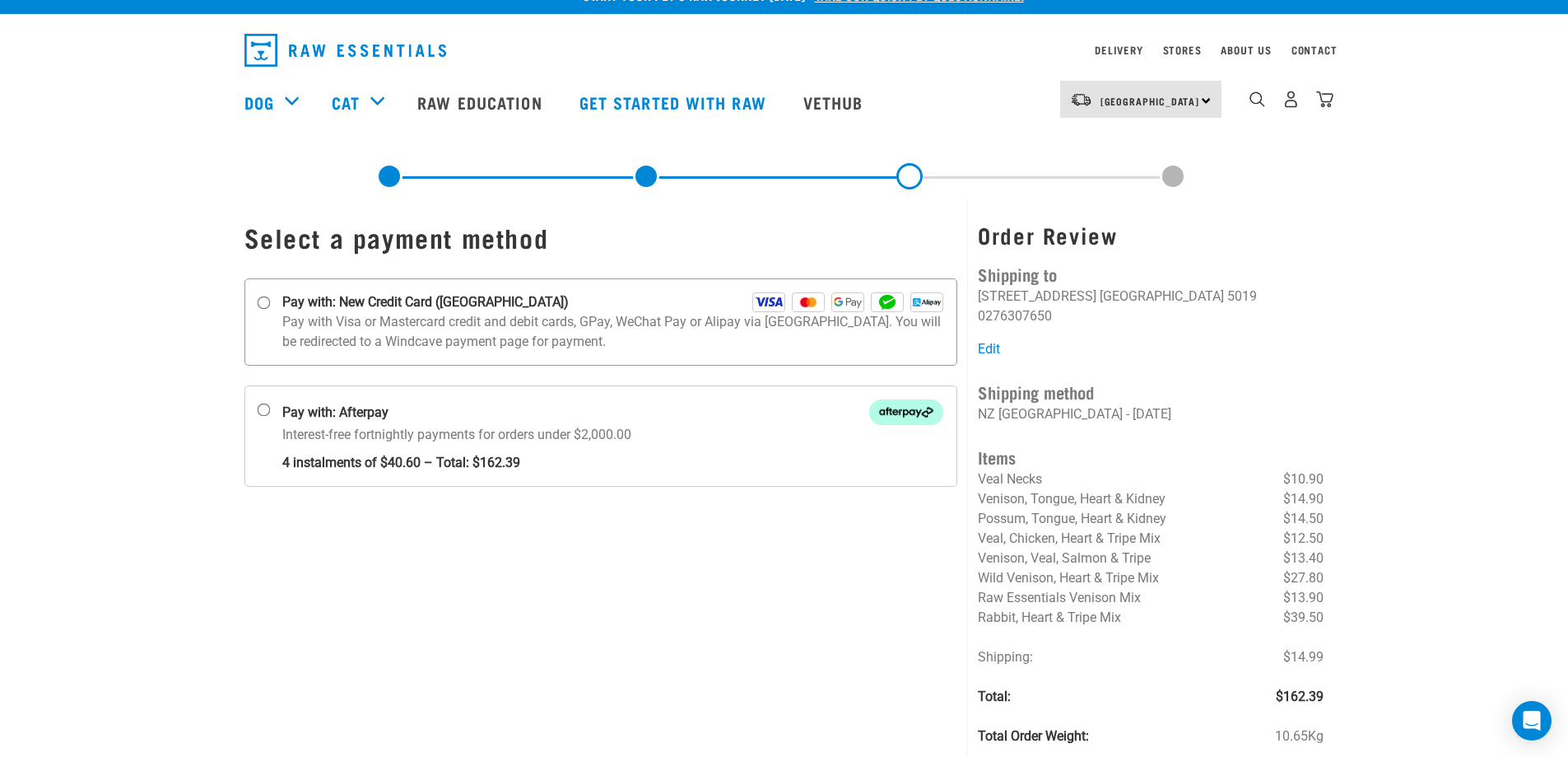
click at [259, 303] on input "Pay with: New Credit Card ([GEOGRAPHIC_DATA])" at bounding box center [263, 303] width 13 height 13
radio input "true"
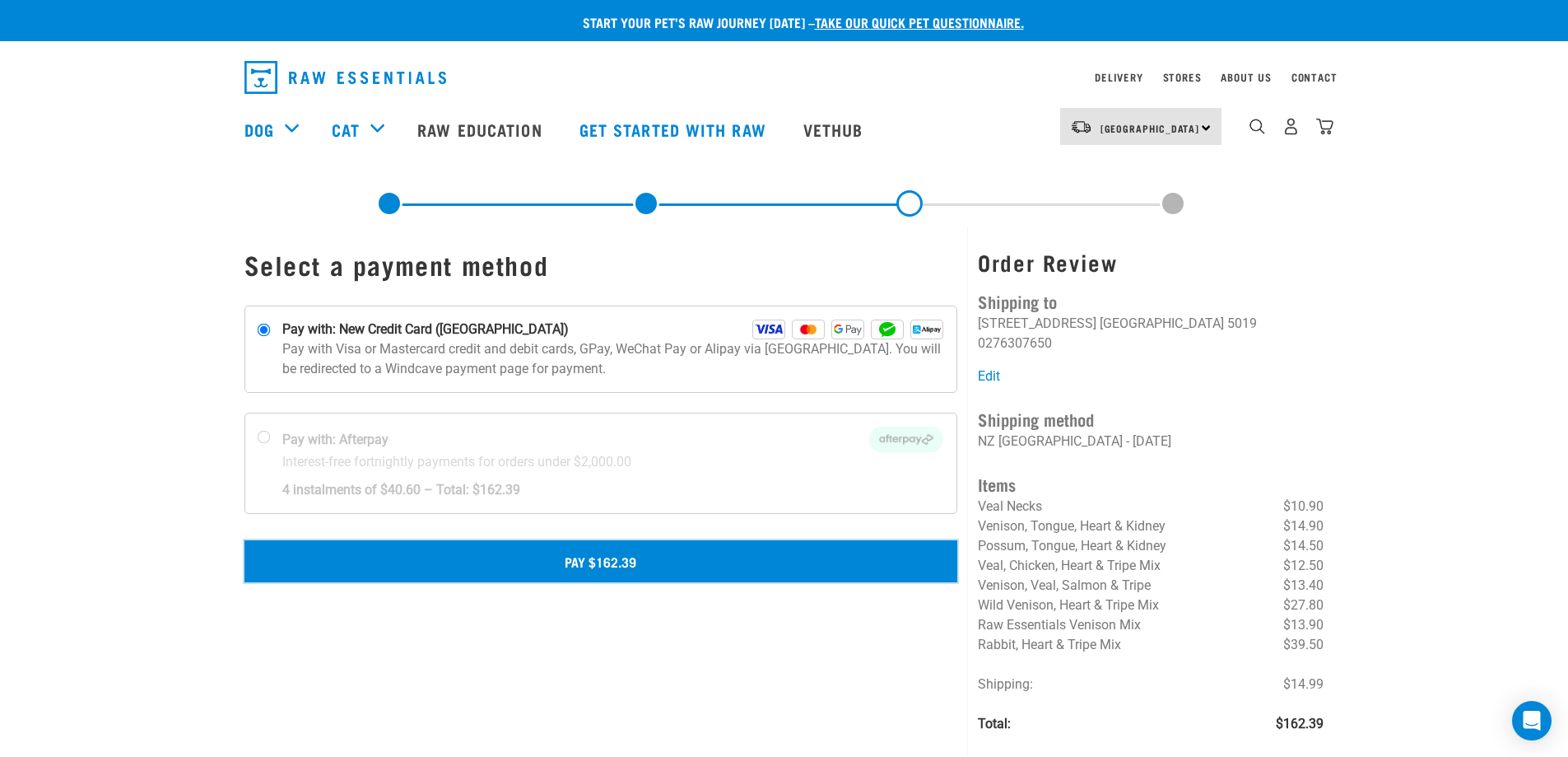
click at [608, 556] on button "Pay $162.39" at bounding box center [601, 561] width 714 height 41
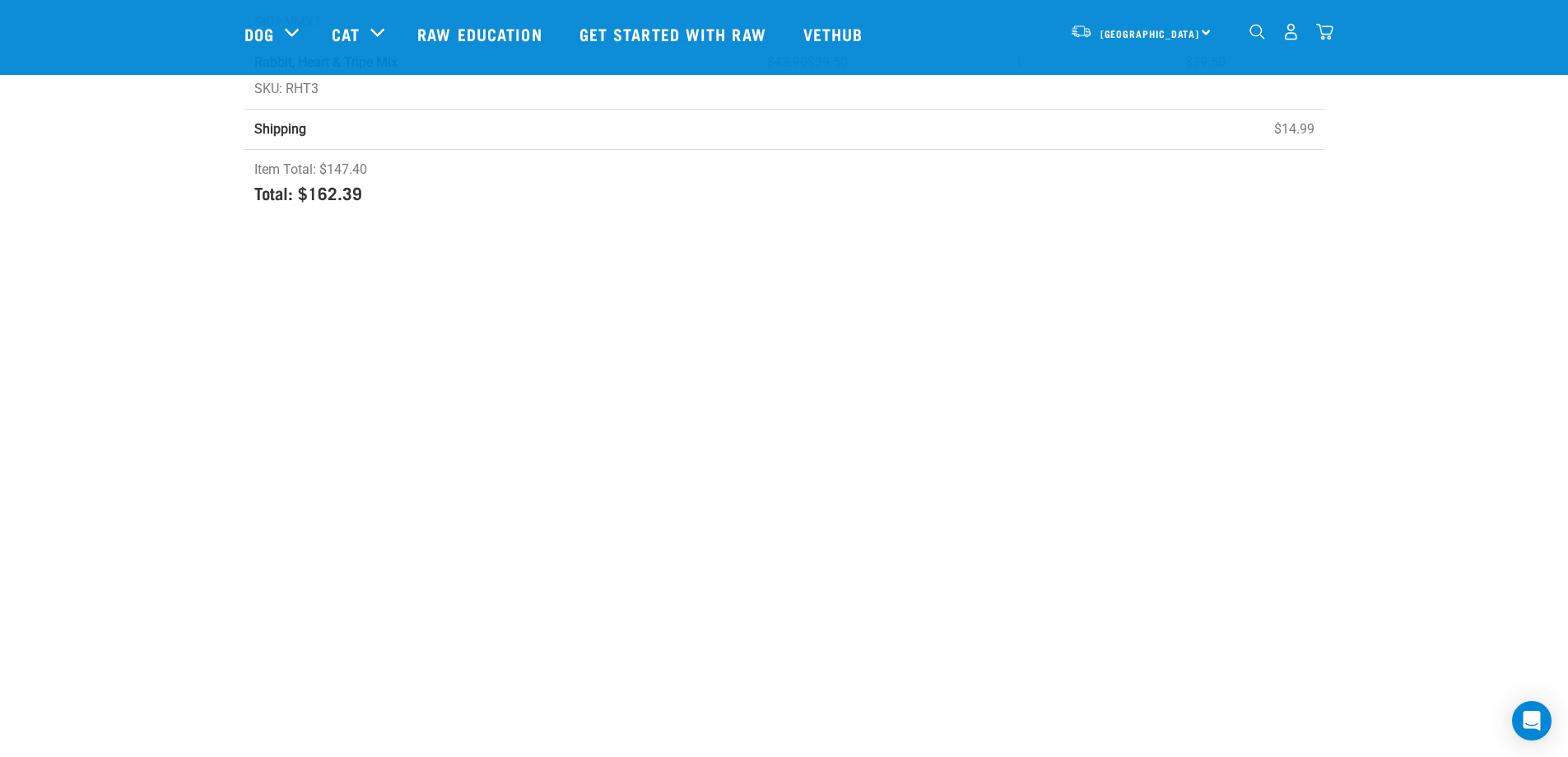
scroll to position [823, 0]
